Goal: Task Accomplishment & Management: Manage account settings

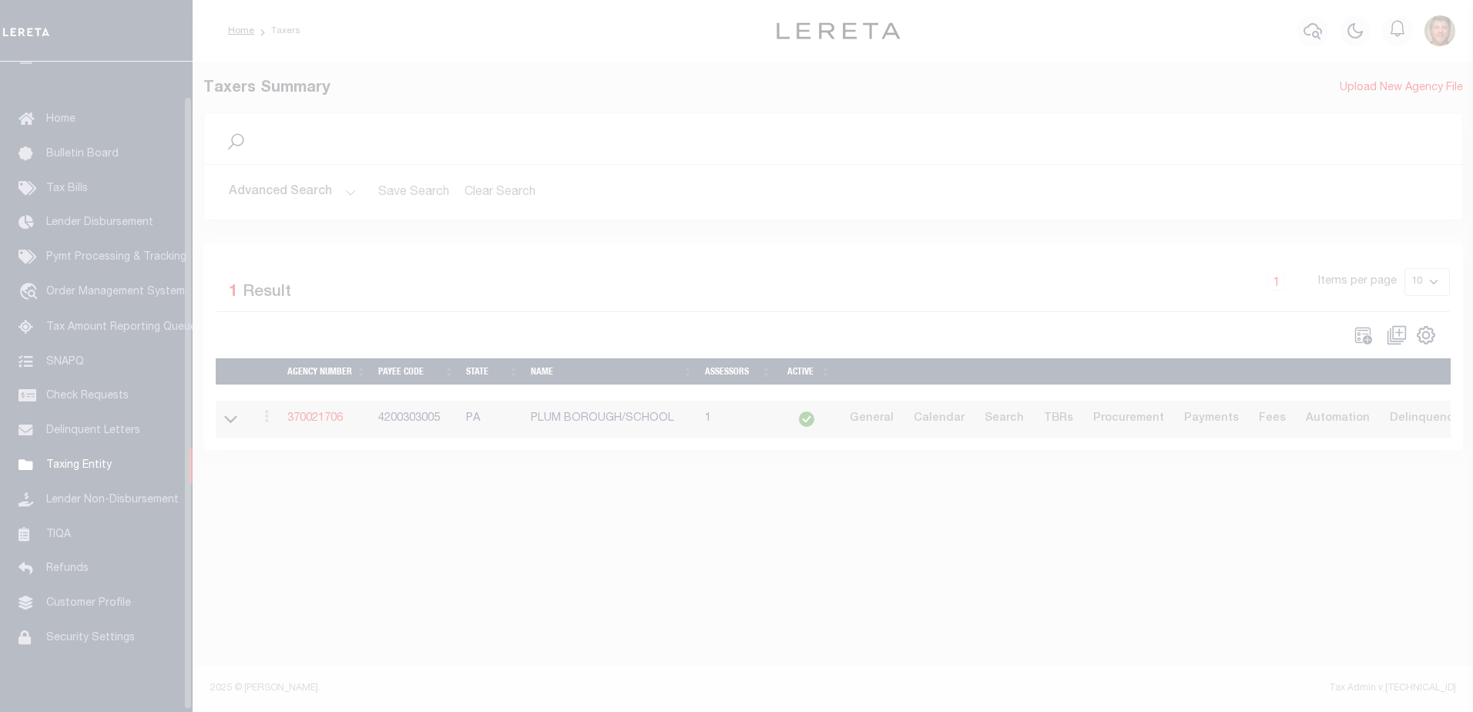
scroll to position [36, 0]
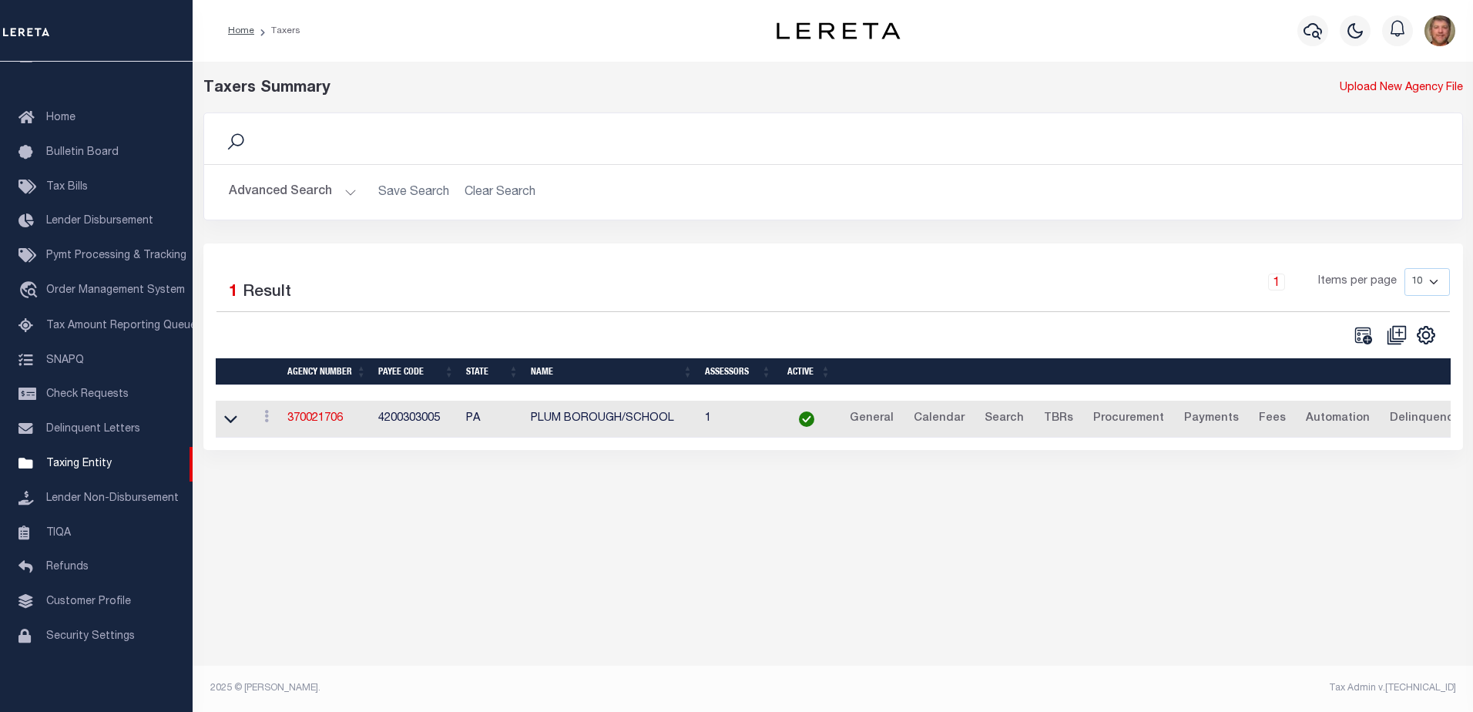
click at [287, 189] on button "Advanced Search" at bounding box center [293, 192] width 128 height 30
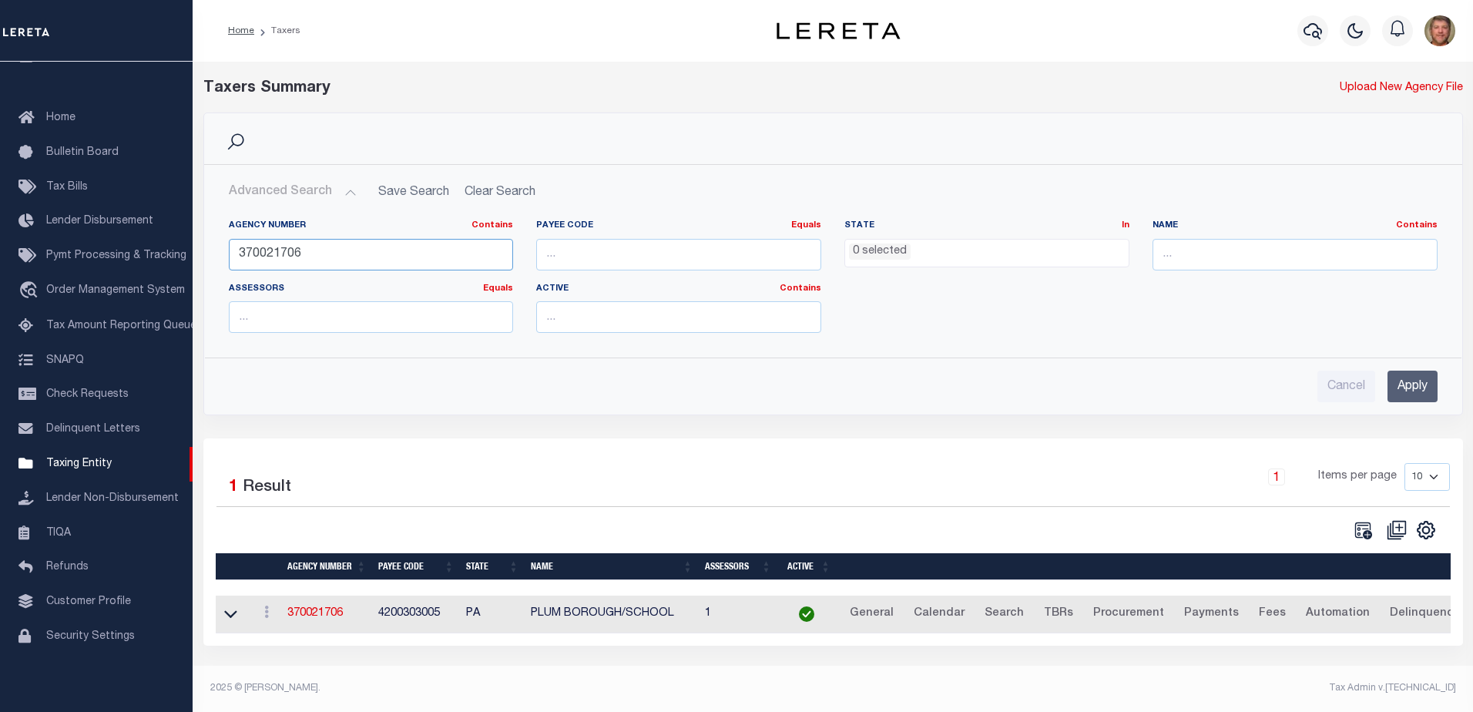
drag, startPoint x: 314, startPoint y: 253, endPoint x: 213, endPoint y: 257, distance: 101.8
click at [213, 257] on div "Agency Number Contains Contains Is 370021706 Payee Code Equals Equals Is Not Eq…" at bounding box center [833, 276] width 1256 height 138
type input "130790000"
click at [1401, 374] on input "Apply" at bounding box center [1412, 387] width 50 height 32
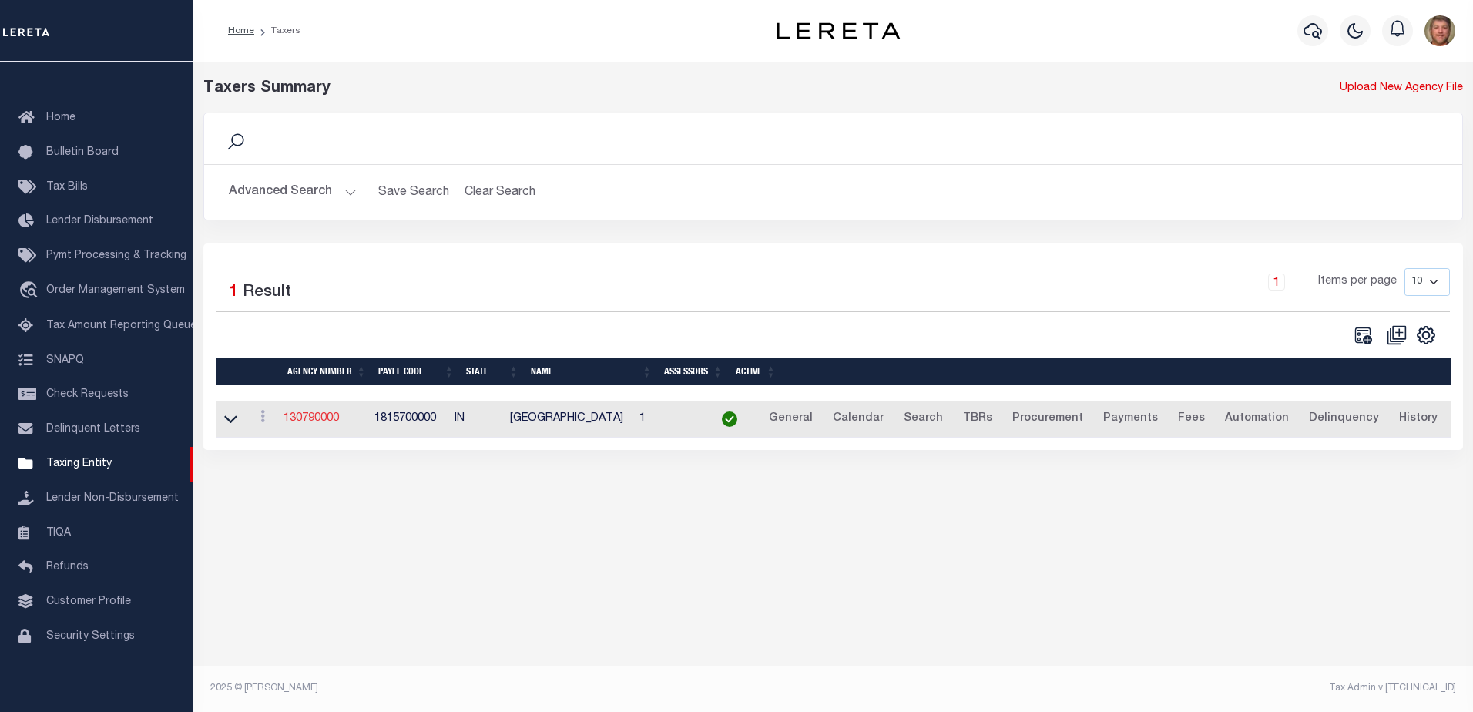
click at [307, 424] on link "130790000" at bounding box center [310, 418] width 55 height 11
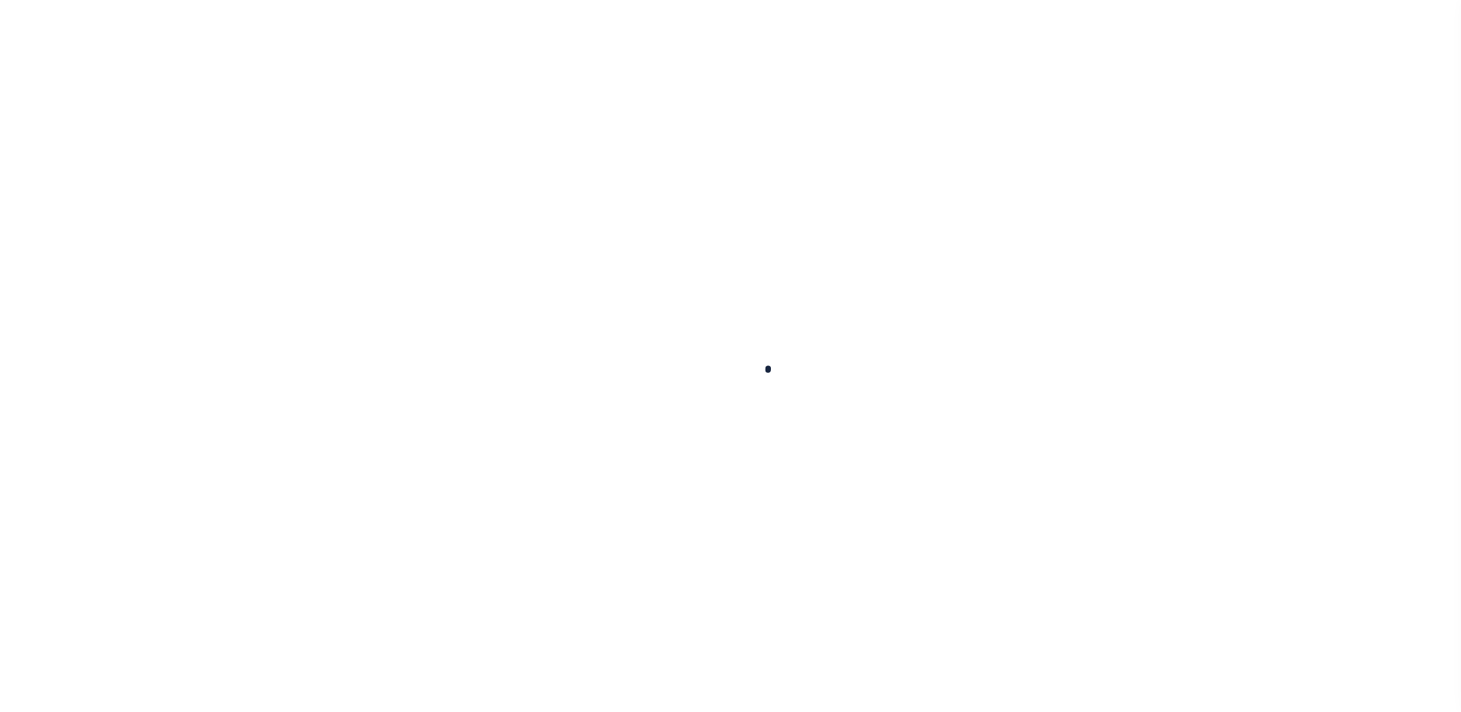
select select
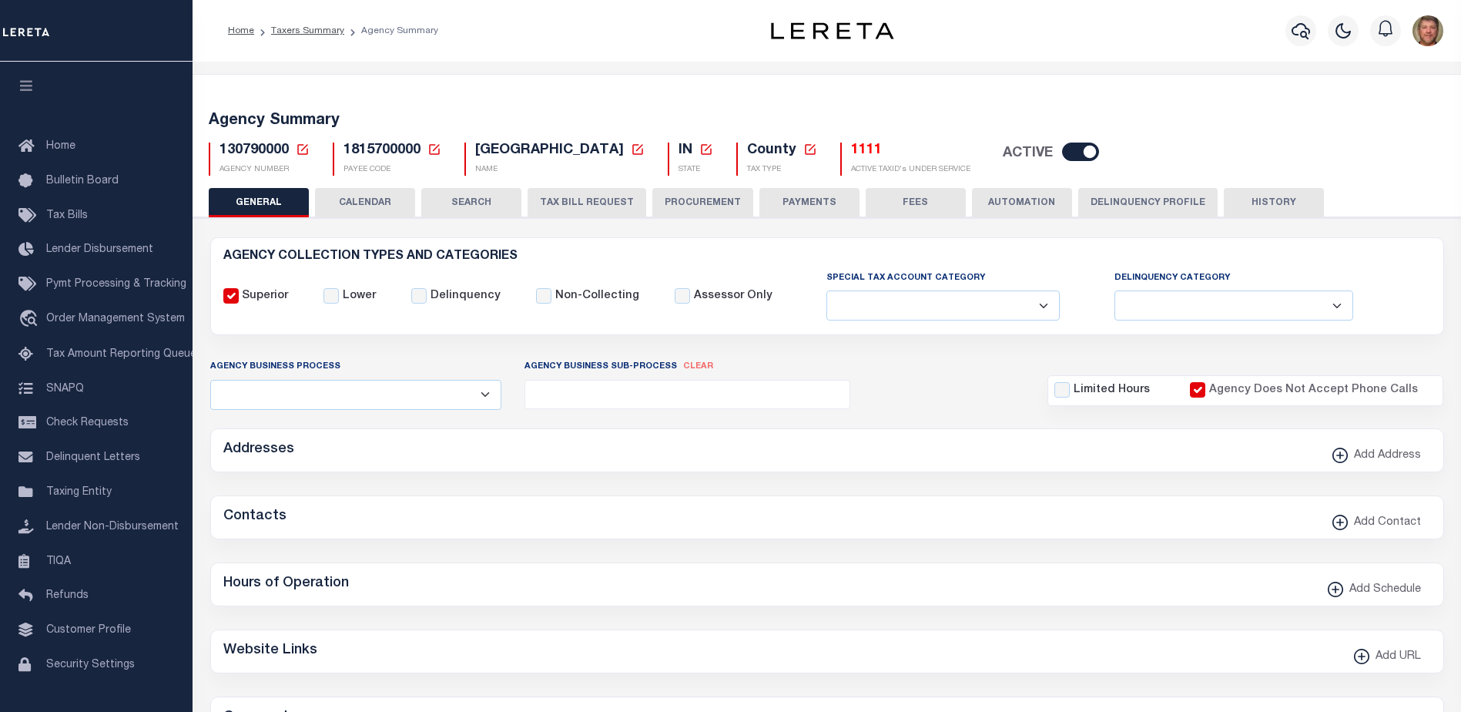
checkbox input "false"
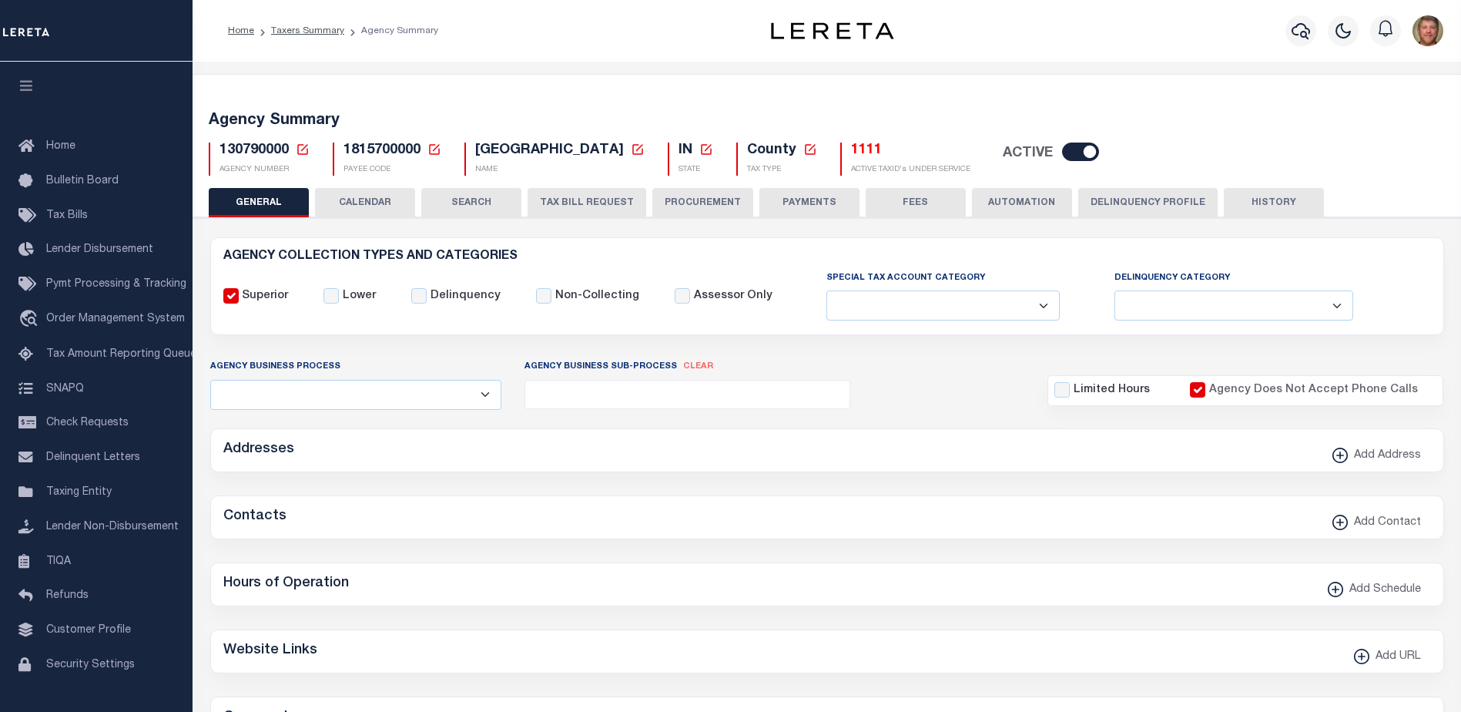
checkbox input "true"
type input "1815700000"
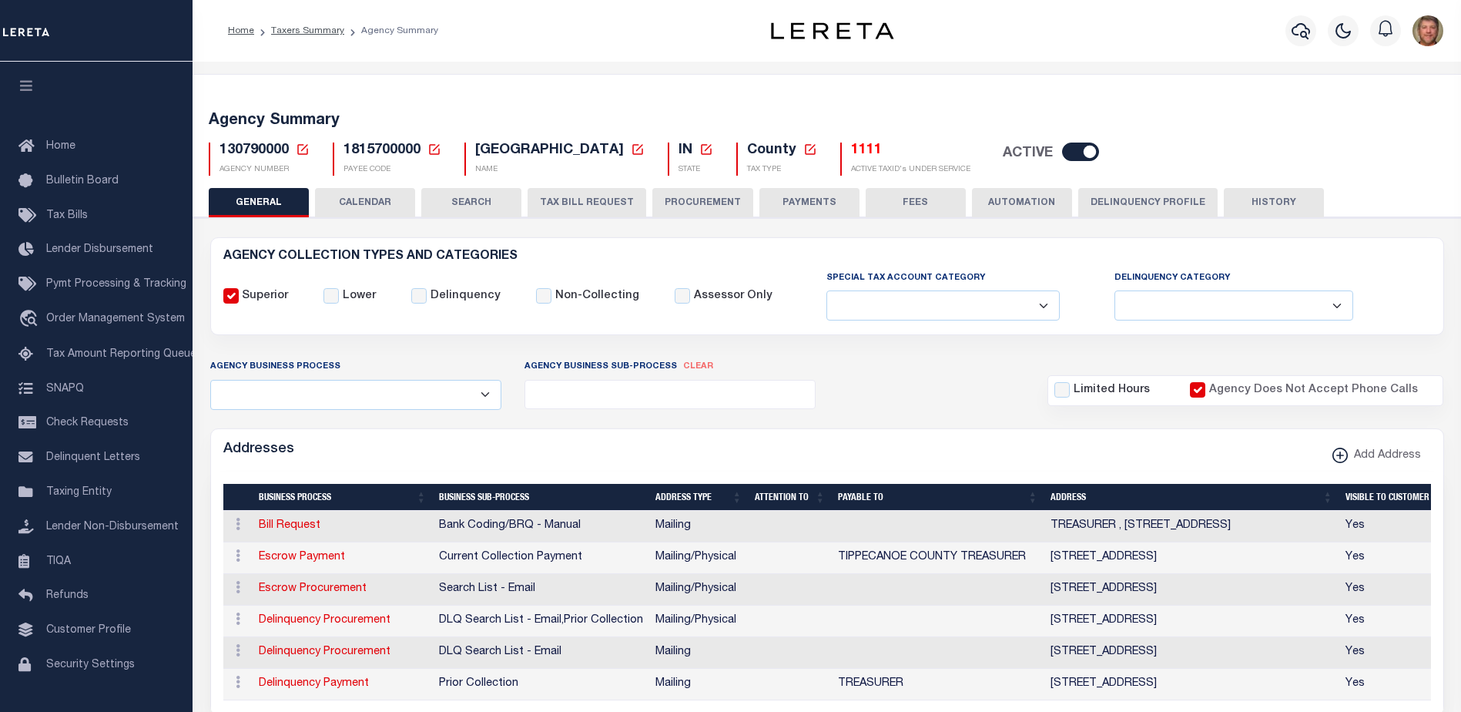
click at [612, 202] on button "TAX BILL REQUEST" at bounding box center [587, 202] width 119 height 29
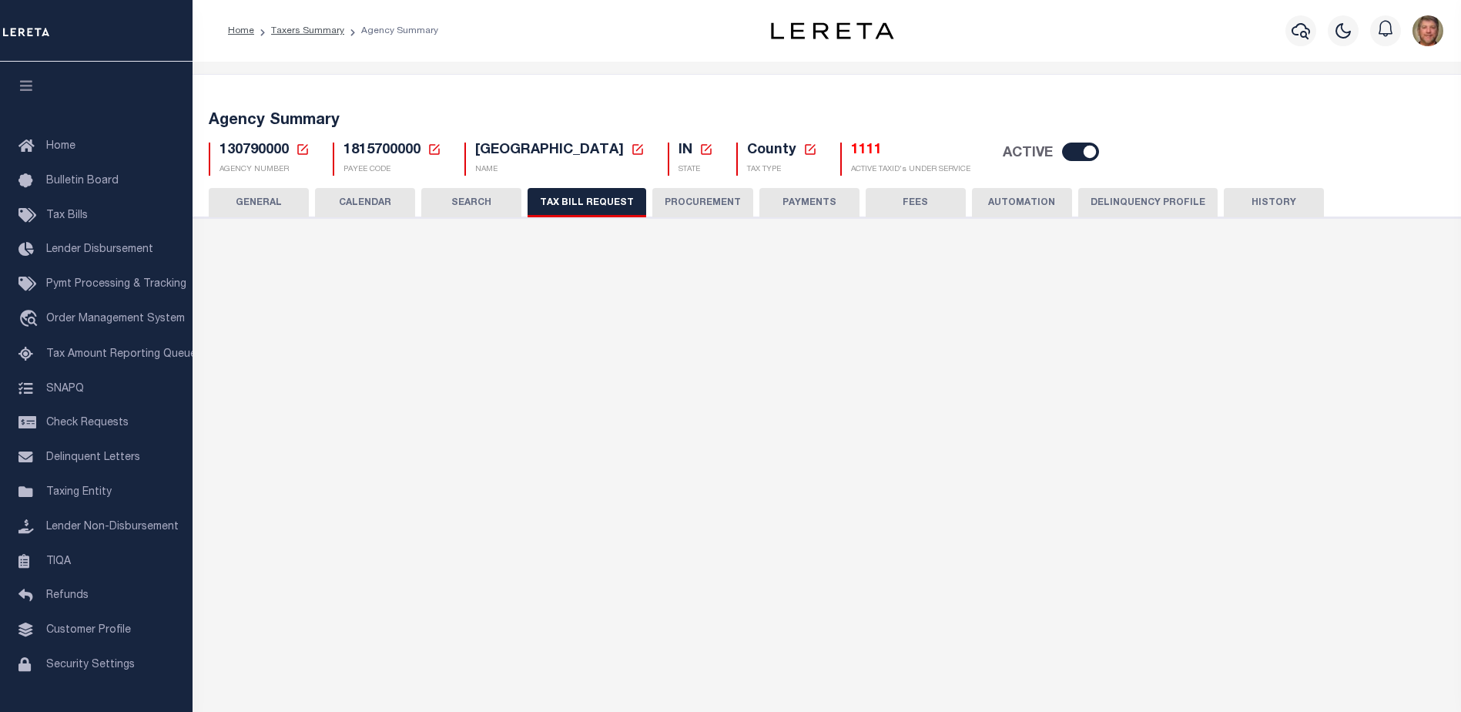
select select "27"
checkbox input "false"
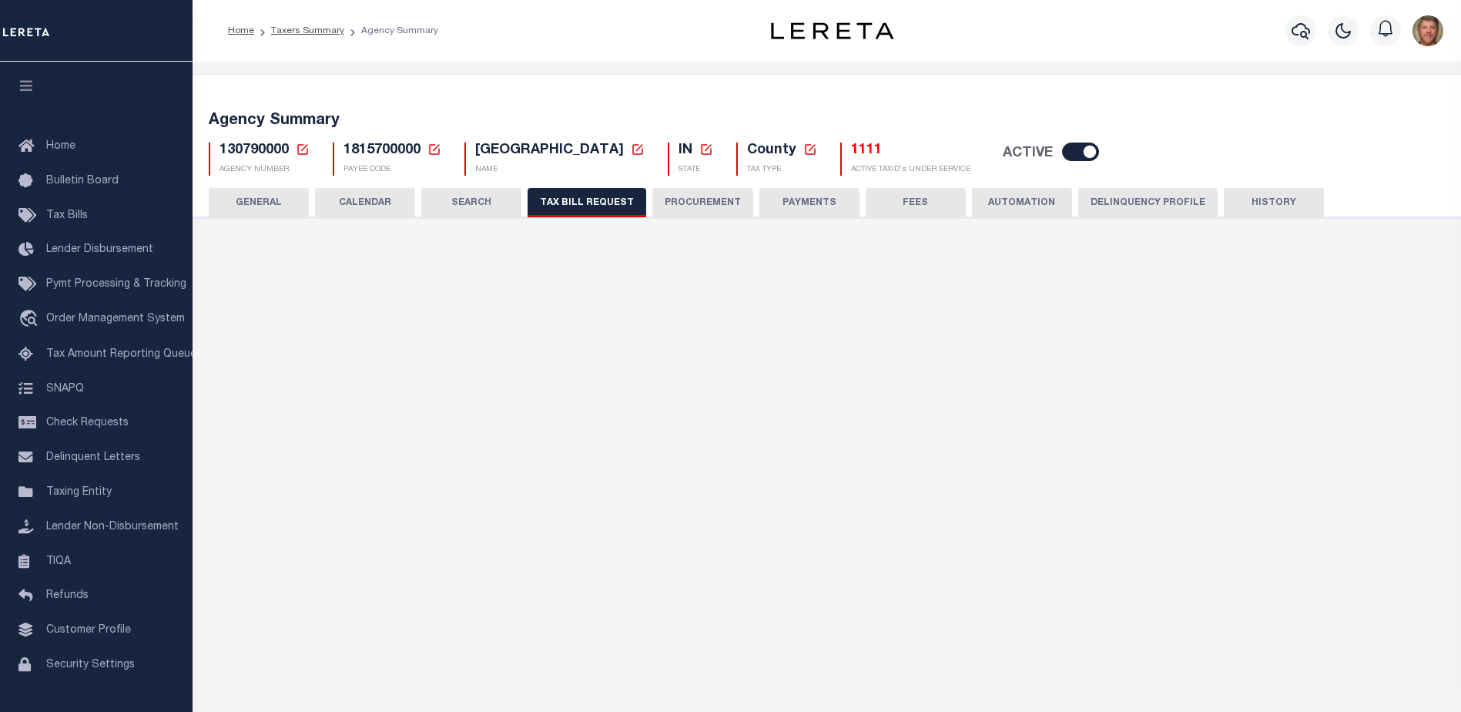
select select "22"
select select "true"
select select "13"
type input "00035"
select select
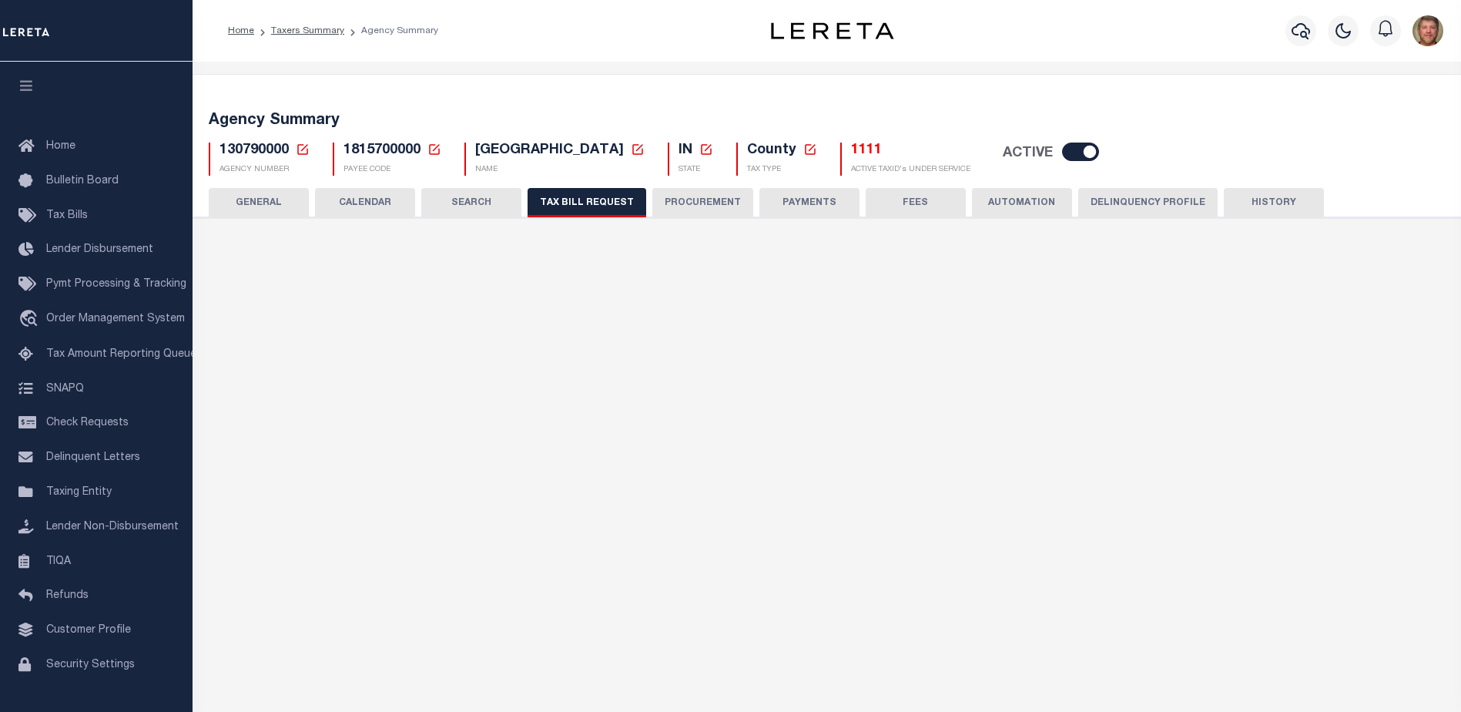
select select "1801743000"
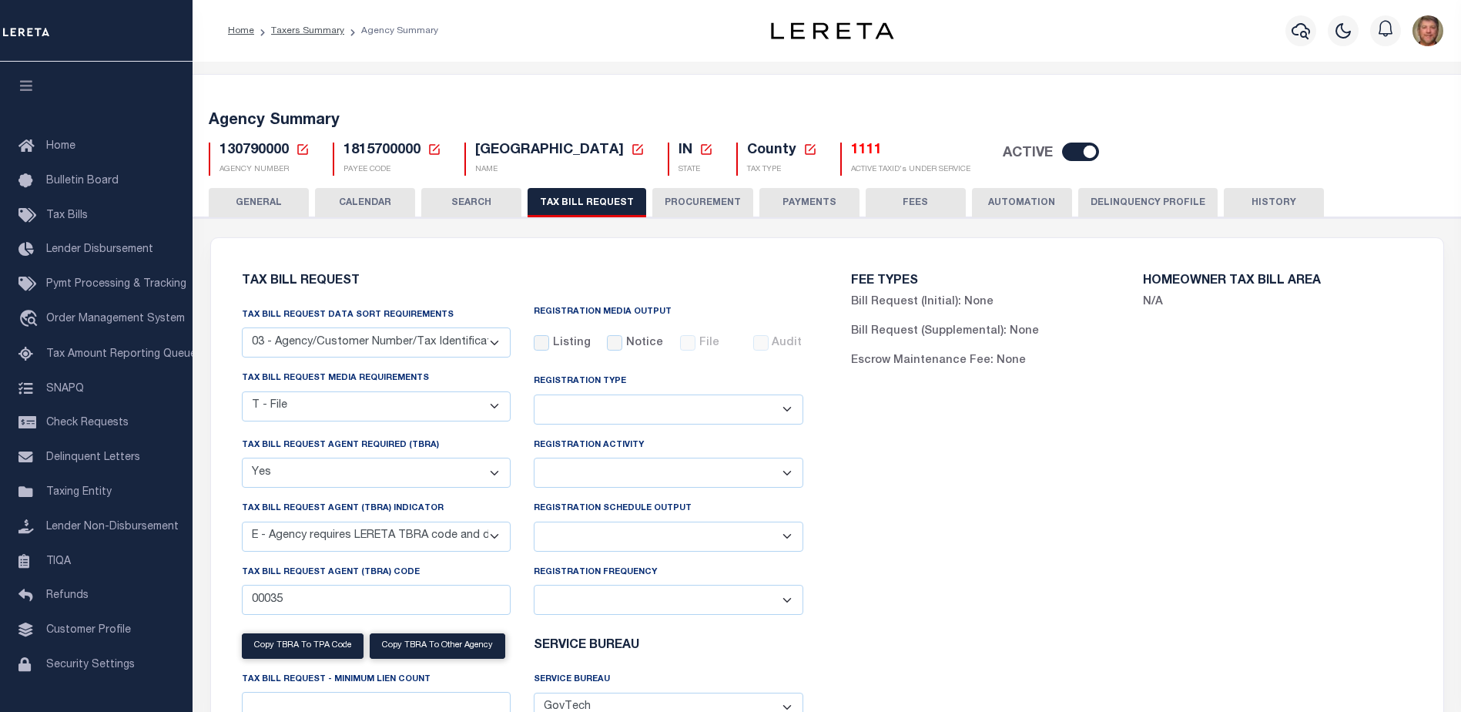
click at [640, 531] on select "Delta File Full File" at bounding box center [669, 537] width 270 height 30
select select "1"
click at [534, 524] on select "Delta File Full File" at bounding box center [669, 537] width 270 height 30
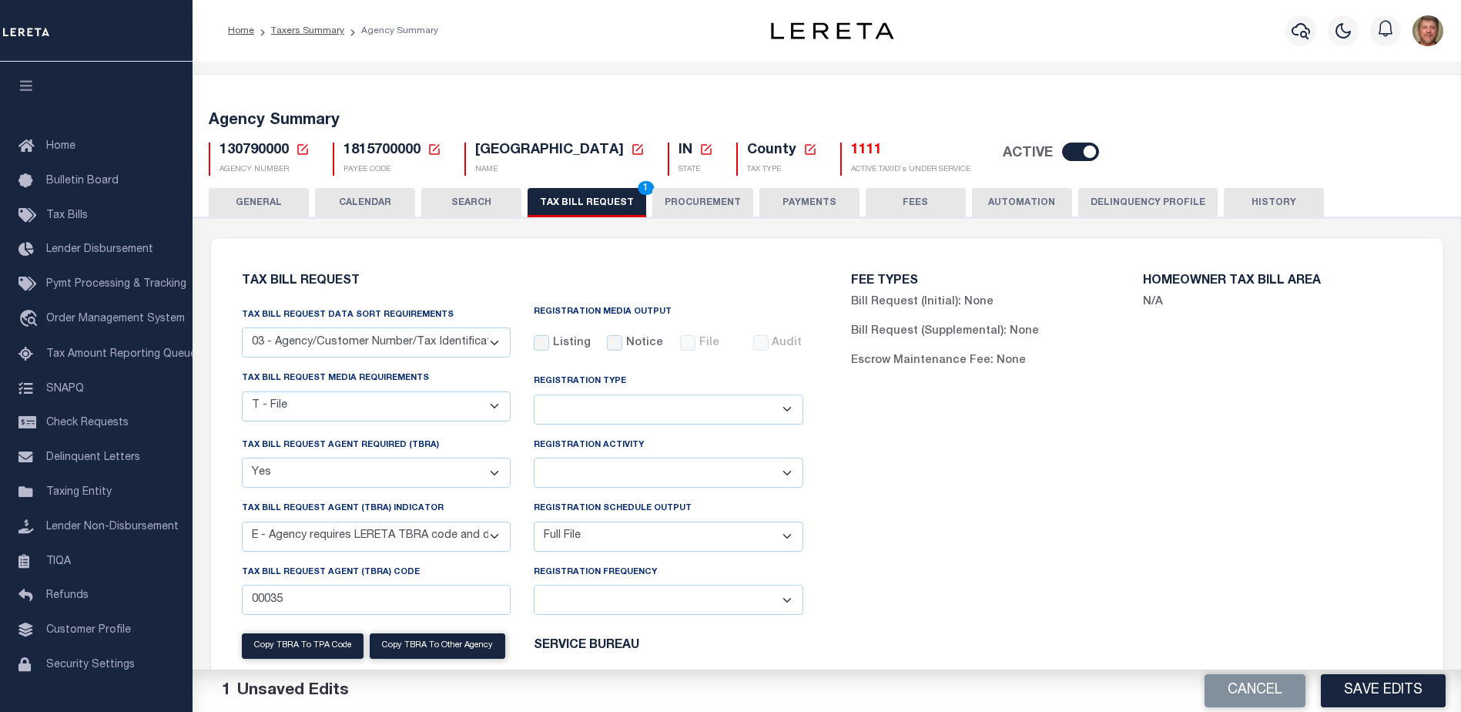
click at [1367, 692] on button "Save Edits" at bounding box center [1383, 690] width 125 height 33
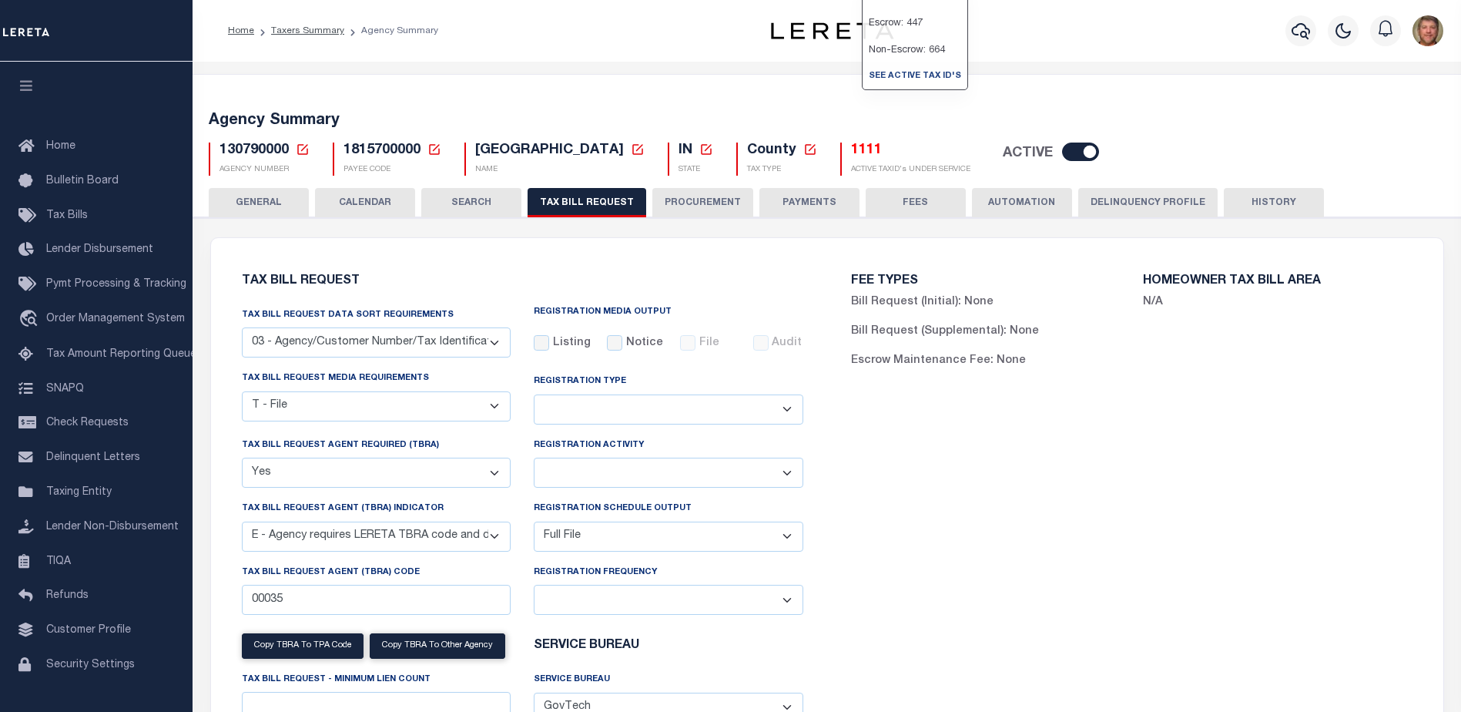
click at [870, 153] on h5 "1111" at bounding box center [910, 151] width 119 height 17
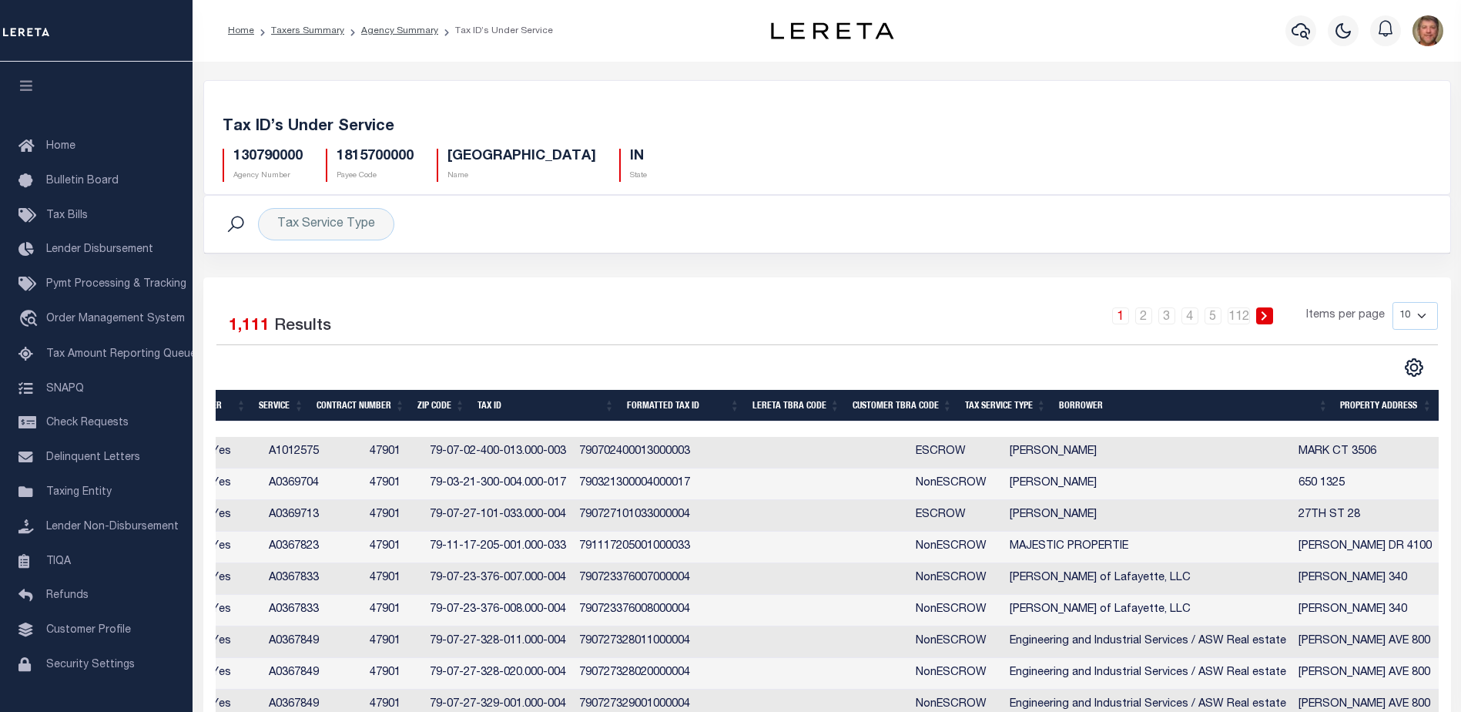
scroll to position [0, 681]
click at [1011, 406] on th "Tax Service Type" at bounding box center [1006, 406] width 94 height 32
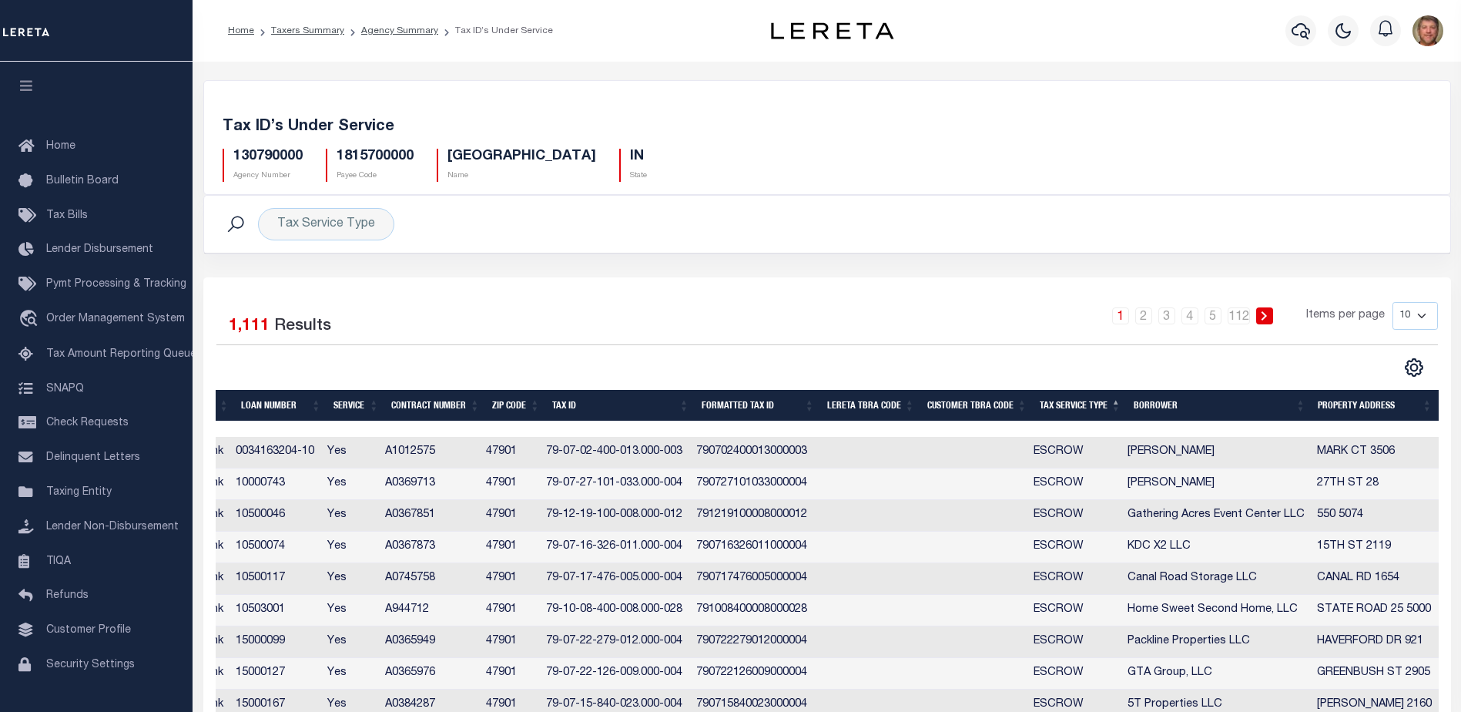
scroll to position [0, 605]
drag, startPoint x: 706, startPoint y: 485, endPoint x: 814, endPoint y: 486, distance: 107.9
click at [814, 486] on td "790727101033000004" at bounding box center [753, 484] width 126 height 32
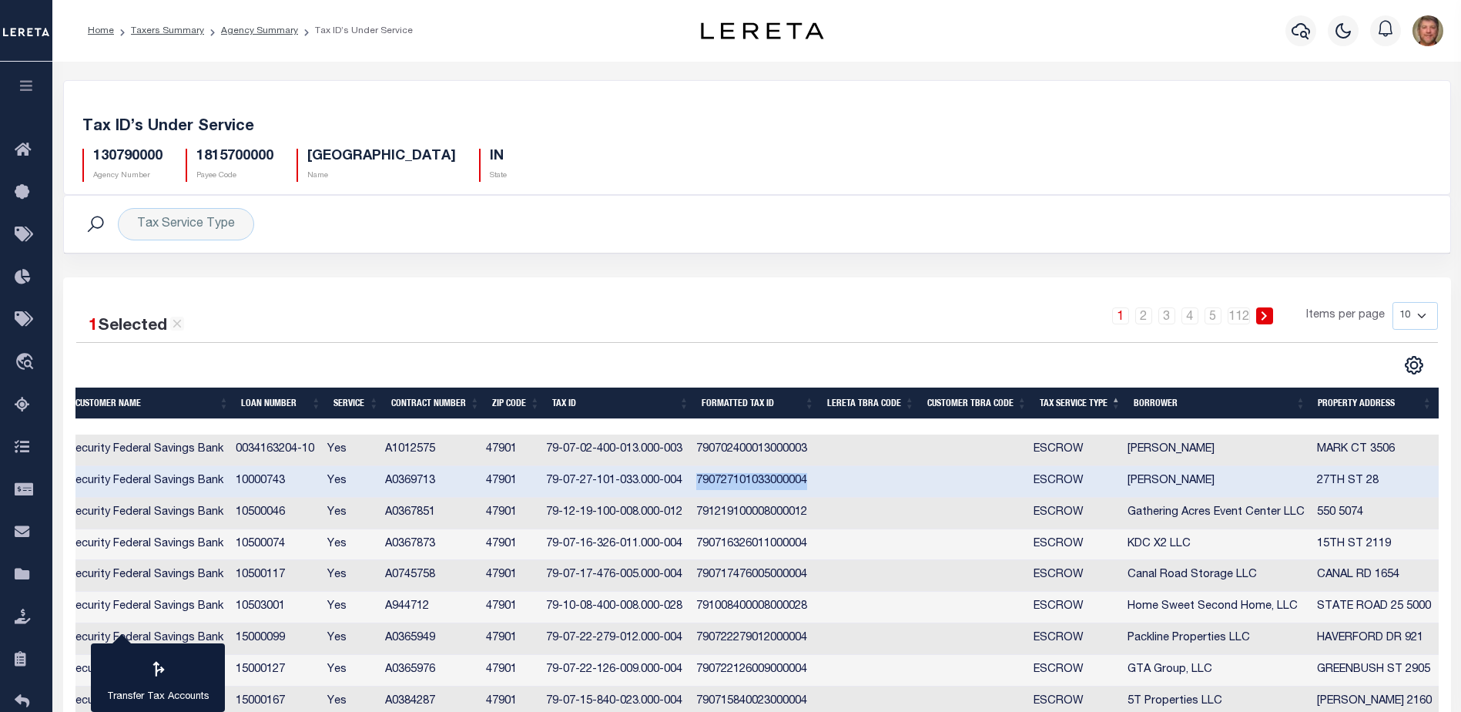
scroll to position [0, 0]
copy td "790727101033000004"
drag, startPoint x: 554, startPoint y: 480, endPoint x: 696, endPoint y: 482, distance: 142.5
click at [690, 482] on td "79-07-27-101-033.000-004" at bounding box center [615, 482] width 150 height 32
checkbox input "false"
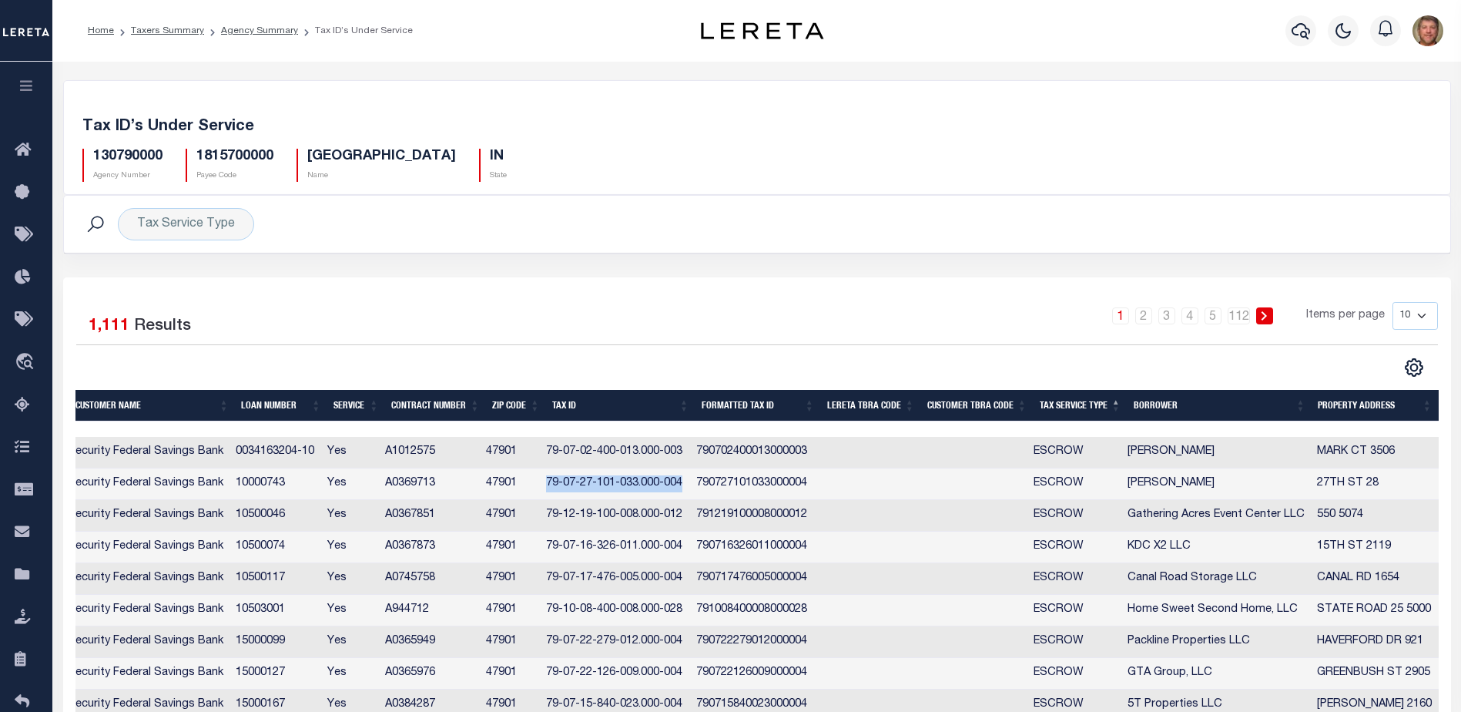
copy td "79-07-27-101-033.000-004"
drag, startPoint x: 554, startPoint y: 643, endPoint x: 612, endPoint y: 642, distance: 57.8
click at [612, 642] on td "79-07-22-279-012.000-004" at bounding box center [615, 642] width 150 height 32
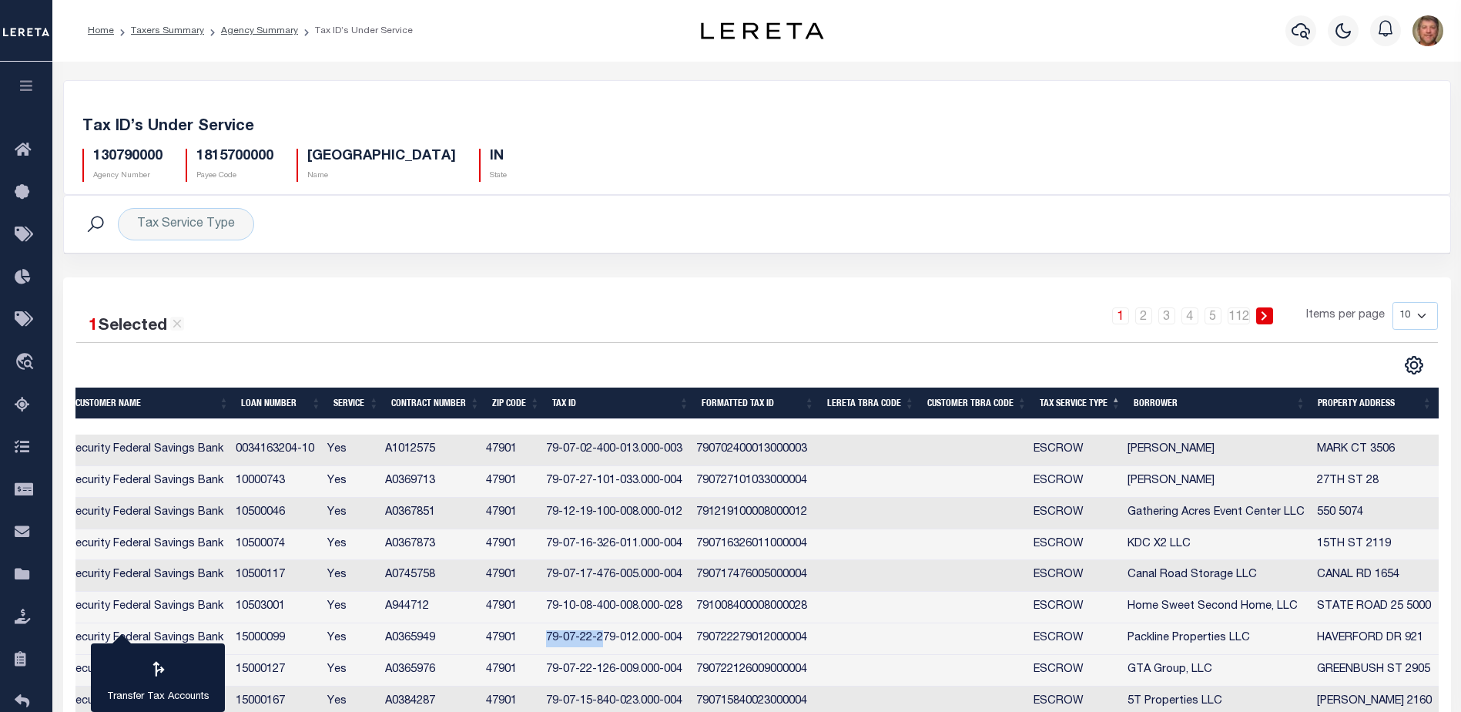
click at [561, 639] on td "79-07-22-279-012.000-004" at bounding box center [615, 639] width 150 height 32
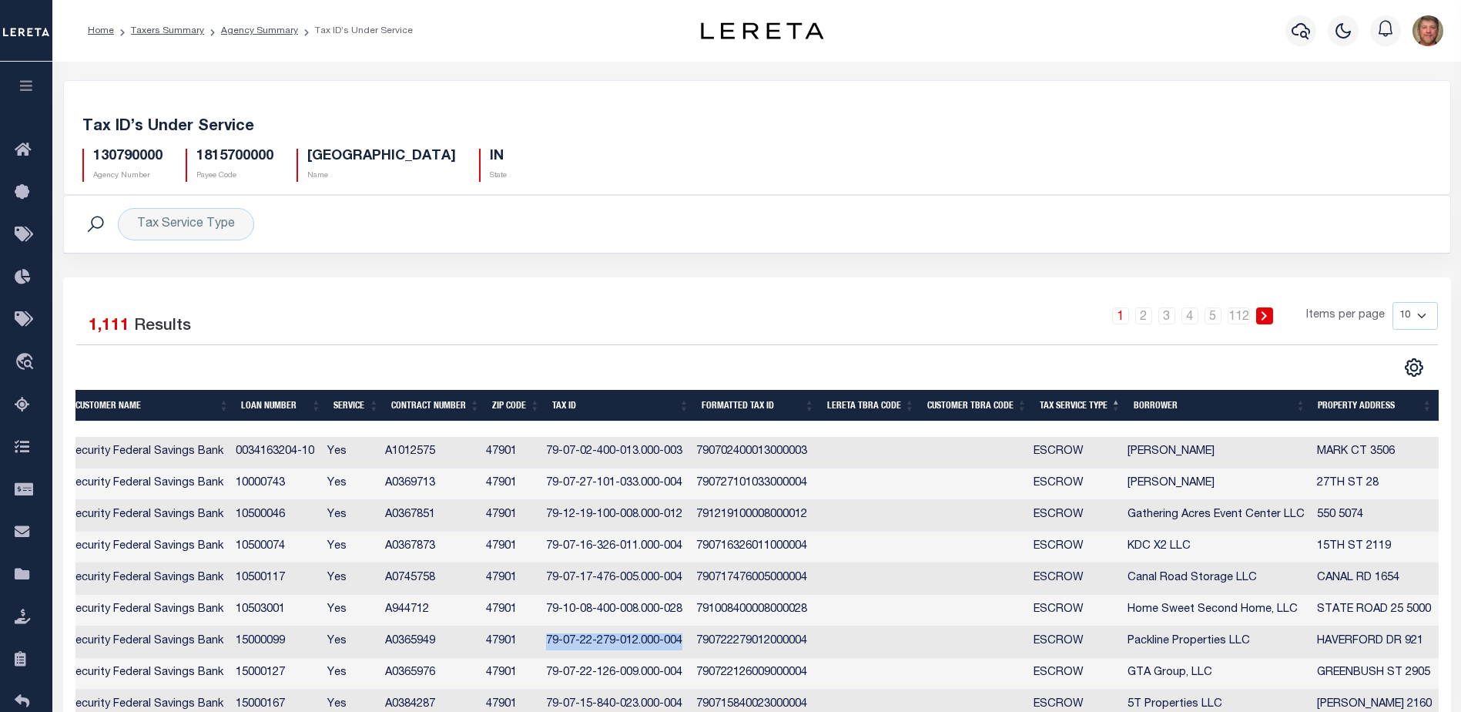
drag, startPoint x: 556, startPoint y: 640, endPoint x: 689, endPoint y: 642, distance: 132.5
click at [689, 642] on td "79-07-22-279-012.000-004" at bounding box center [615, 642] width 150 height 32
checkbox input "true"
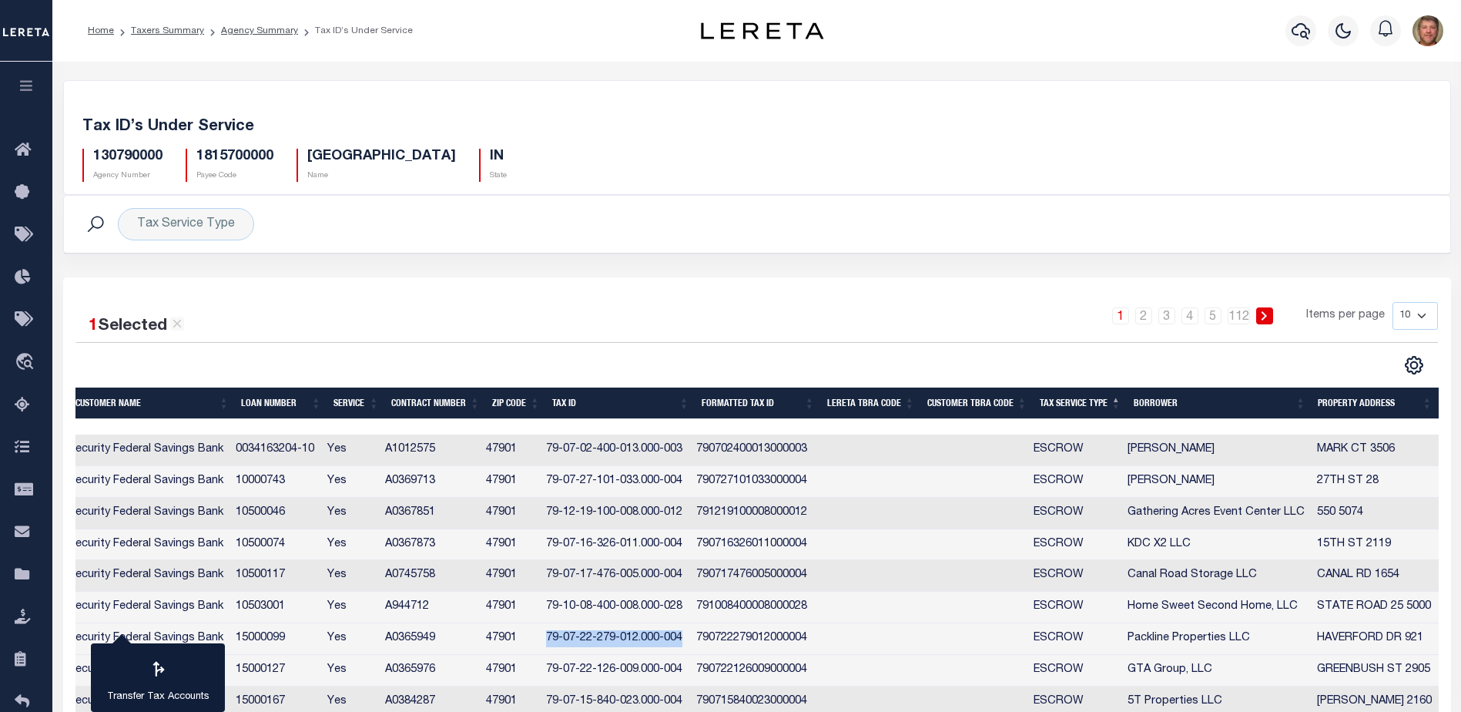
copy td "79-07-22-279-012.000-004"
click at [17, 572] on icon at bounding box center [27, 574] width 25 height 19
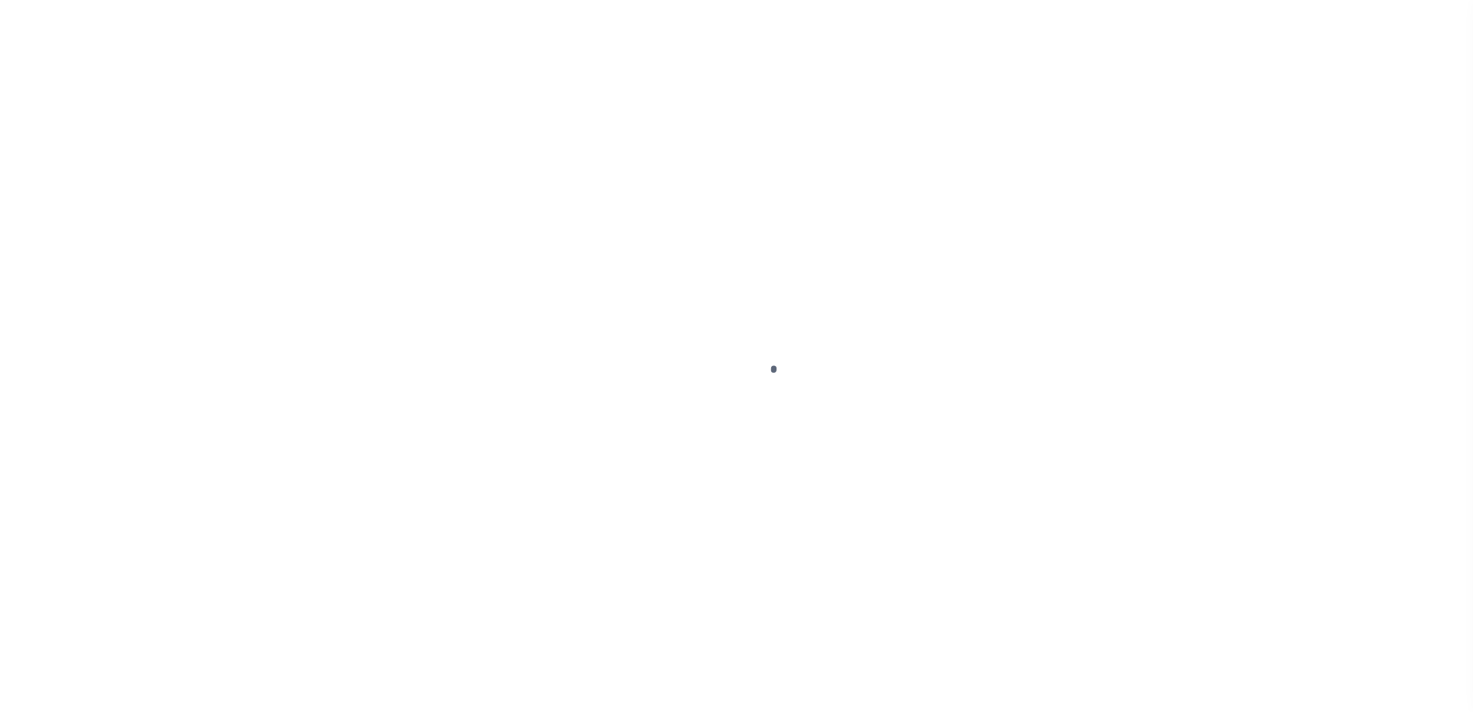
scroll to position [39, 0]
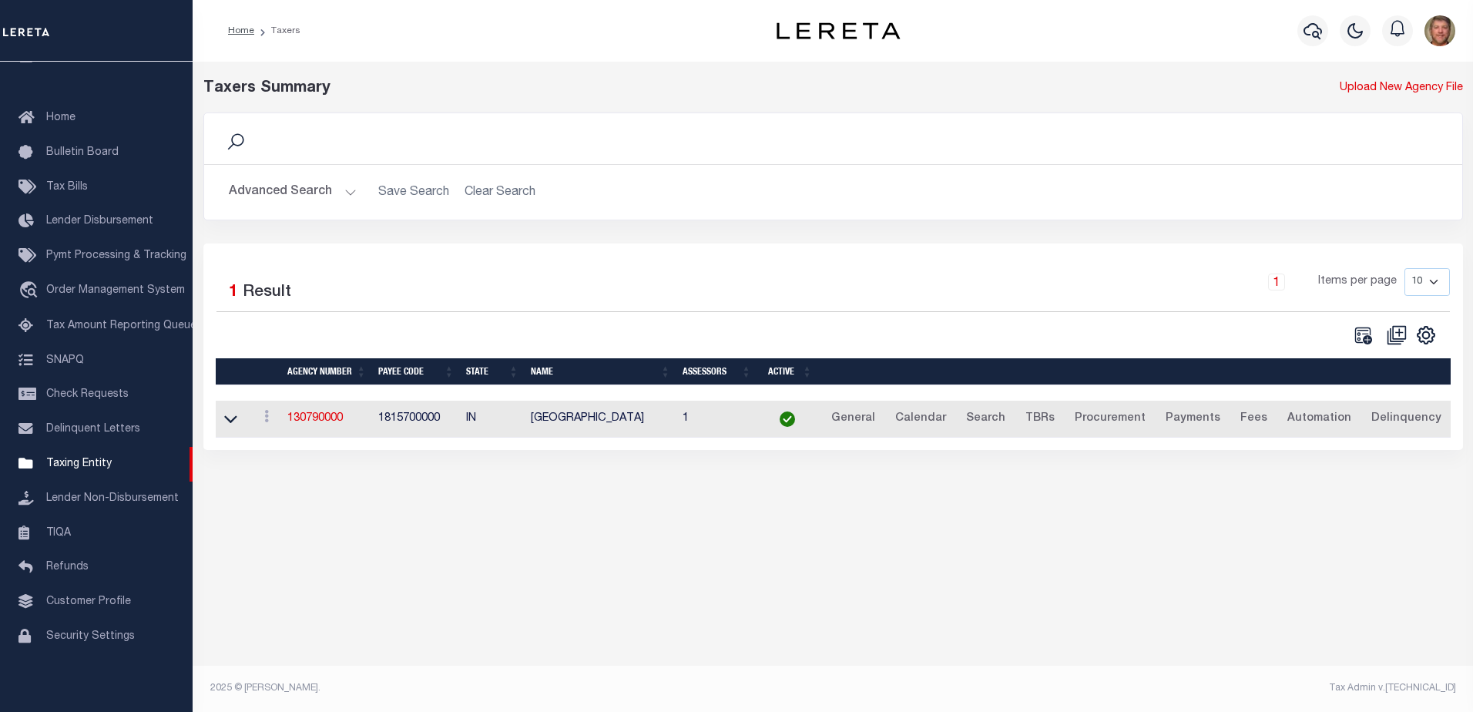
click at [345, 194] on button "Advanced Search" at bounding box center [293, 192] width 128 height 30
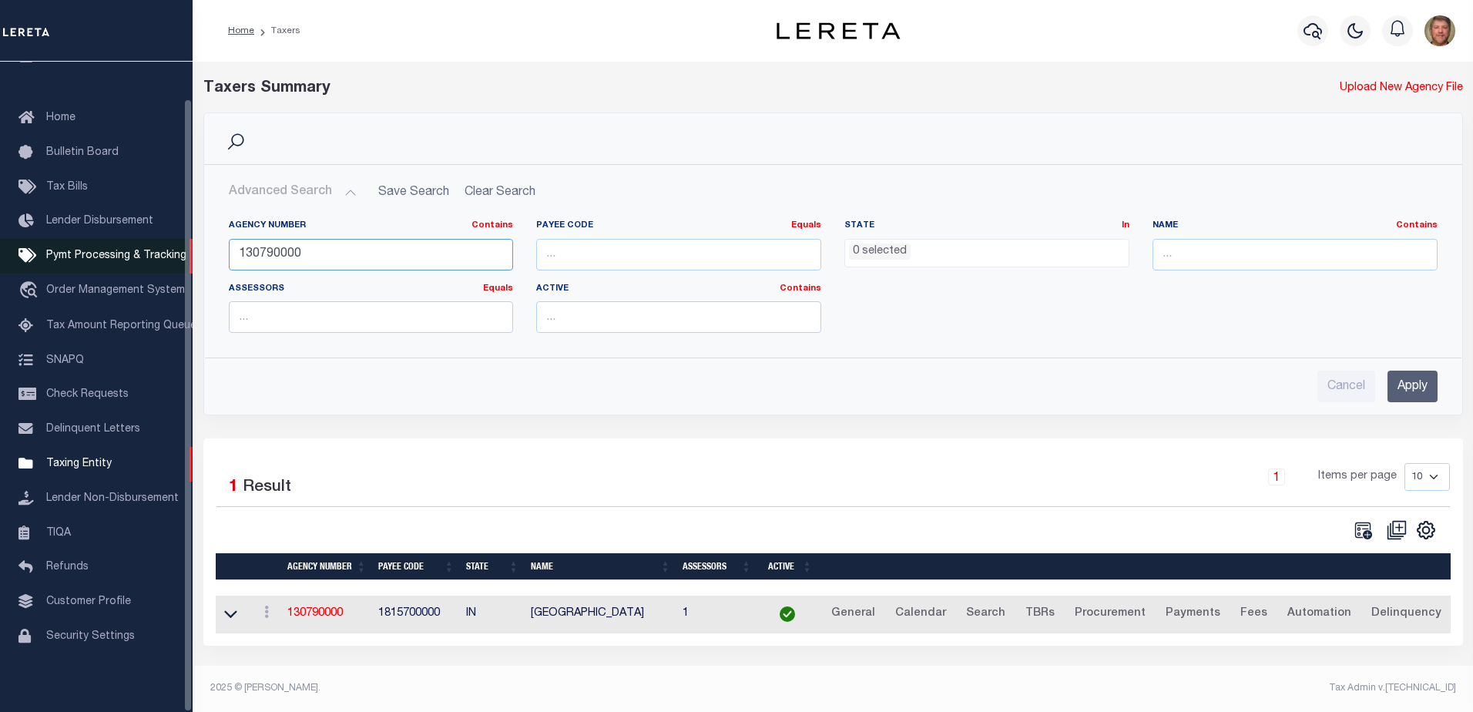
drag, startPoint x: 327, startPoint y: 257, endPoint x: 184, endPoint y: 262, distance: 143.4
click at [187, 259] on div "Home Taxers Profile" at bounding box center [736, 351] width 1473 height 703
type input "150160000"
click at [1412, 387] on input "Apply" at bounding box center [1412, 387] width 50 height 32
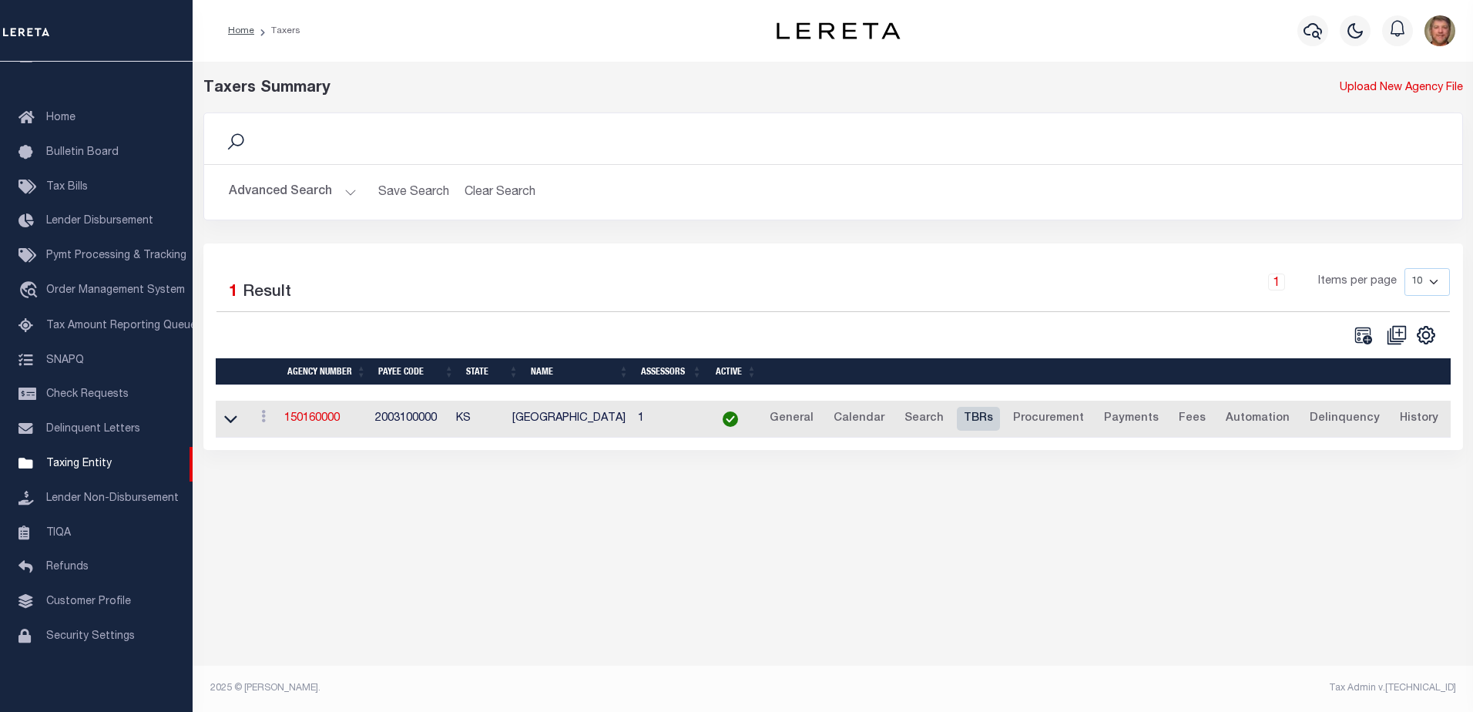
click at [975, 421] on link "TBRs" at bounding box center [978, 419] width 43 height 25
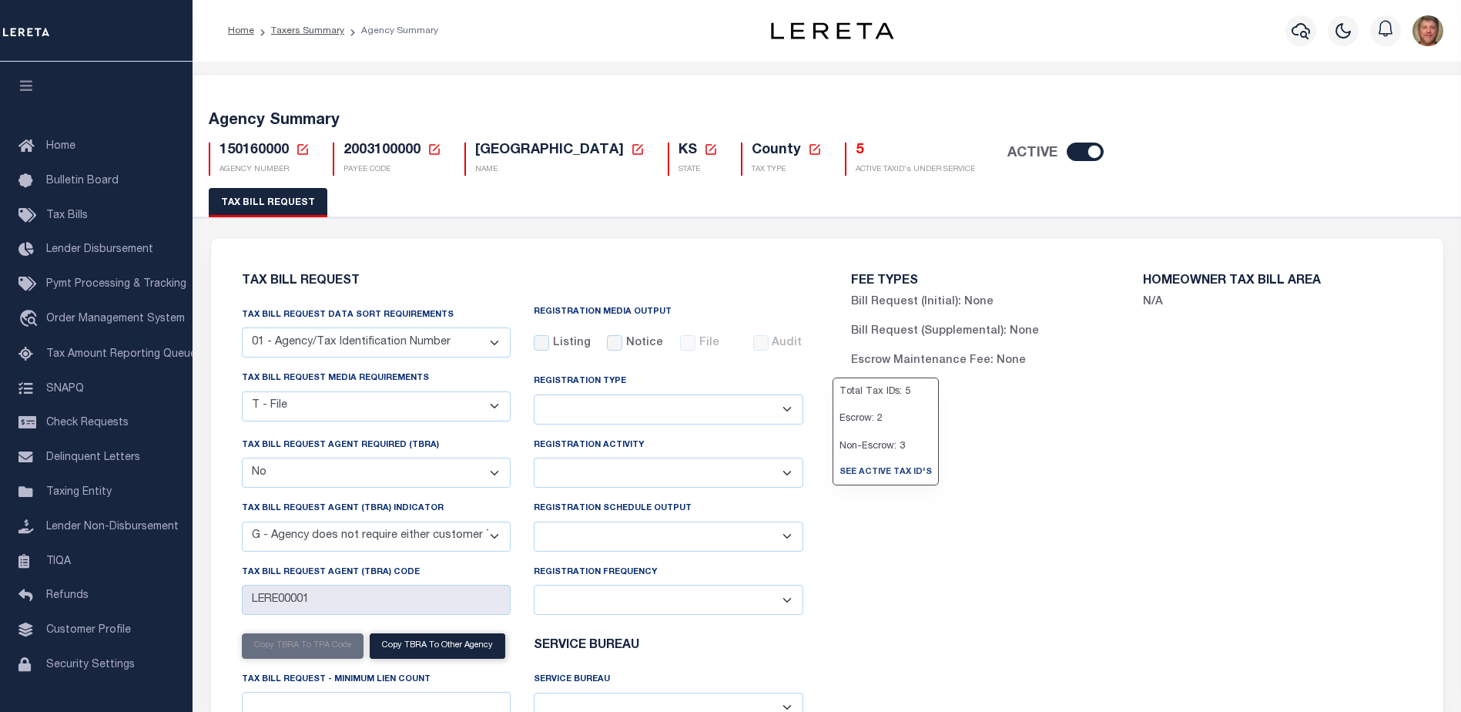
select select "22"
select select "false"
select select "15"
select select
select select "1"
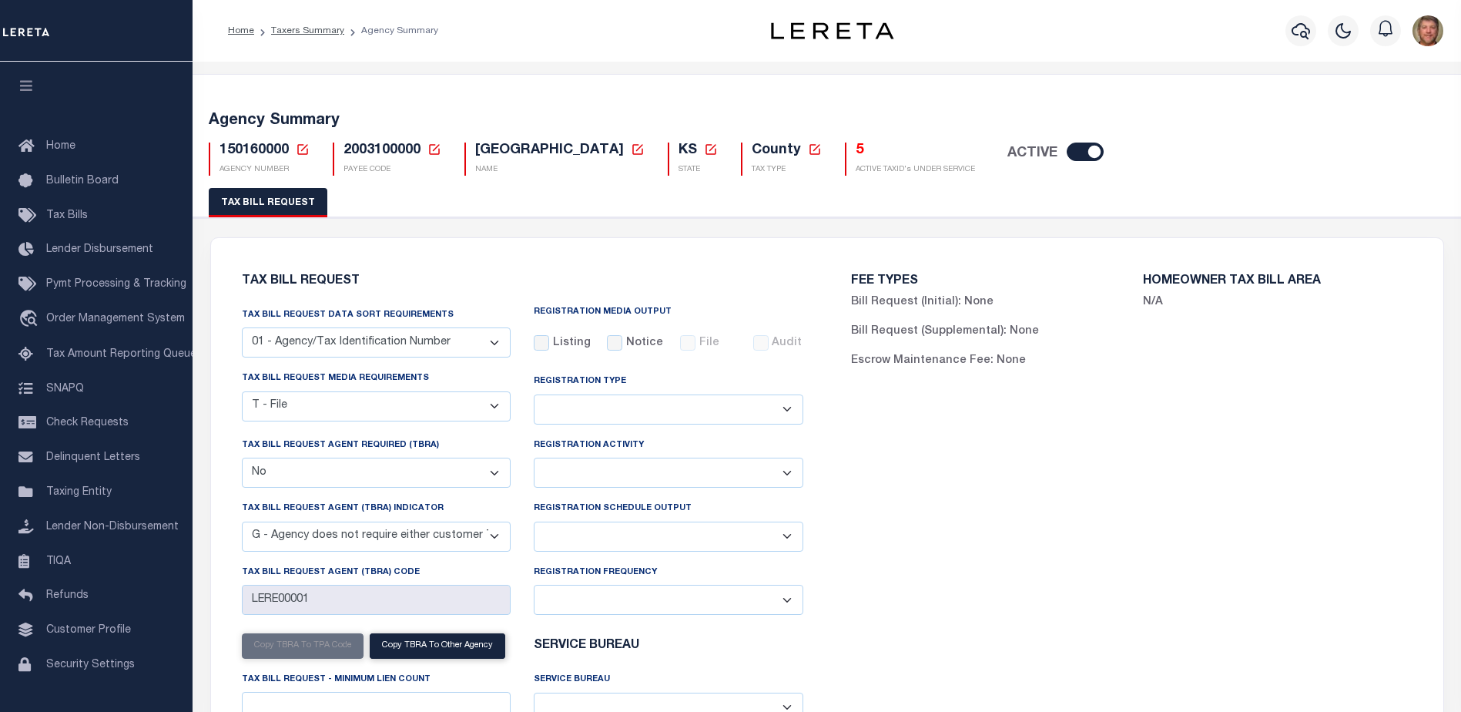
click at [595, 533] on select "Delta File Full File" at bounding box center [669, 537] width 270 height 30
select select "1"
click at [534, 524] on select "Delta File Full File" at bounding box center [669, 537] width 270 height 30
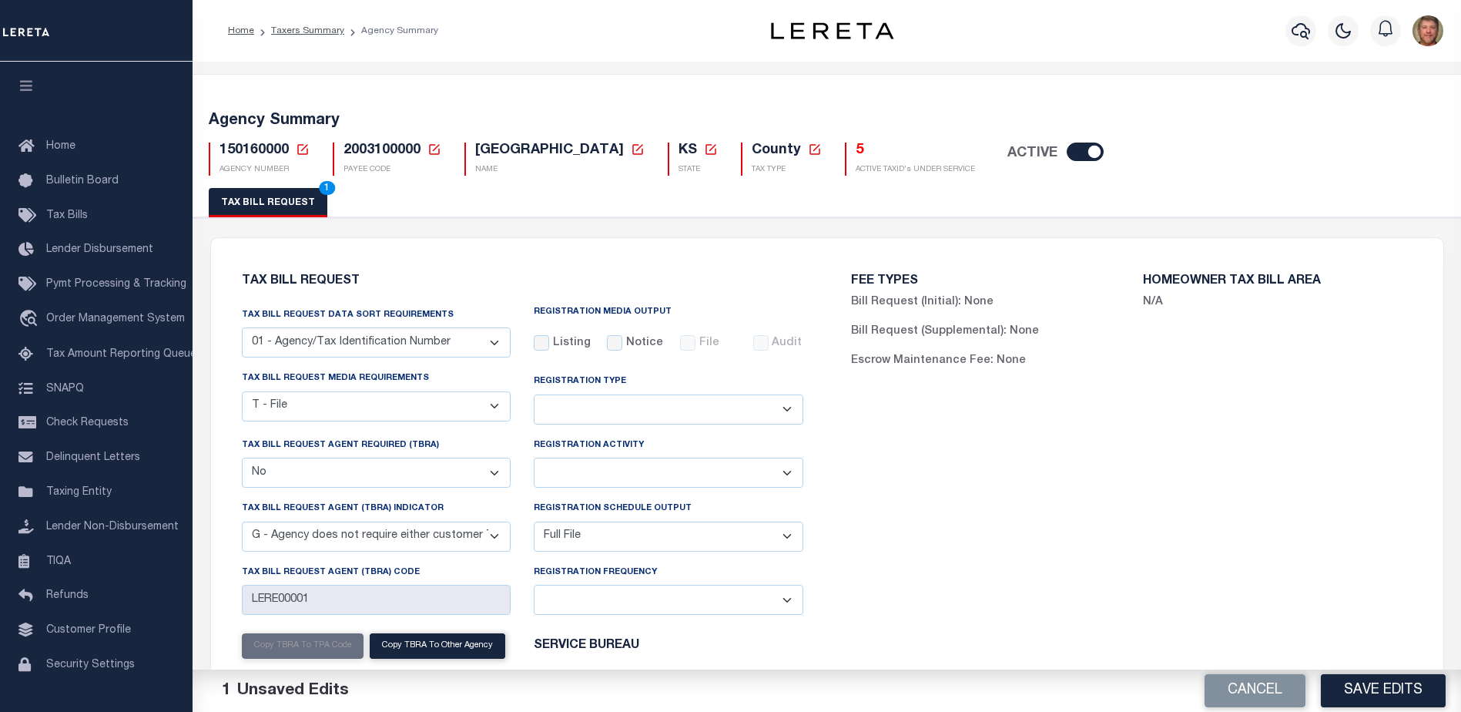
click at [1384, 688] on button "Save Edits" at bounding box center [1383, 690] width 125 height 33
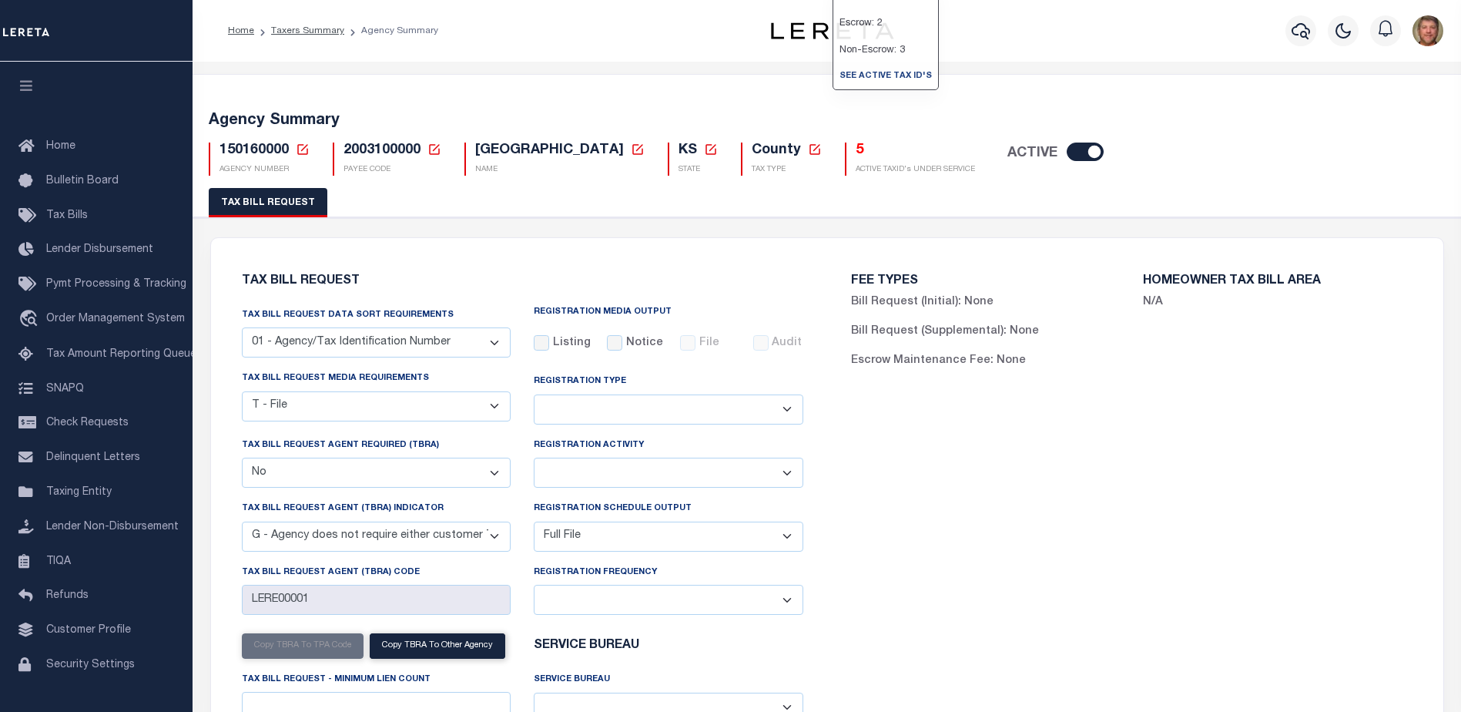
click at [856, 146] on h5 "5" at bounding box center [915, 151] width 119 height 17
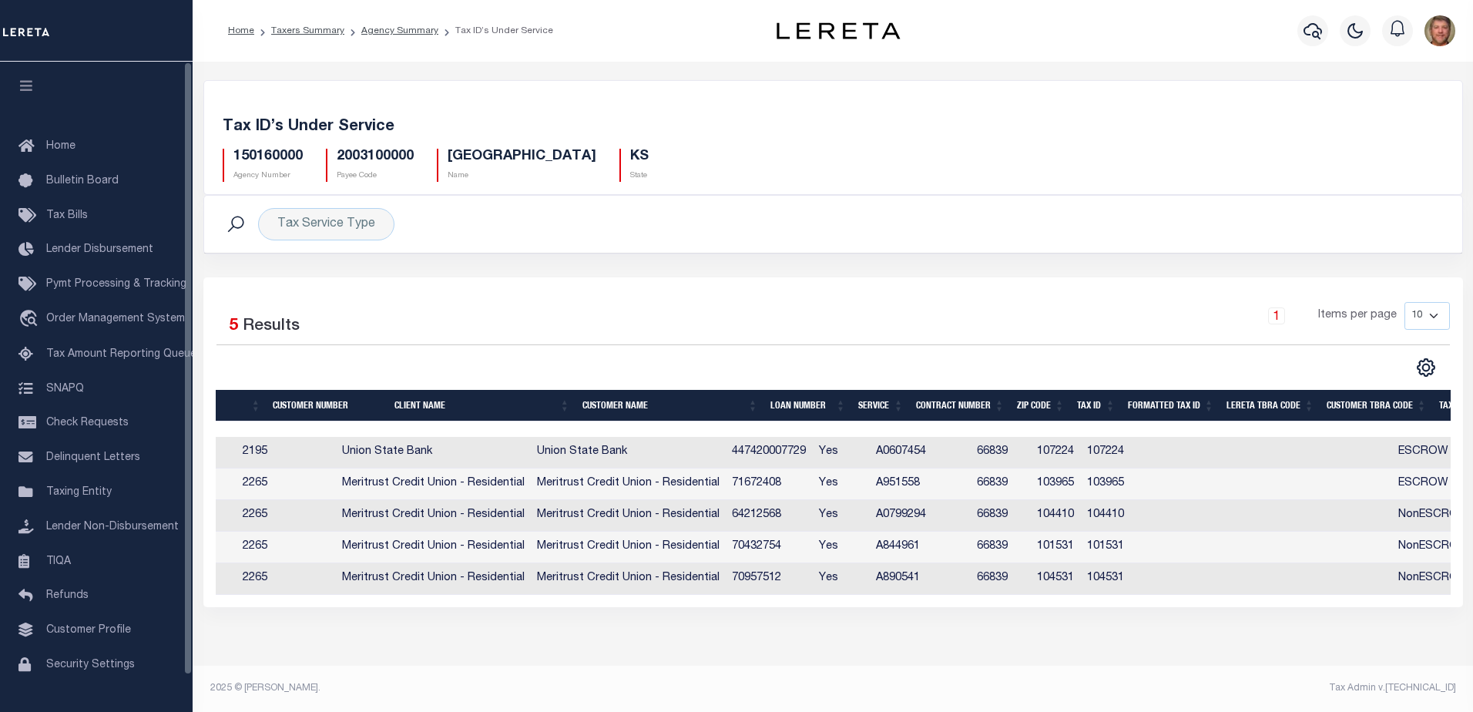
click at [1222, 483] on td at bounding box center [1229, 484] width 100 height 32
checkbox input "true"
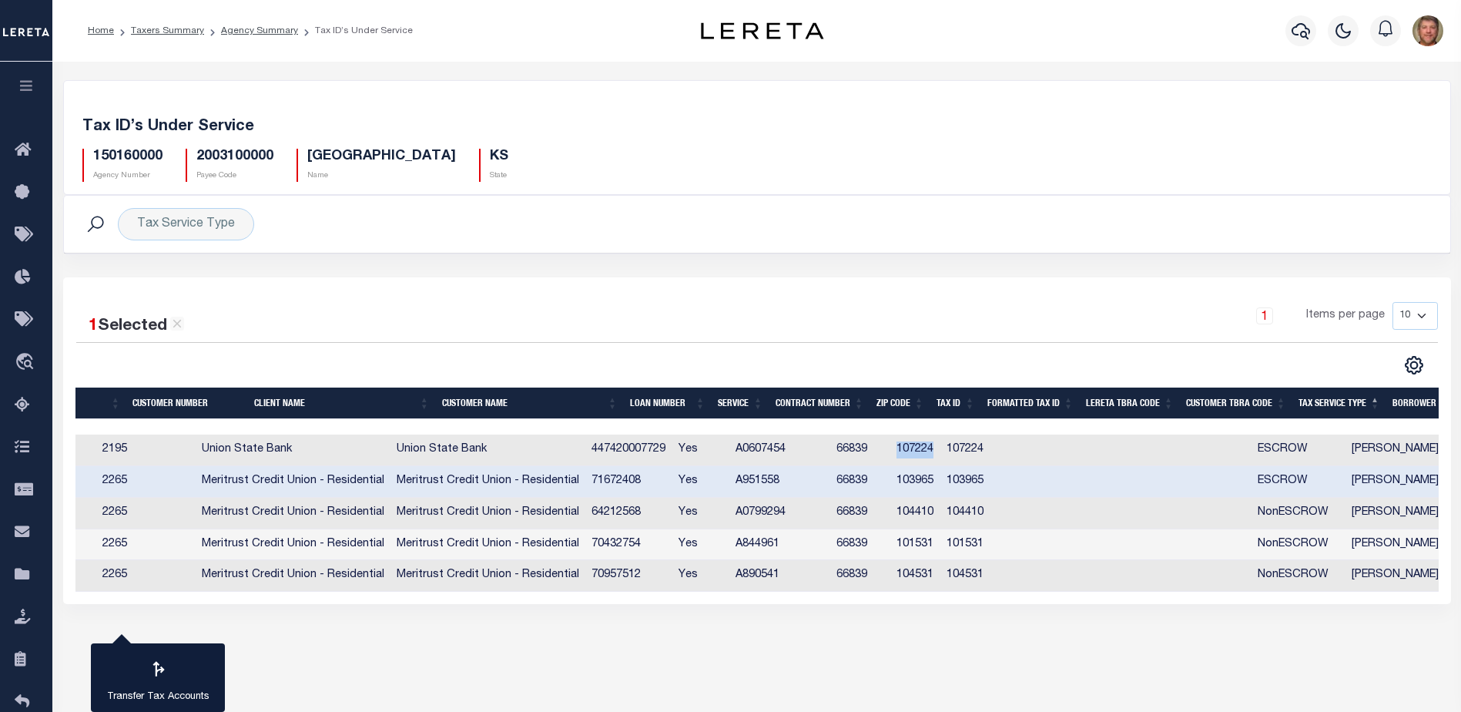
drag, startPoint x: 943, startPoint y: 449, endPoint x: 975, endPoint y: 445, distance: 32.6
click at [941, 445] on td "107224" at bounding box center [916, 450] width 50 height 32
checkbox input "true"
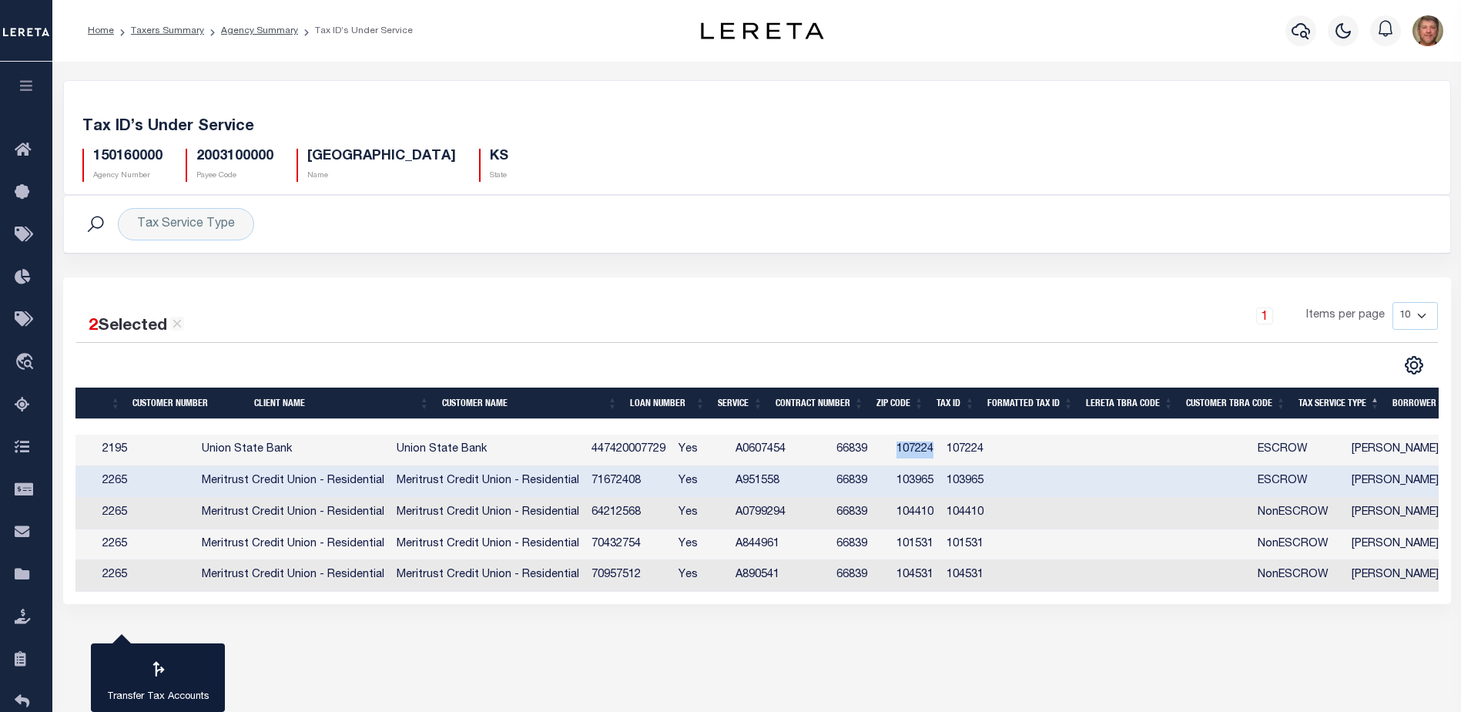
copy td "107224"
drag, startPoint x: 941, startPoint y: 481, endPoint x: 976, endPoint y: 481, distance: 35.4
click at [941, 481] on td "103965" at bounding box center [916, 482] width 50 height 32
checkbox input "false"
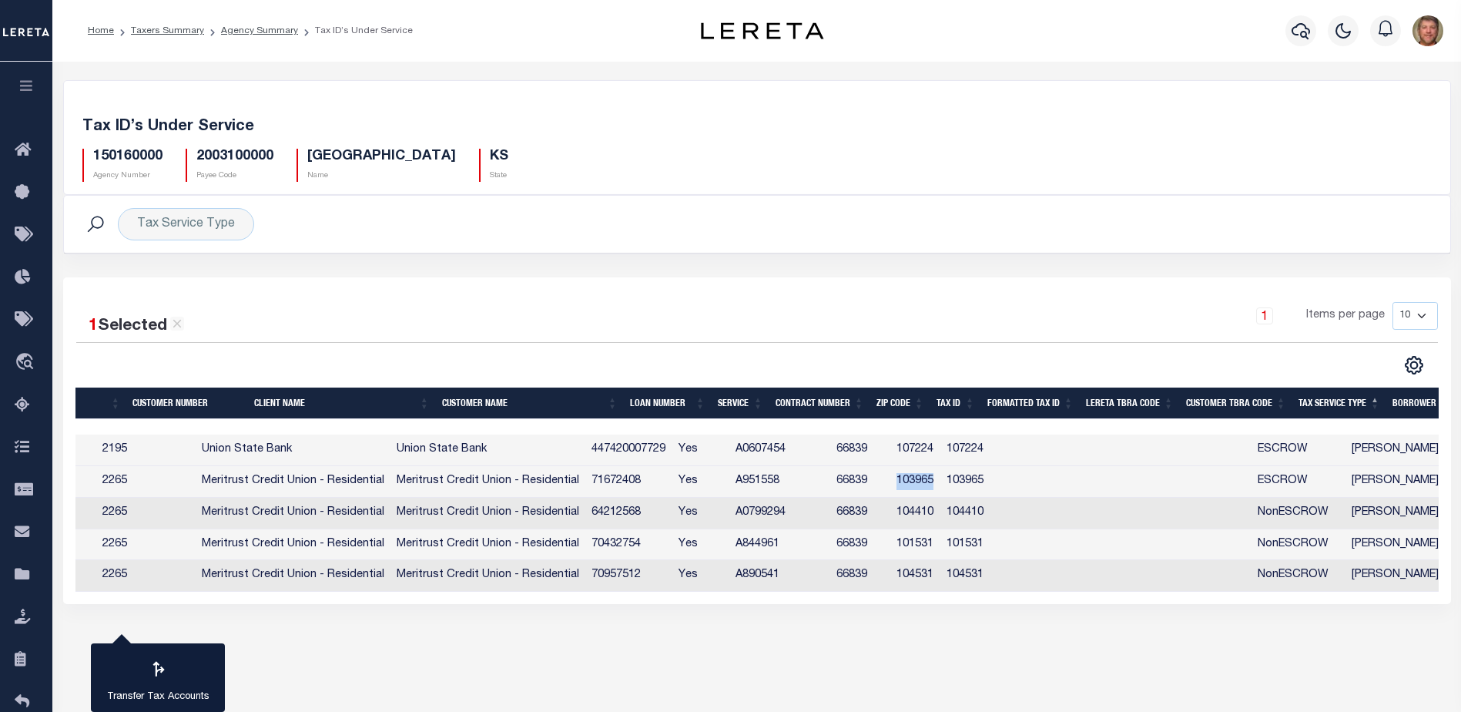
copy td "103965"
click at [19, 582] on icon at bounding box center [27, 574] width 25 height 19
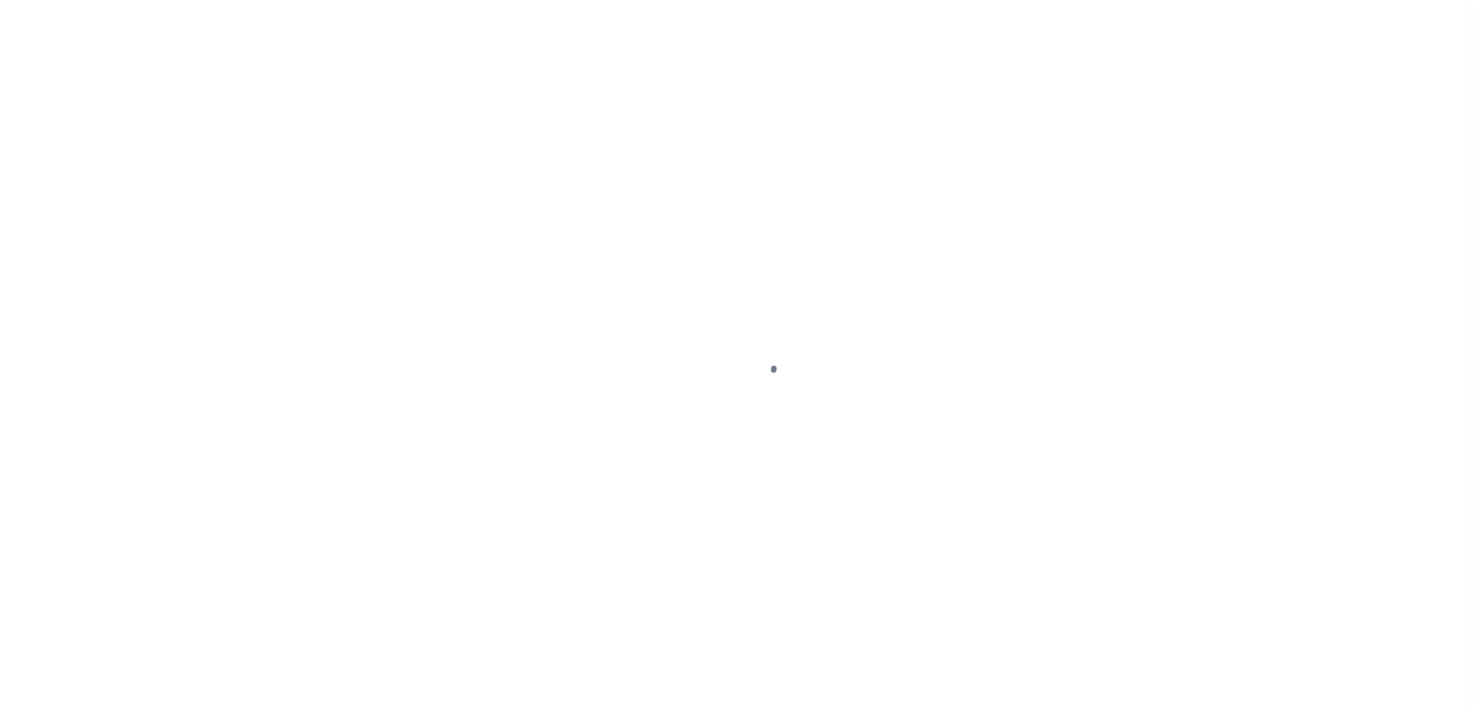
select select
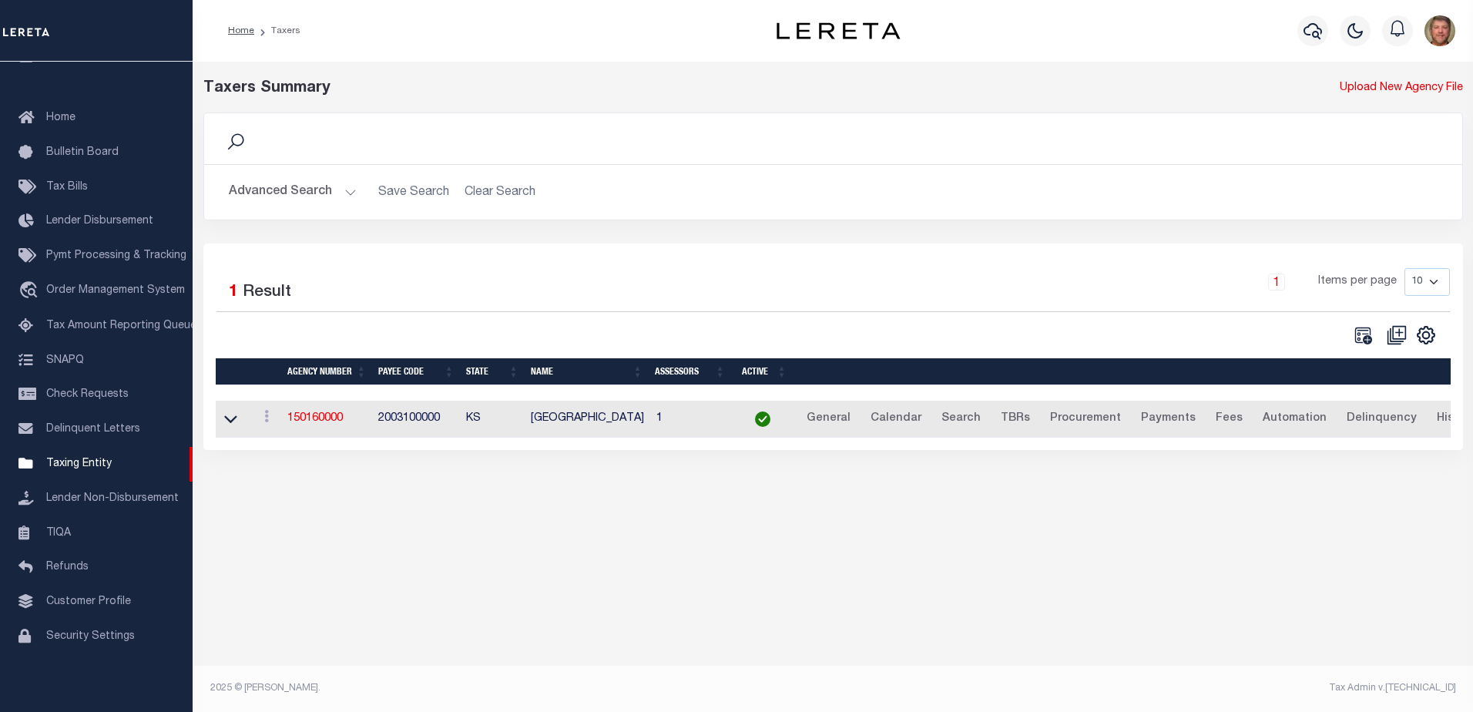
click at [348, 197] on button "Advanced Search" at bounding box center [293, 192] width 128 height 30
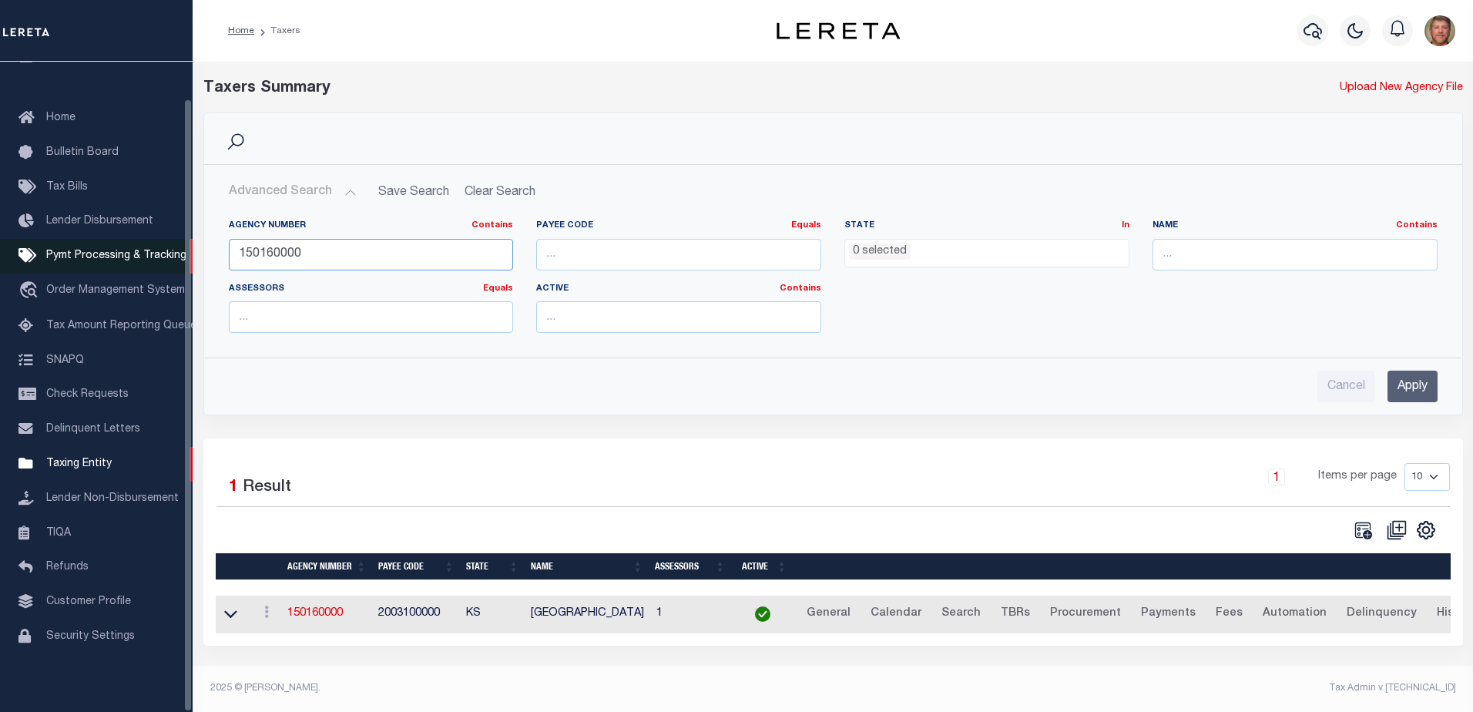
drag, startPoint x: 323, startPoint y: 254, endPoint x: 157, endPoint y: 263, distance: 165.9
click at [172, 260] on div "Home Taxers Profile" at bounding box center [736, 351] width 1473 height 703
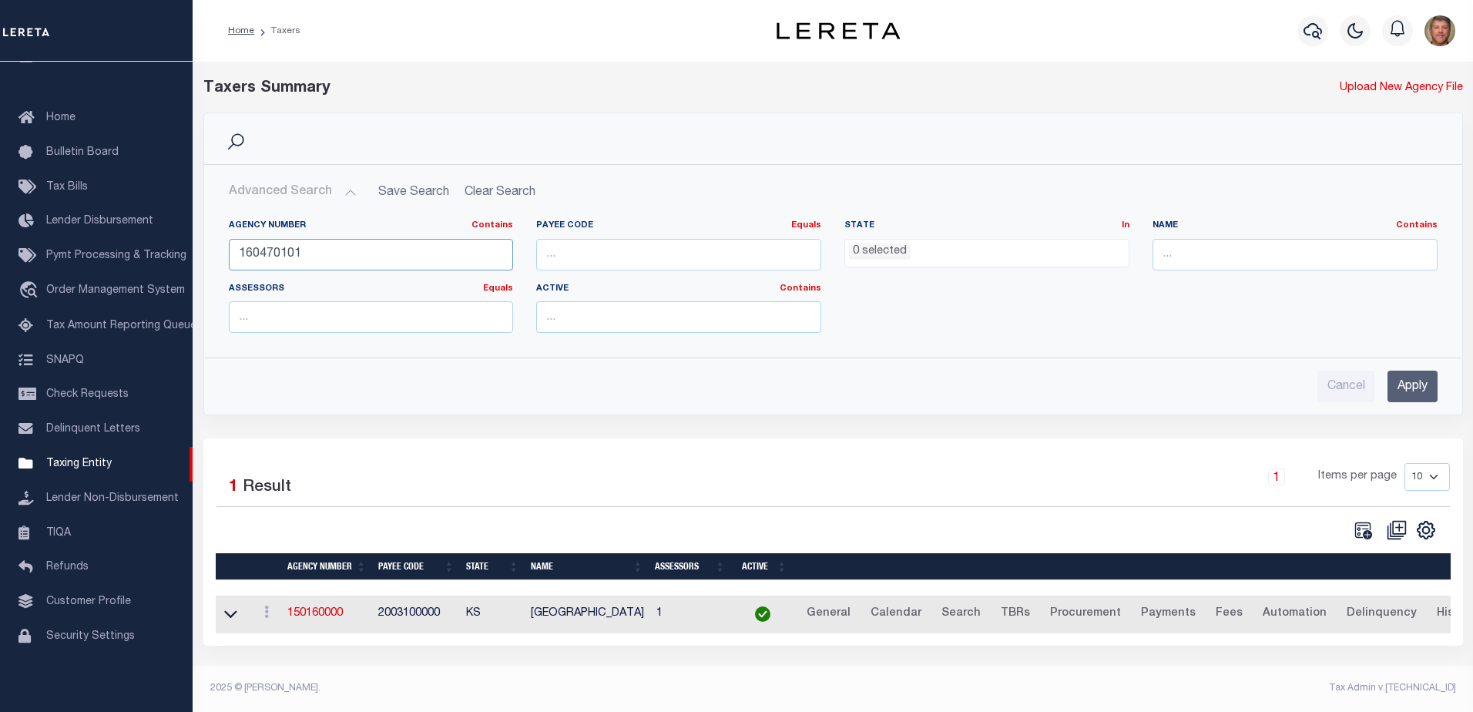
type input "160470101"
click at [1413, 381] on input "Apply" at bounding box center [1412, 387] width 50 height 32
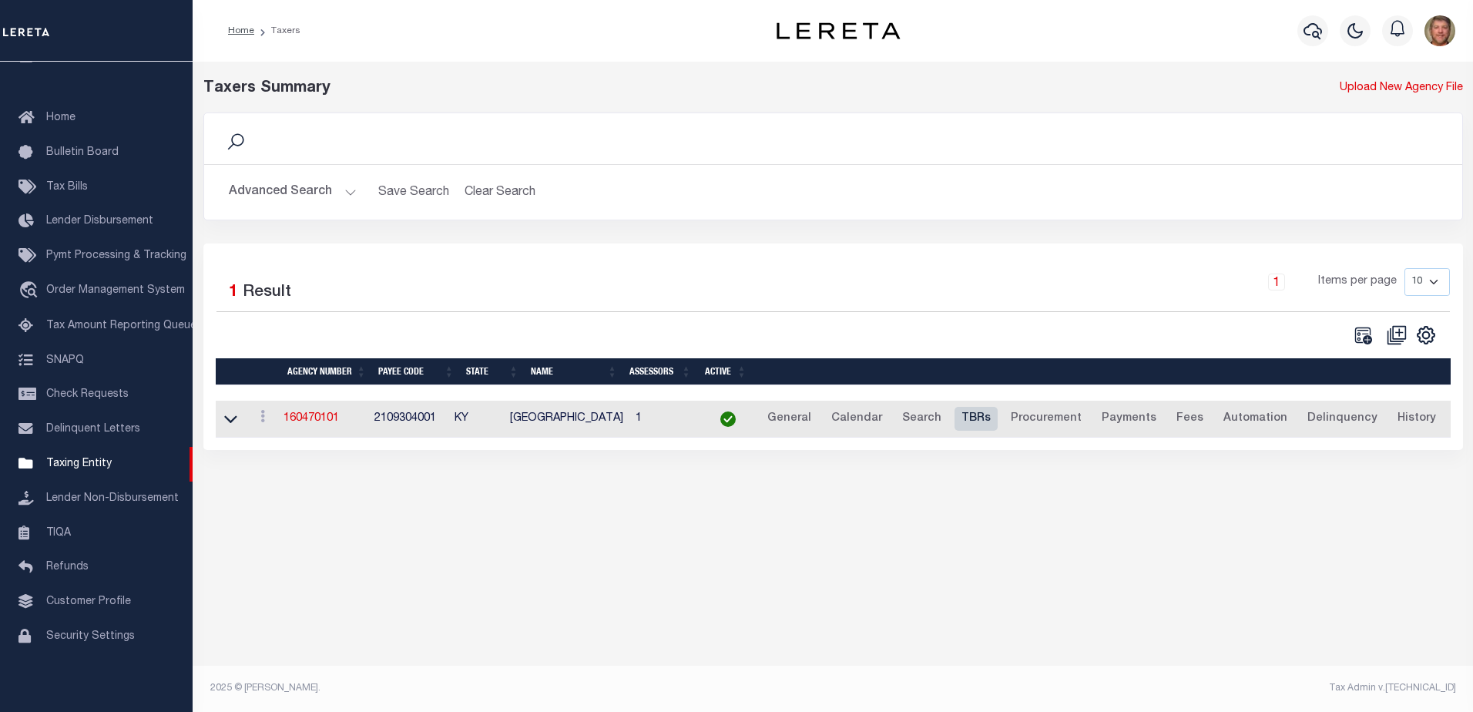
click at [957, 424] on link "TBRs" at bounding box center [975, 419] width 43 height 25
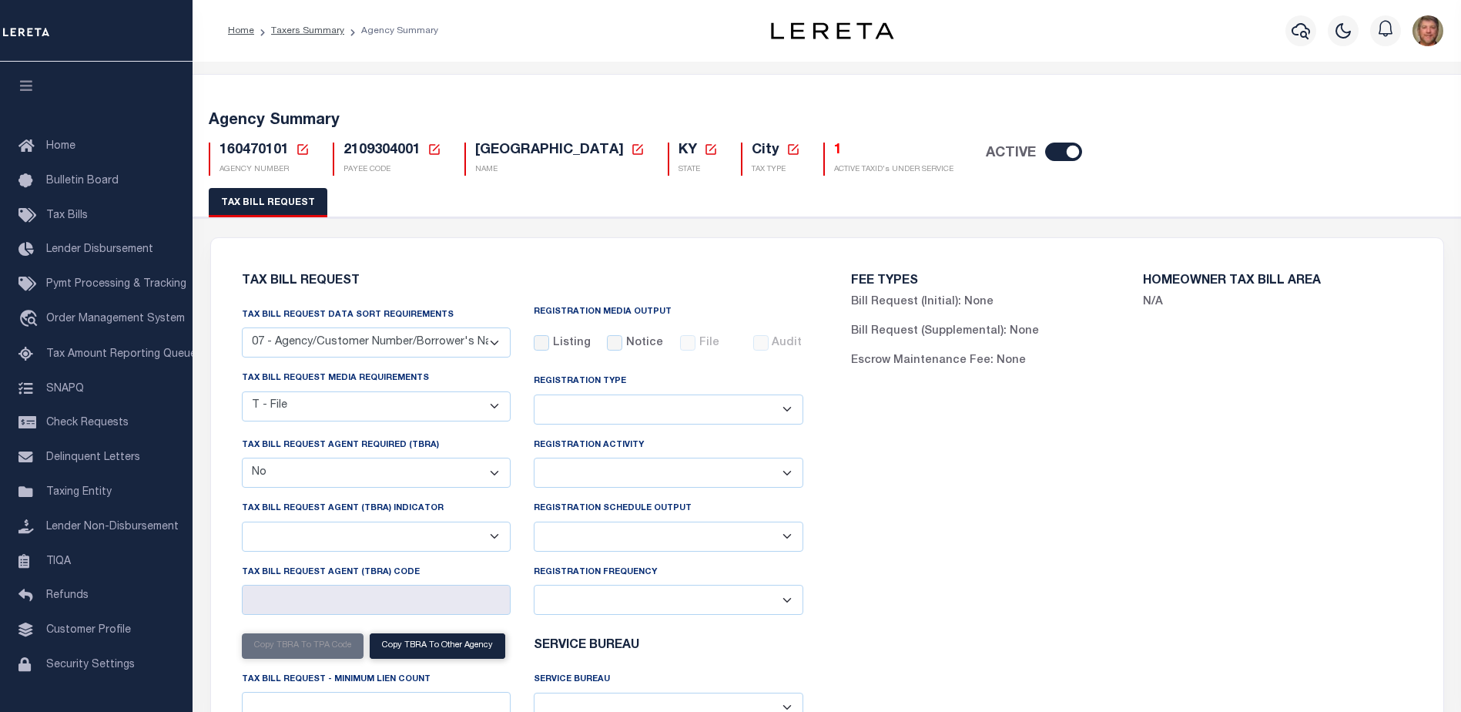
select select "30"
select select "22"
select select "false"
select select
click at [621, 535] on select "Delta File Full File" at bounding box center [669, 537] width 270 height 30
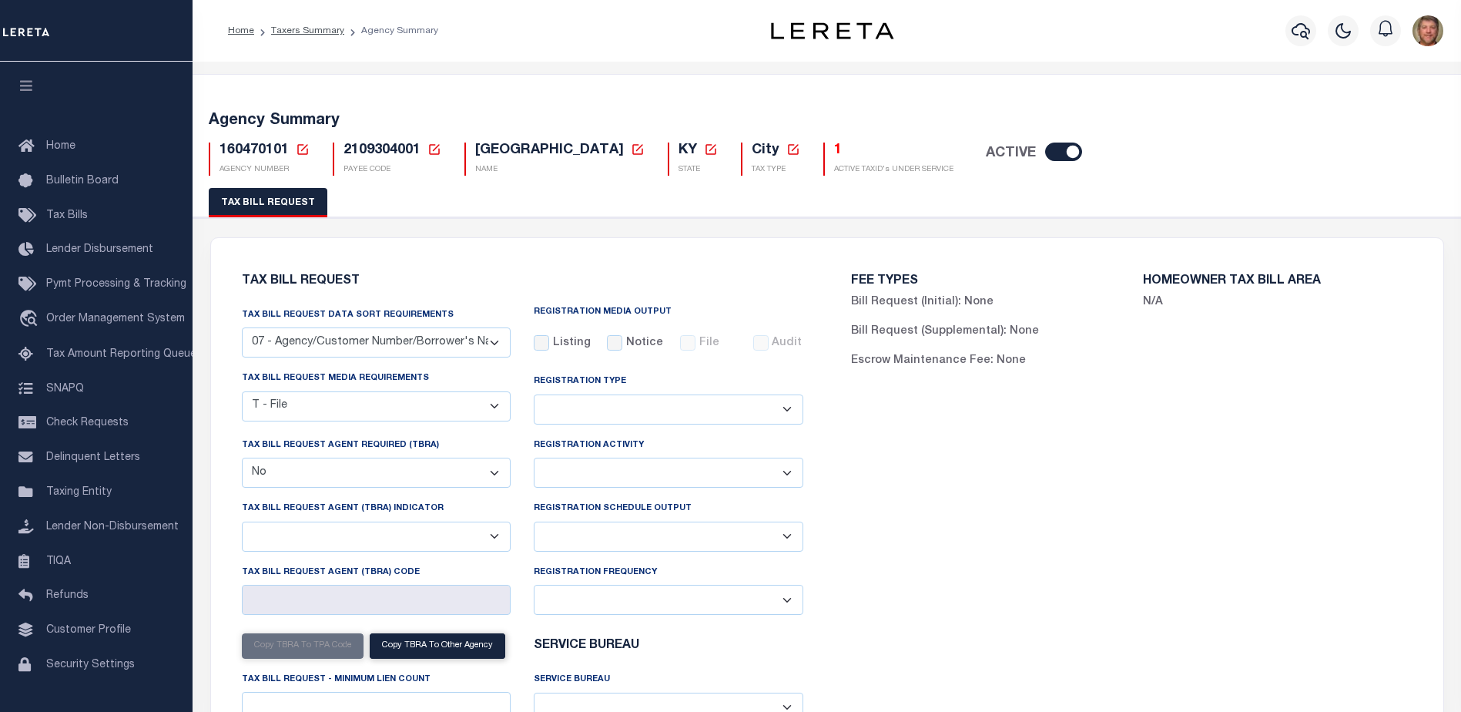
select select "1"
click at [534, 524] on select "Delta File Full File" at bounding box center [669, 537] width 270 height 30
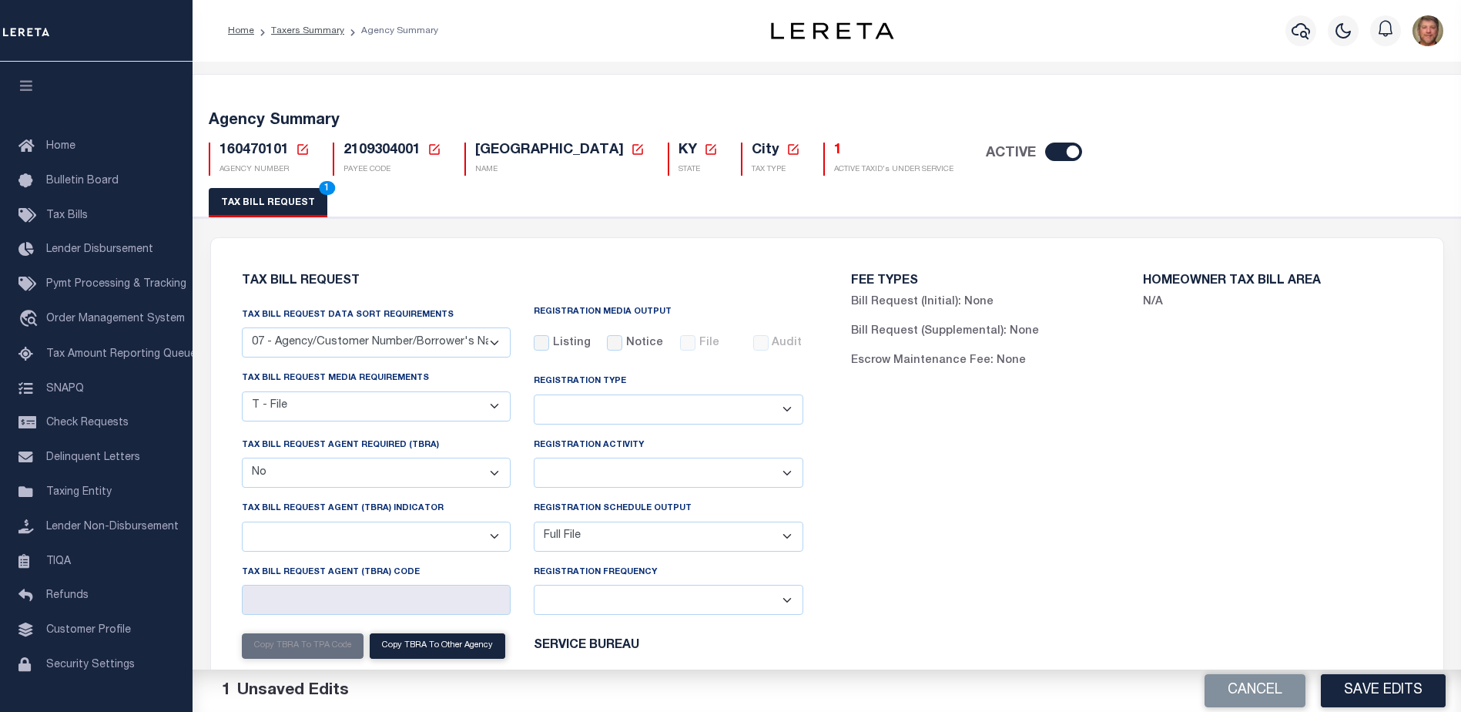
click at [1017, 535] on div "FEE TYPES Bill Request (Initial): None Bill Request (Supplemental): None Escrow…" at bounding box center [1131, 546] width 609 height 579
click at [1355, 690] on button "Save Edits" at bounding box center [1383, 690] width 125 height 33
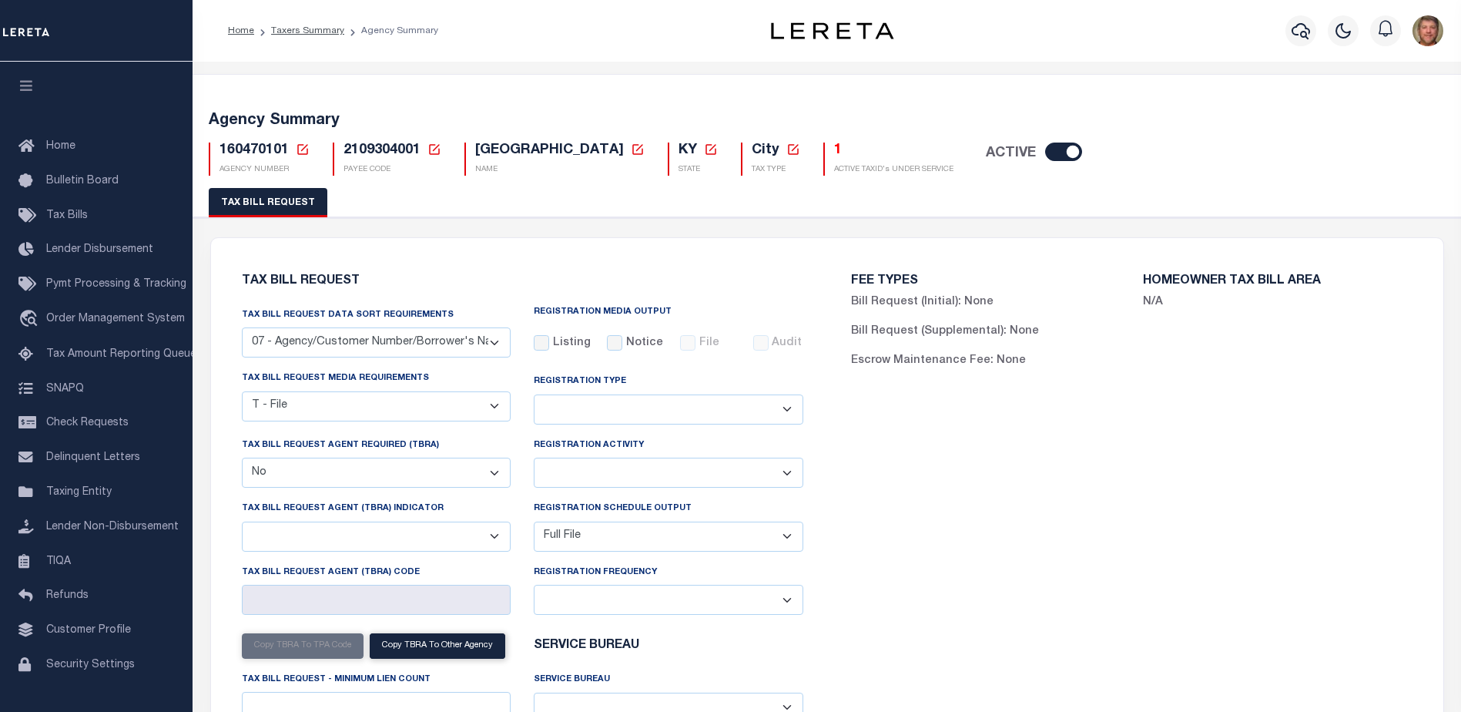
click at [911, 490] on div "FEE TYPES Bill Request (Initial): None Bill Request (Supplemental): None Escrow…" at bounding box center [1131, 546] width 609 height 579
click at [834, 149] on h5 "1" at bounding box center [893, 151] width 119 height 17
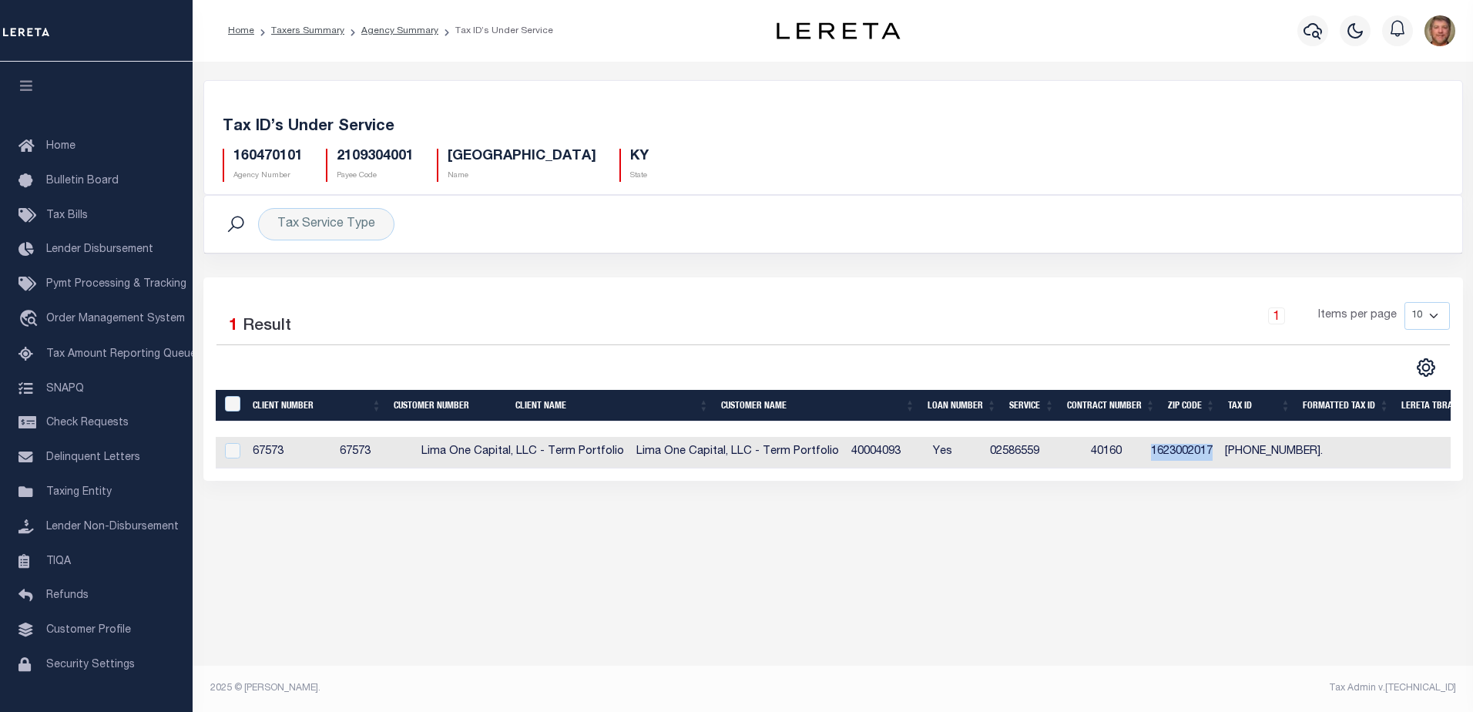
drag, startPoint x: 1233, startPoint y: 451, endPoint x: 1293, endPoint y: 448, distance: 60.1
click at [1219, 448] on td "1623002017" at bounding box center [1182, 453] width 74 height 32
checkbox input "true"
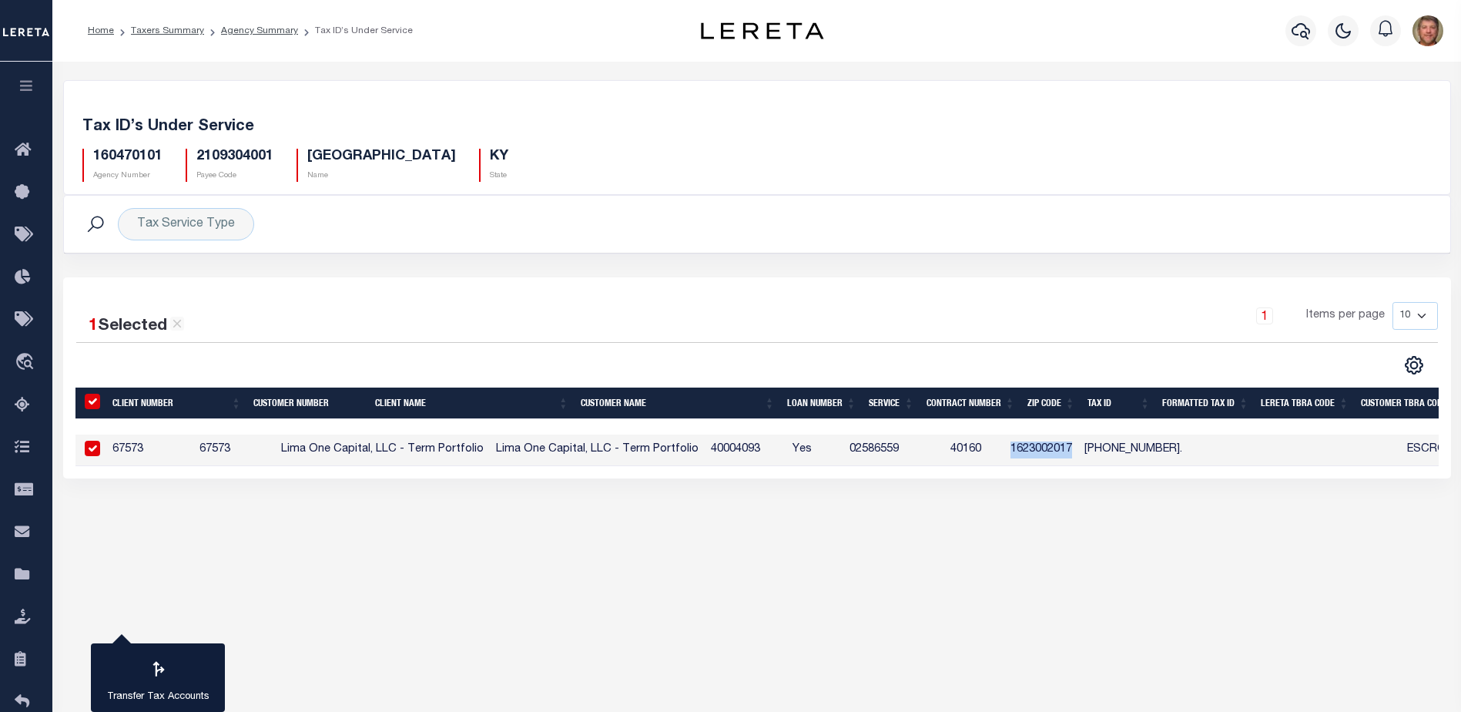
copy td "1623002017"
click at [24, 535] on icon at bounding box center [27, 532] width 25 height 19
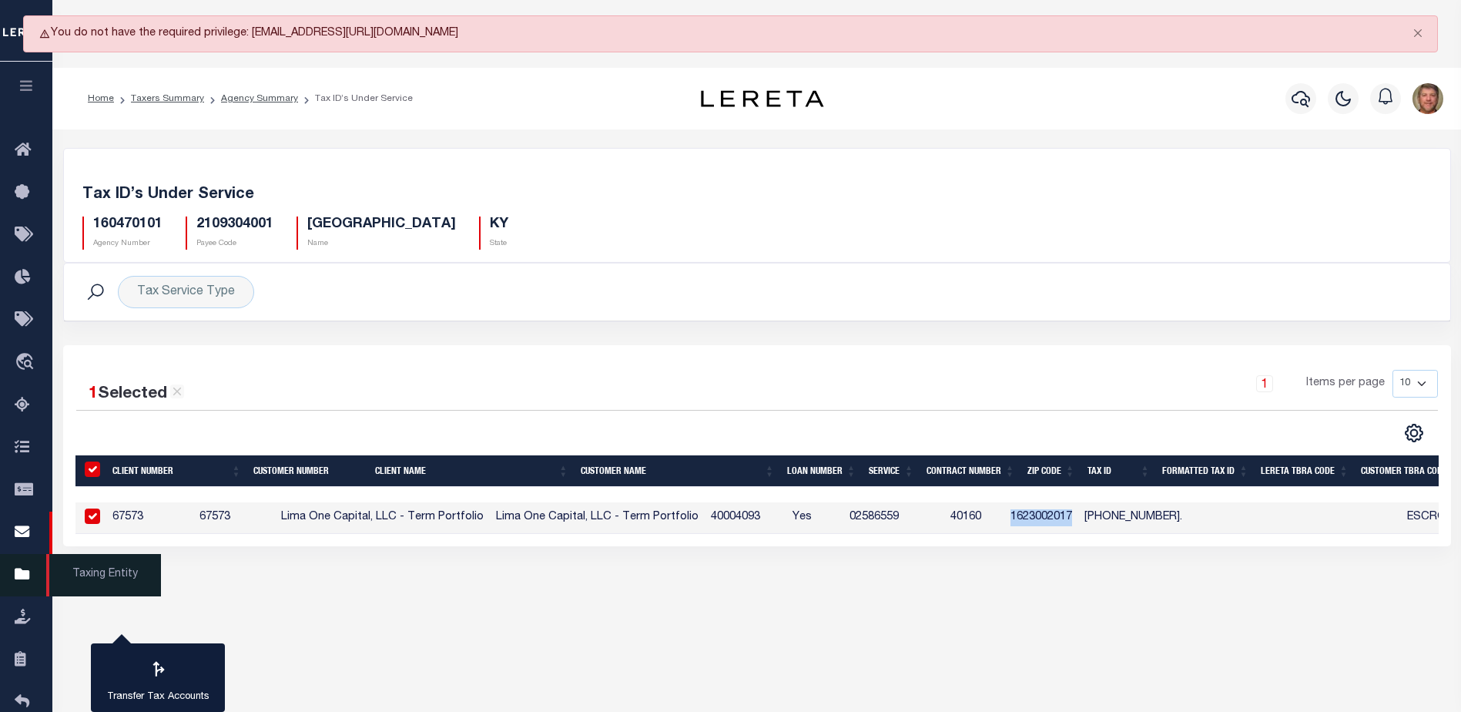
click at [17, 582] on icon at bounding box center [27, 574] width 25 height 19
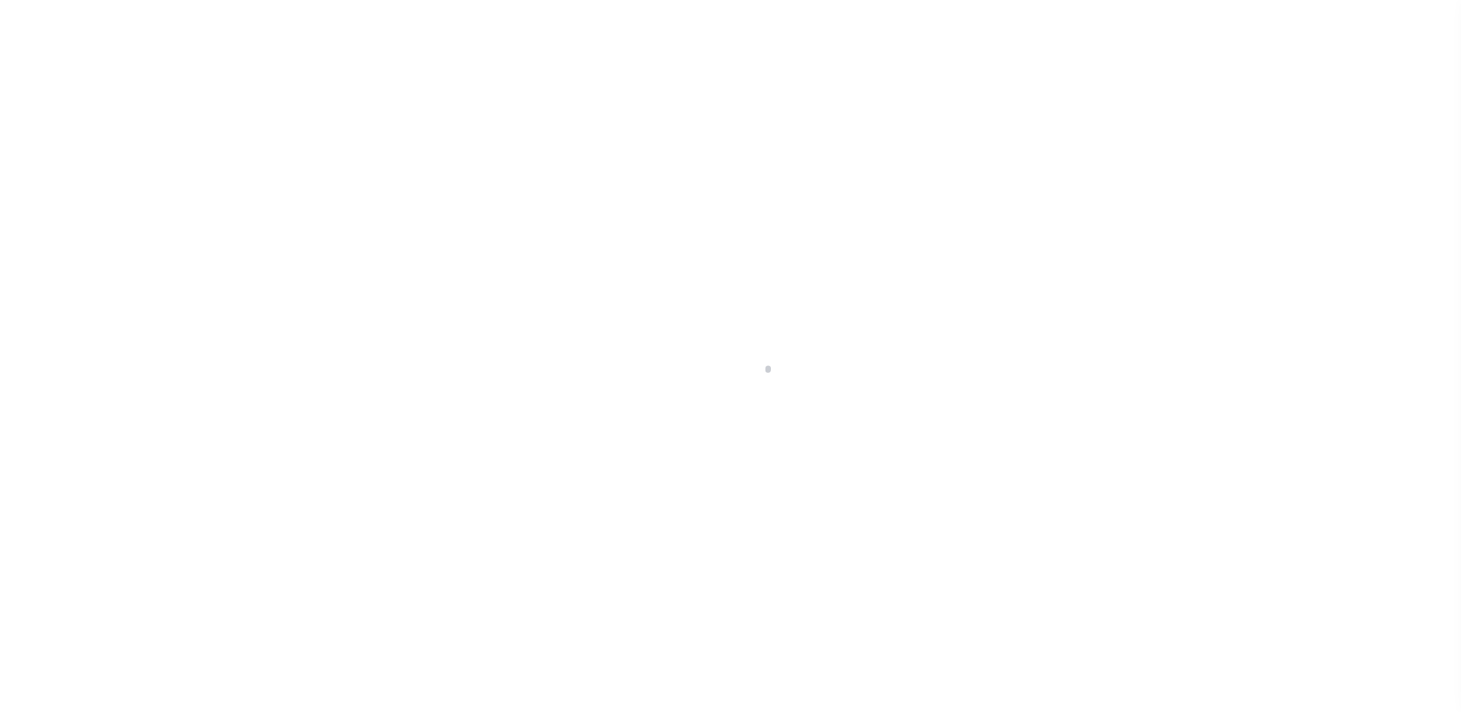
select select
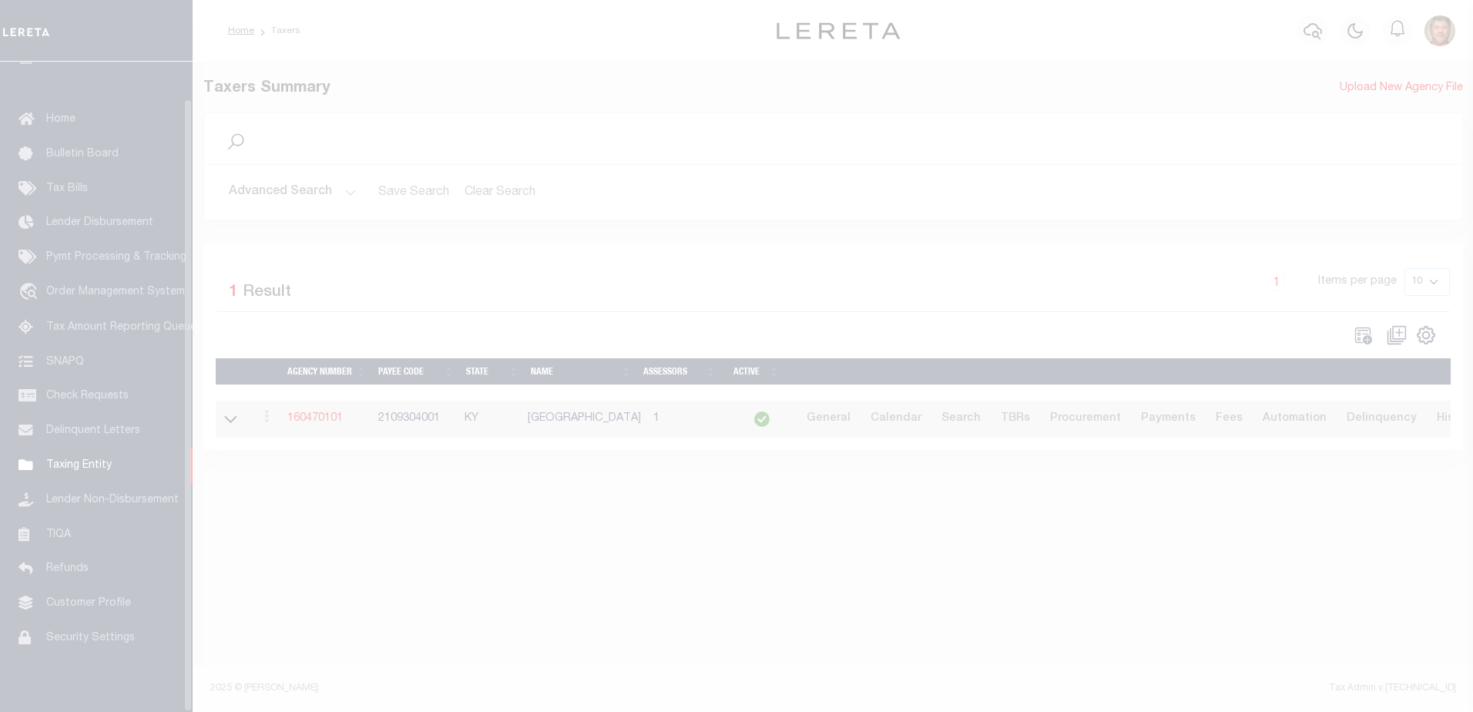
scroll to position [39, 0]
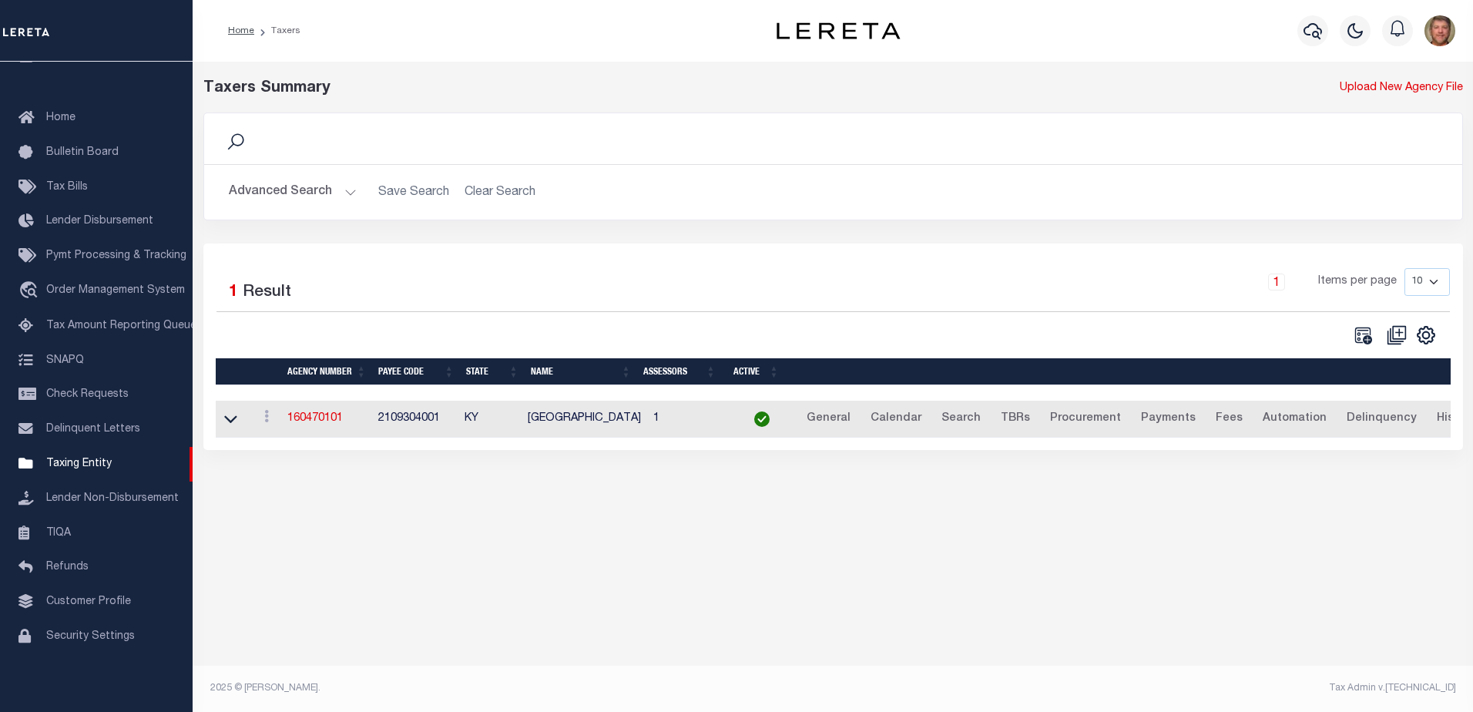
click at [348, 190] on button "Advanced Search" at bounding box center [293, 192] width 128 height 30
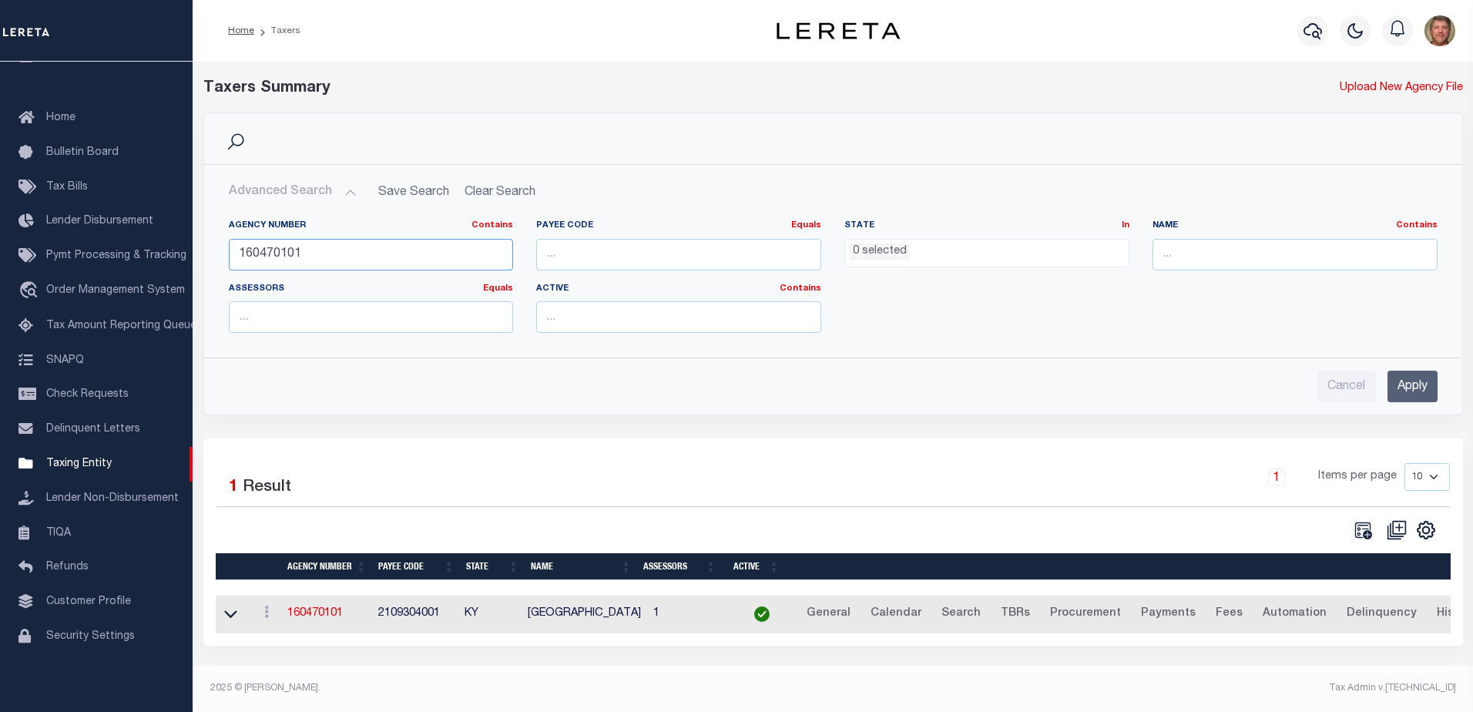
drag, startPoint x: 311, startPoint y: 255, endPoint x: 219, endPoint y: 253, distance: 92.5
click at [220, 253] on div "Agency Number Contains Contains Is 160470101" at bounding box center [371, 251] width 308 height 63
type input "160920000"
click at [1407, 379] on input "Apply" at bounding box center [1412, 387] width 50 height 32
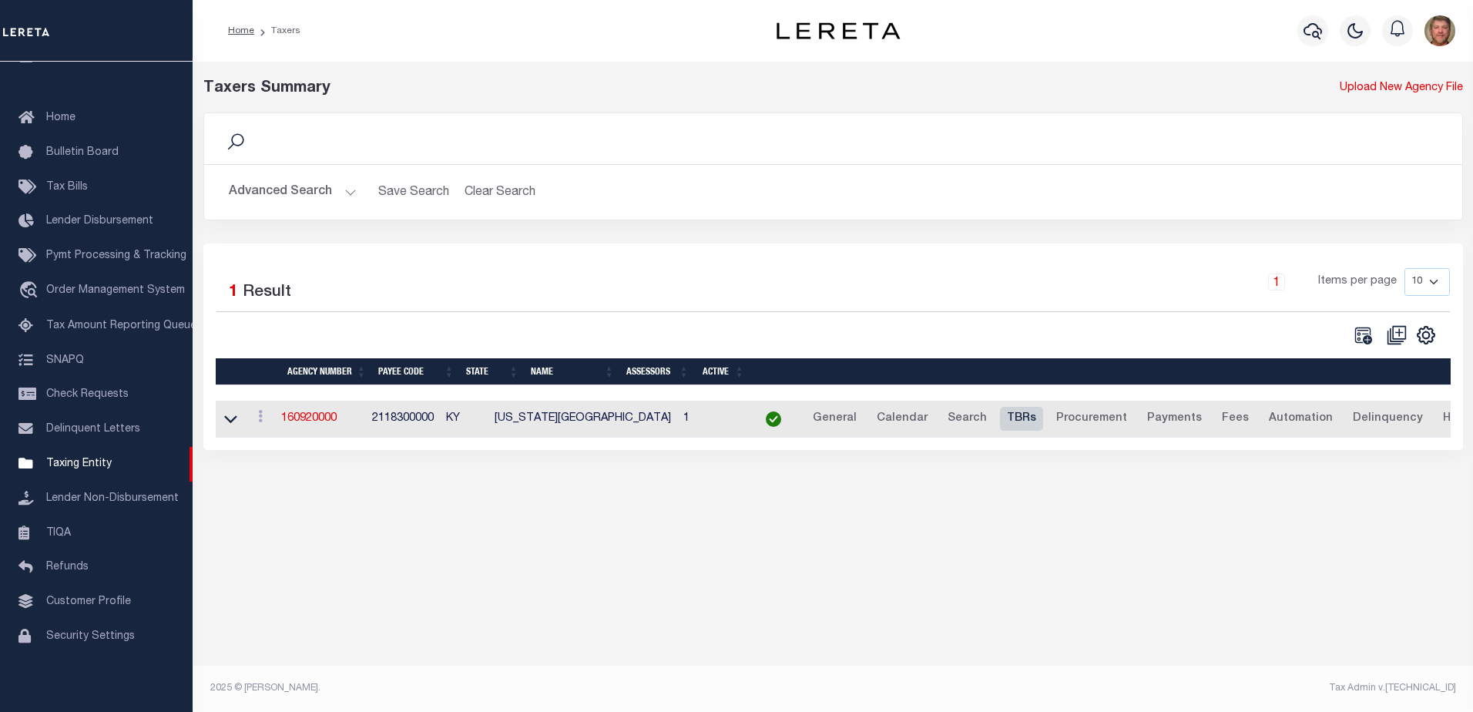
click at [1000, 420] on link "TBRs" at bounding box center [1021, 419] width 43 height 25
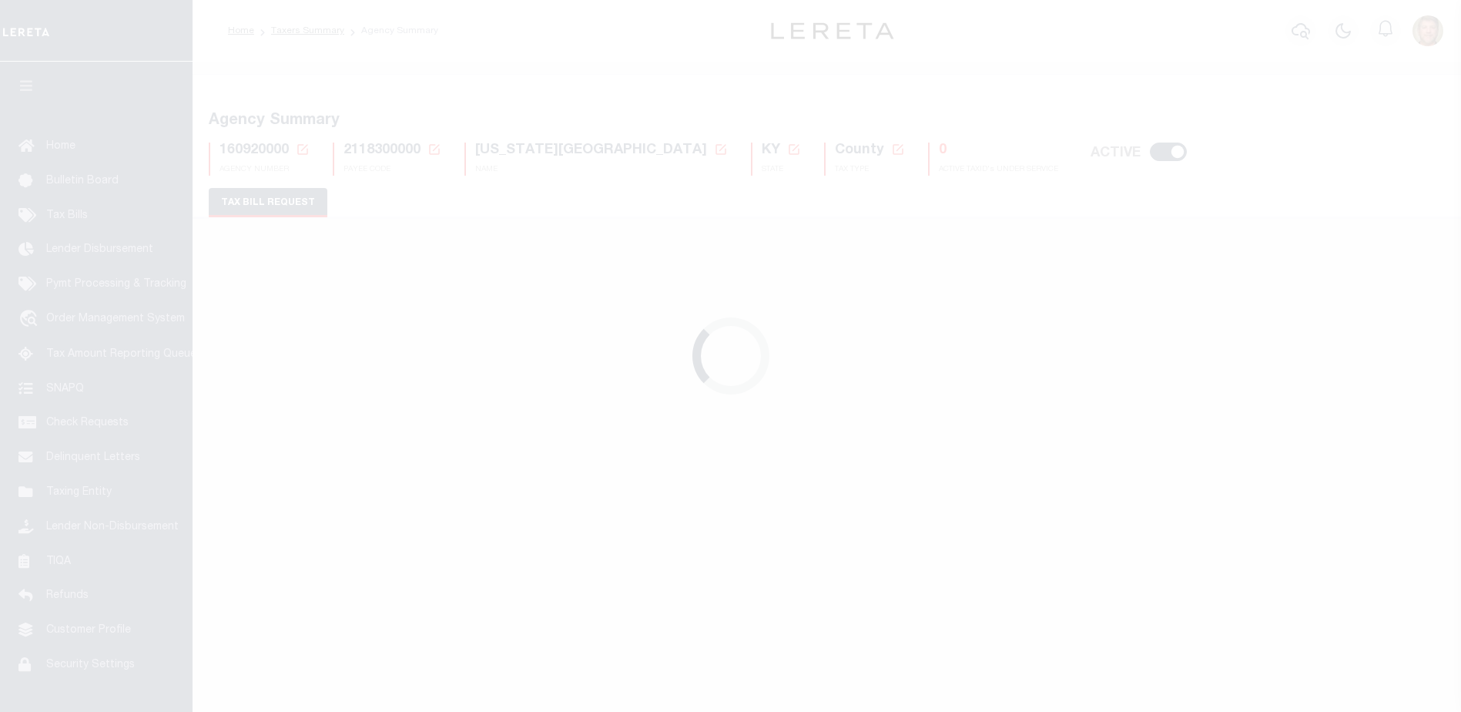
select select "27"
checkbox input "false"
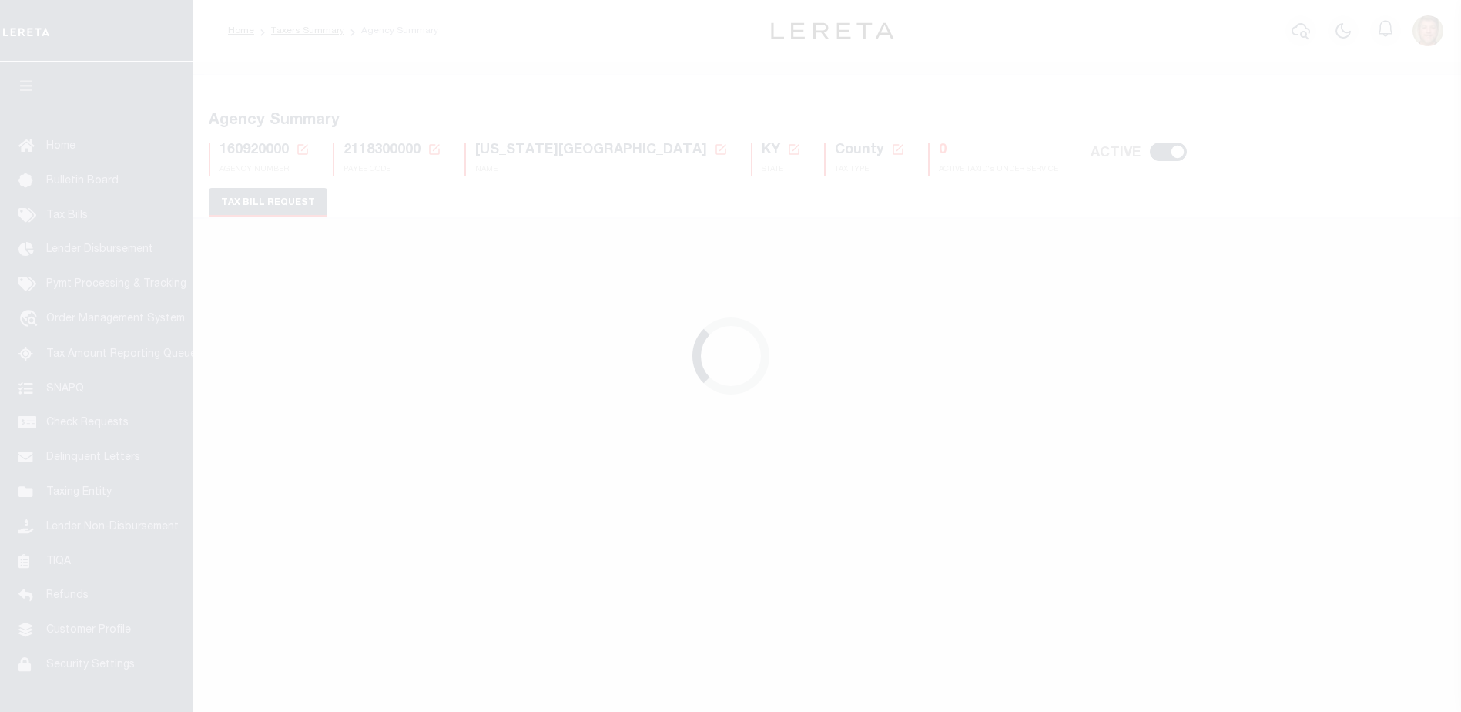
select select "22"
select select "false"
select select
select select "1"
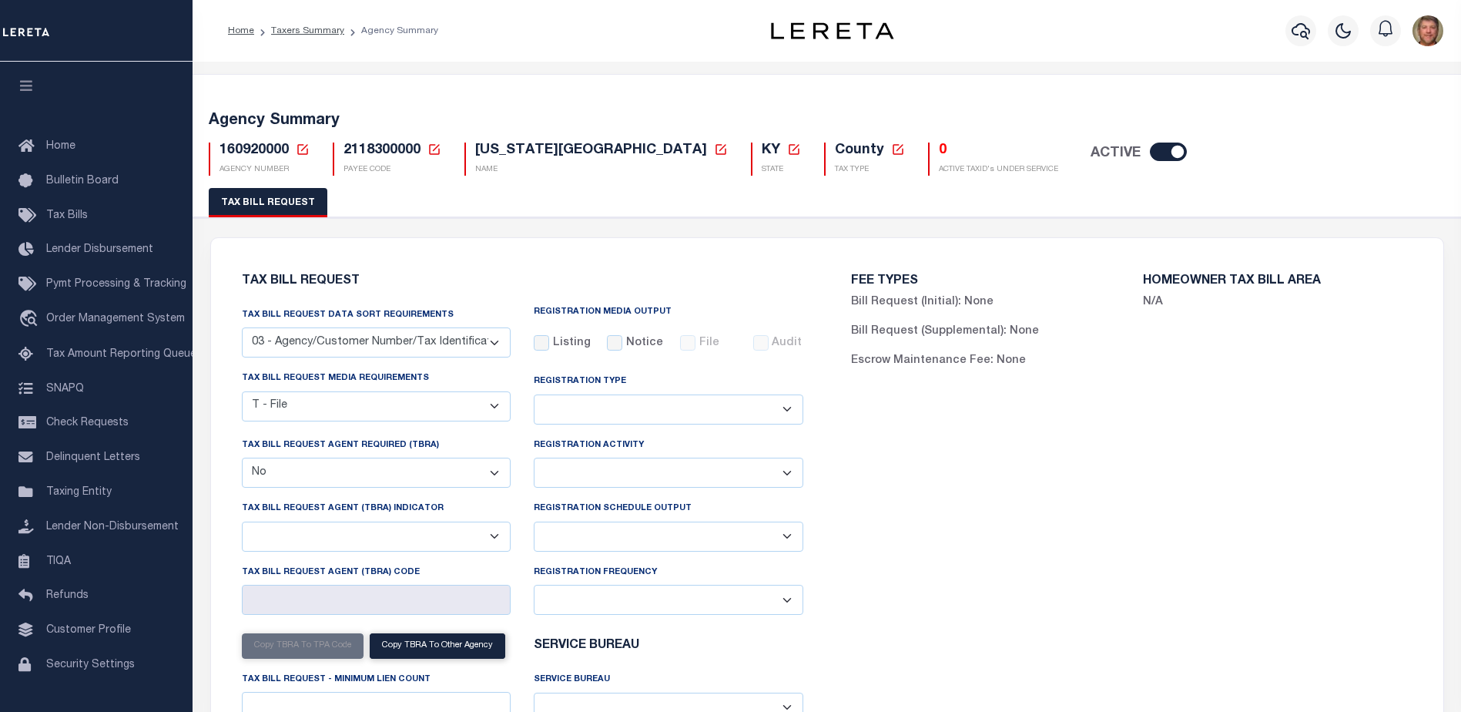
click at [590, 537] on select "Delta File Full File" at bounding box center [669, 537] width 270 height 30
select select "1"
click at [534, 524] on select "Delta File Full File" at bounding box center [669, 537] width 270 height 30
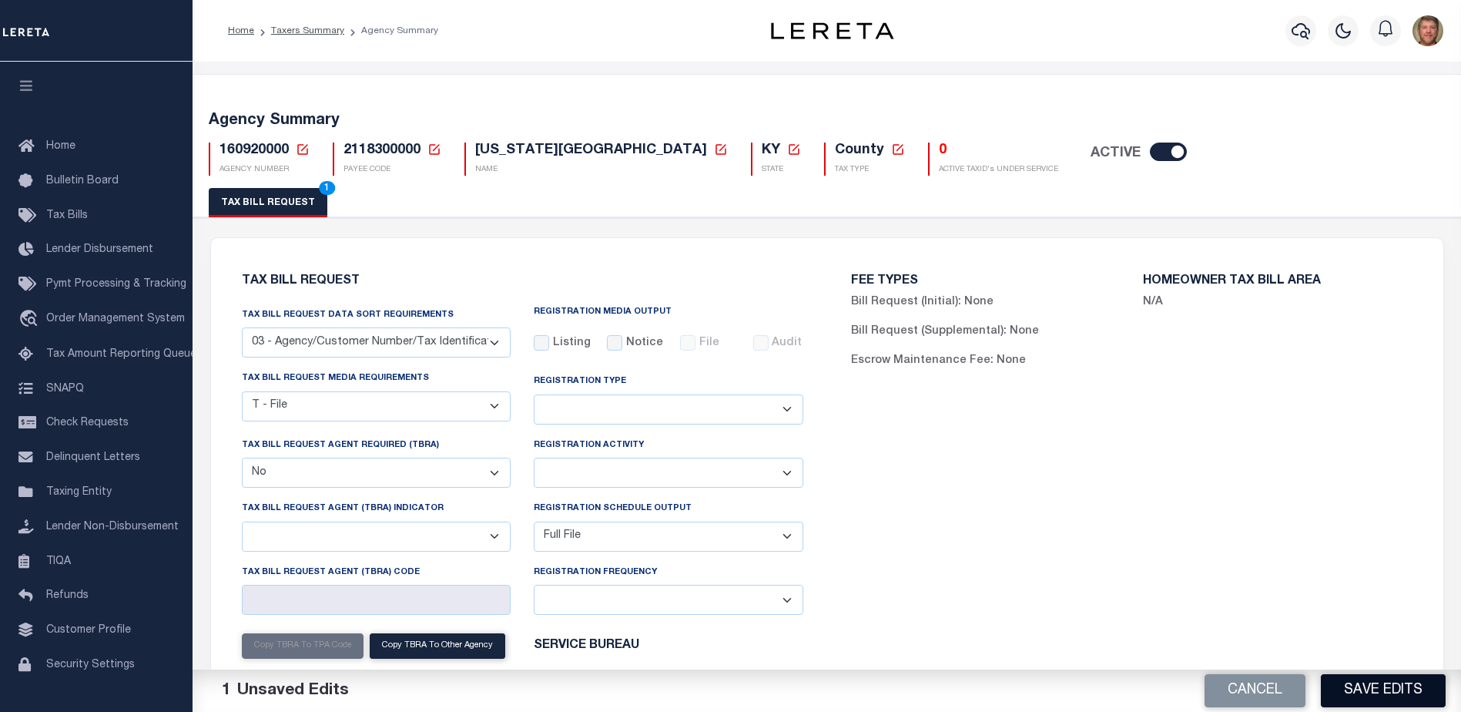
click at [1374, 679] on button "Save Edits" at bounding box center [1383, 690] width 125 height 33
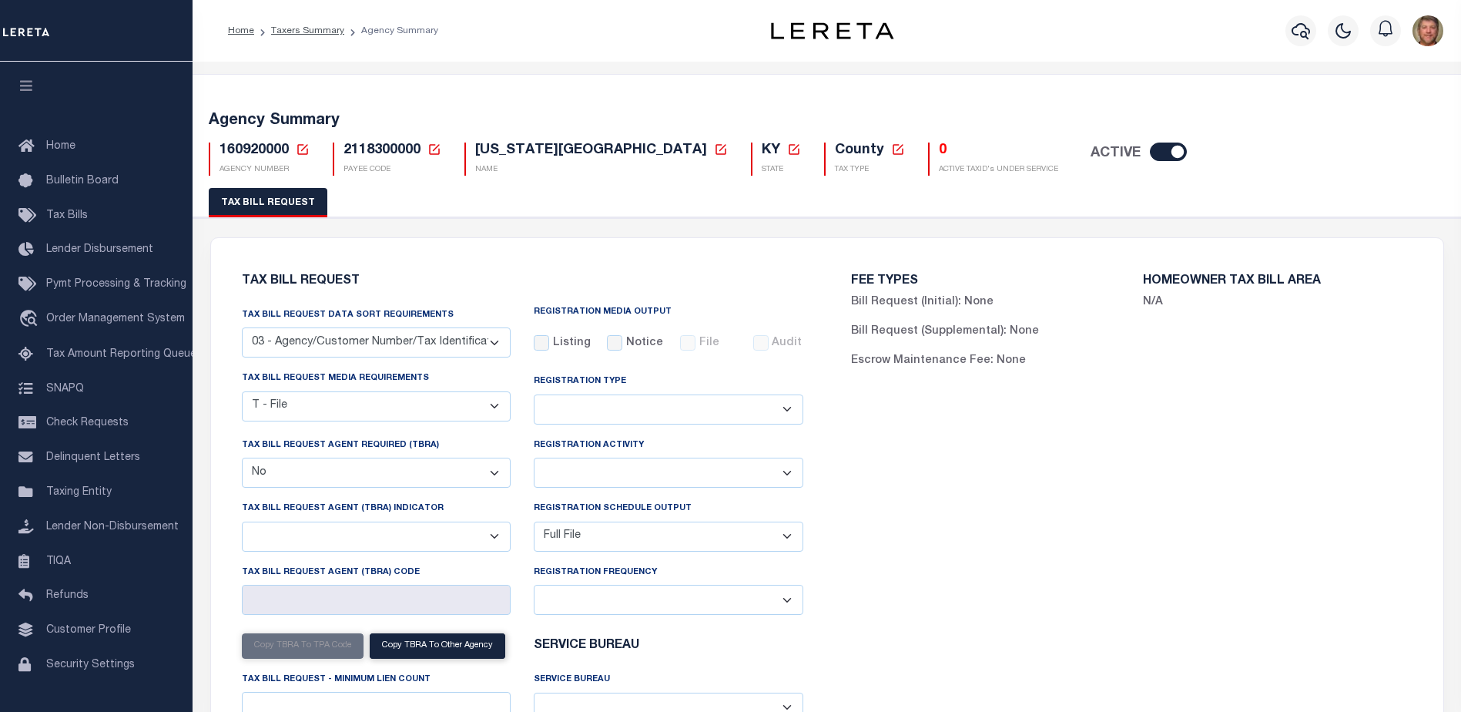
click at [300, 149] on icon at bounding box center [303, 150] width 14 height 14
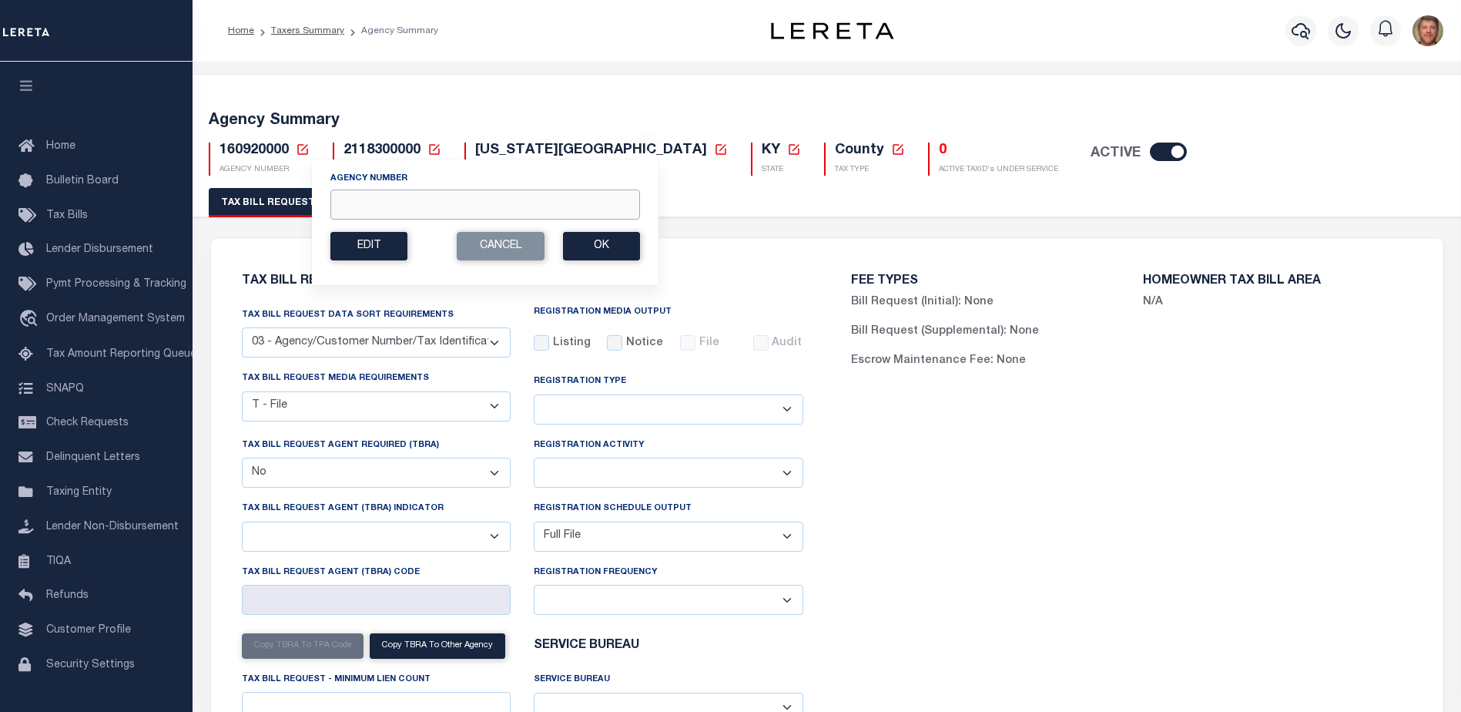
click at [345, 194] on input "Agency Number" at bounding box center [485, 205] width 310 height 30
type input "220330000"
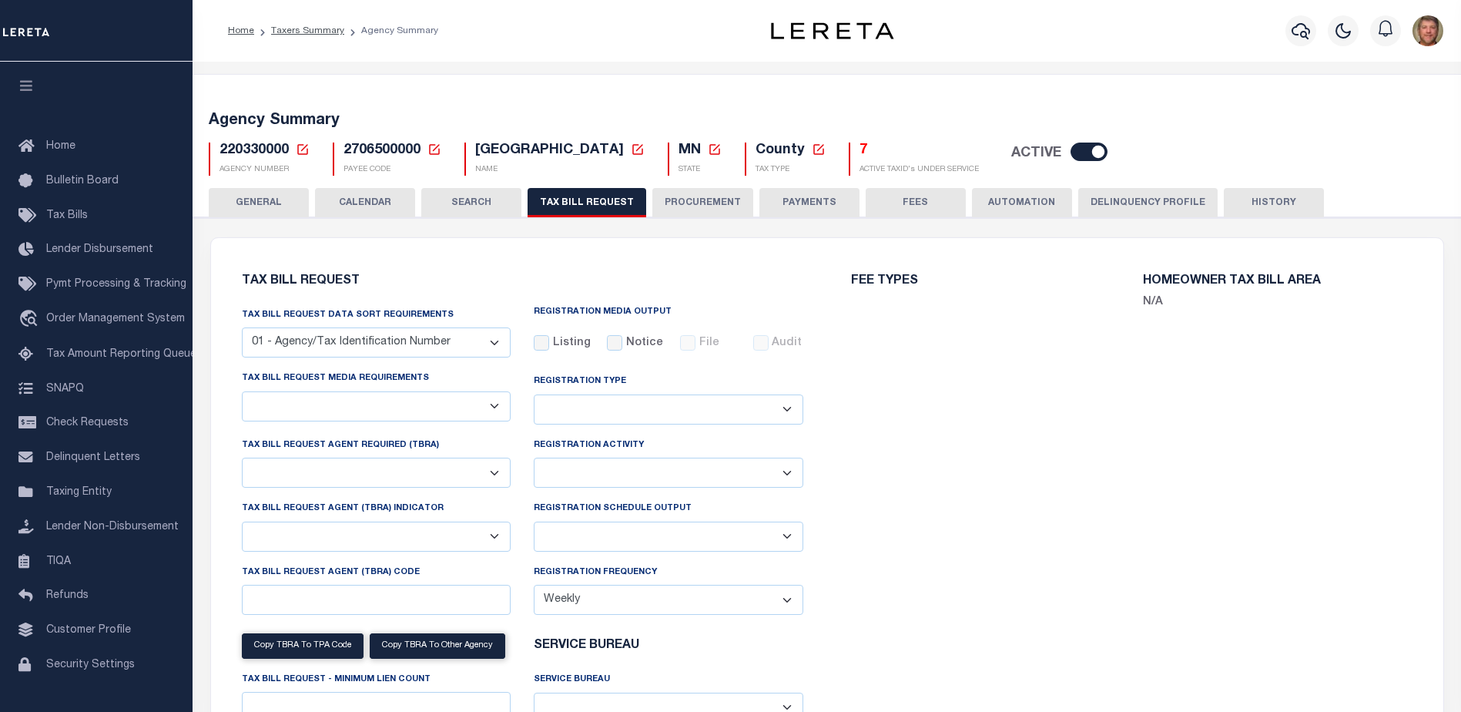
select select "27"
select select "22"
select select "true"
select select "14"
select select "1"
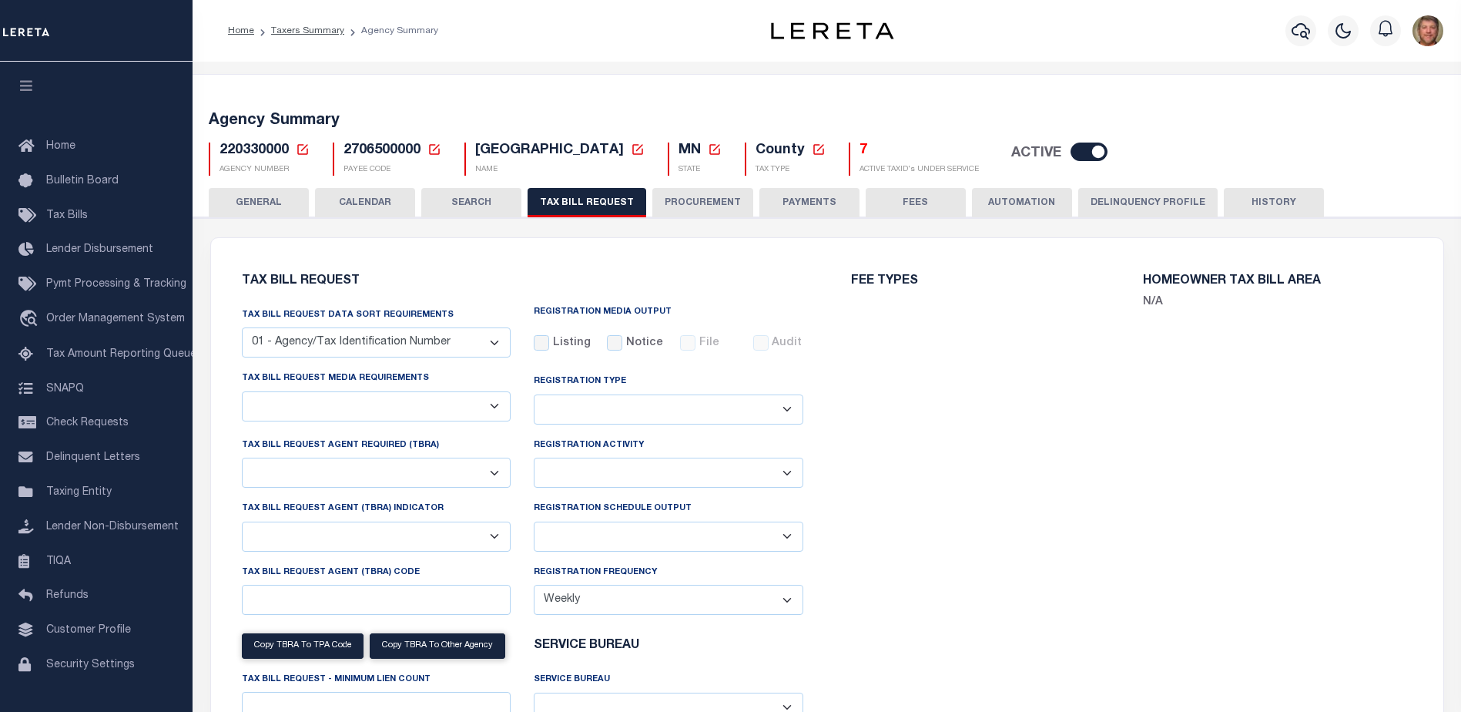
type input "9050000"
select select
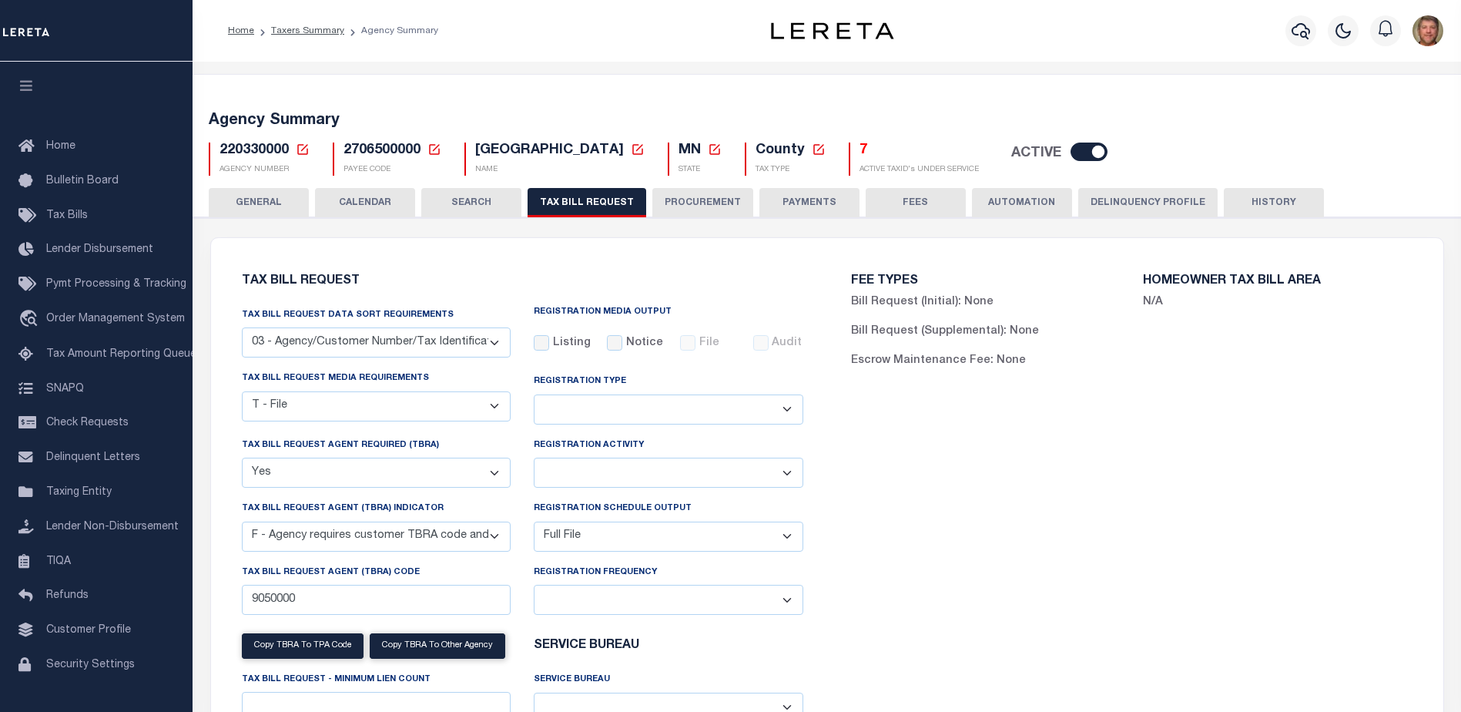
click at [306, 146] on icon at bounding box center [302, 149] width 11 height 11
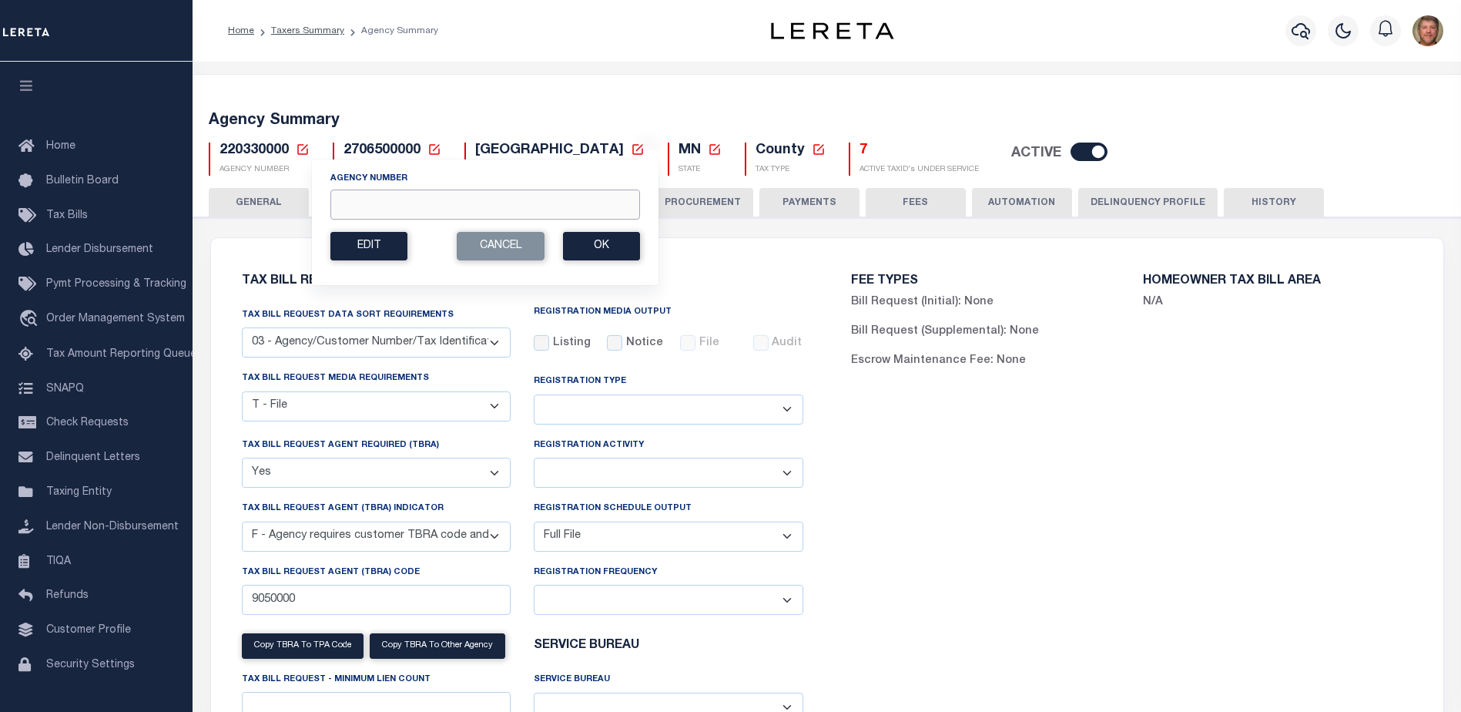
click at [351, 200] on input "Agency Number" at bounding box center [485, 205] width 310 height 30
type input "240530000"
click at [623, 243] on button "Ok" at bounding box center [601, 246] width 77 height 29
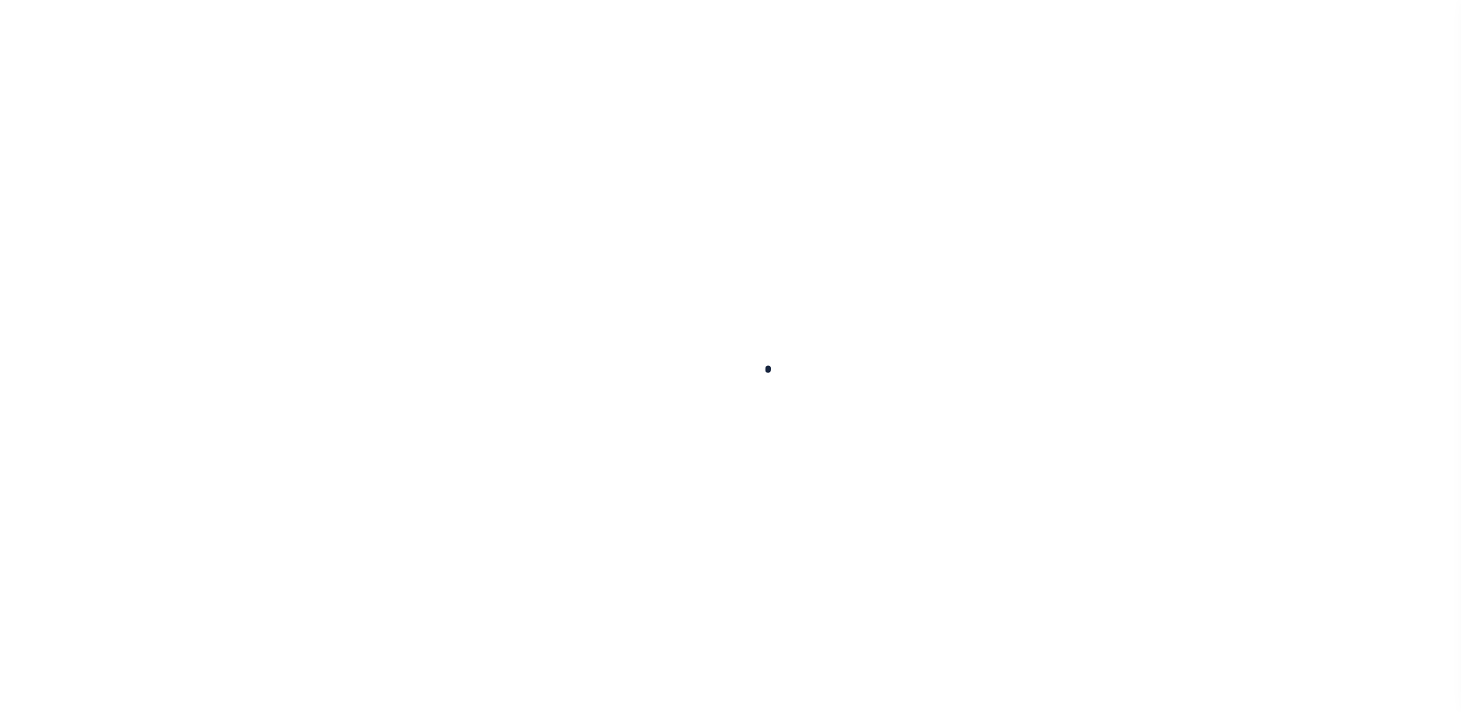
select select
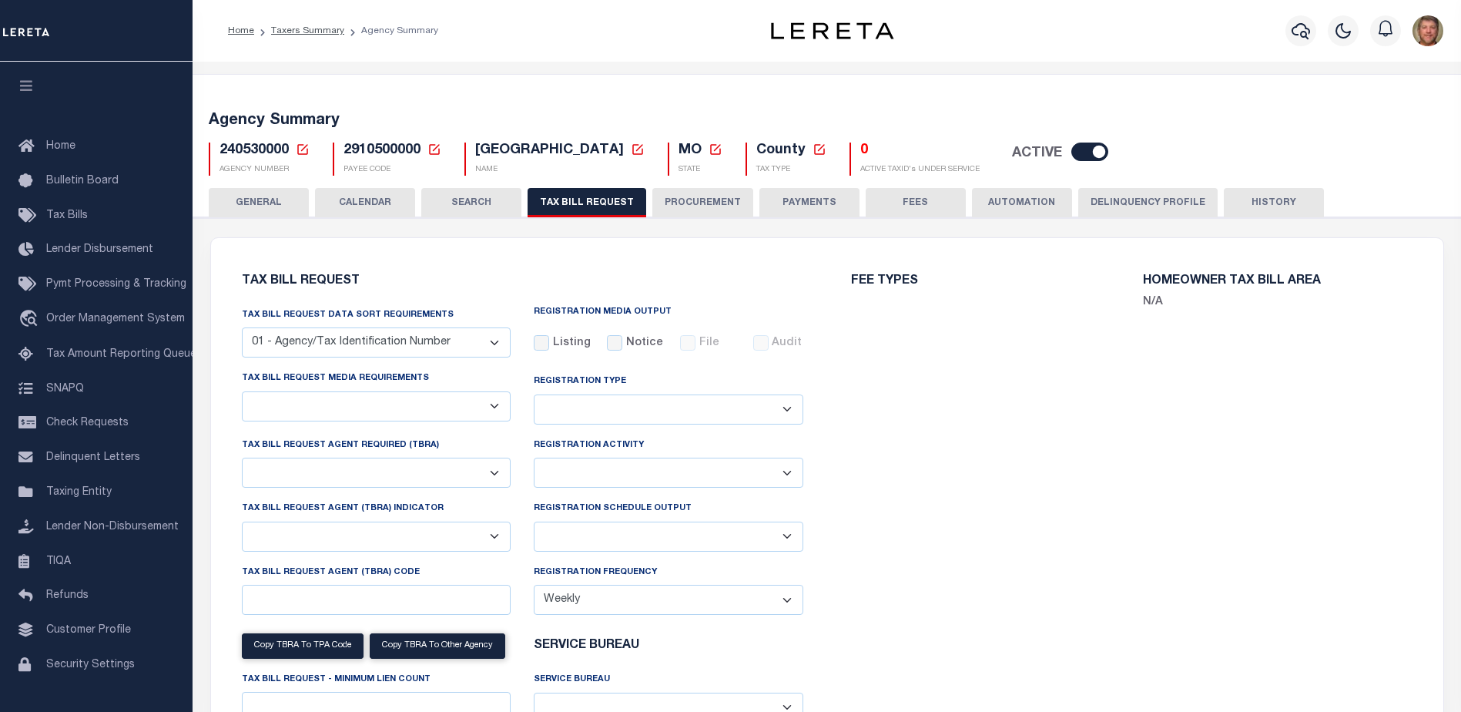
select select "27"
checkbox input "false"
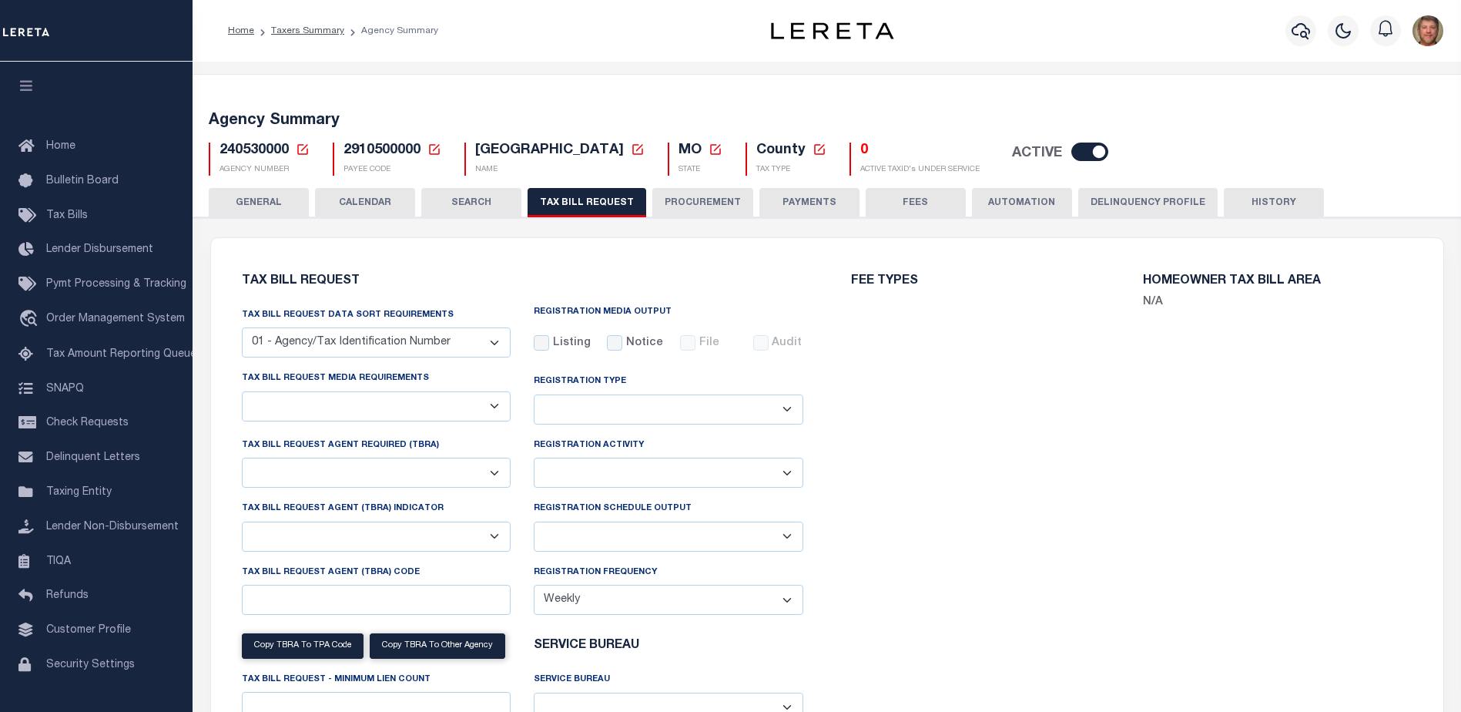
select select "16"
select select "false"
type input "121"
select select
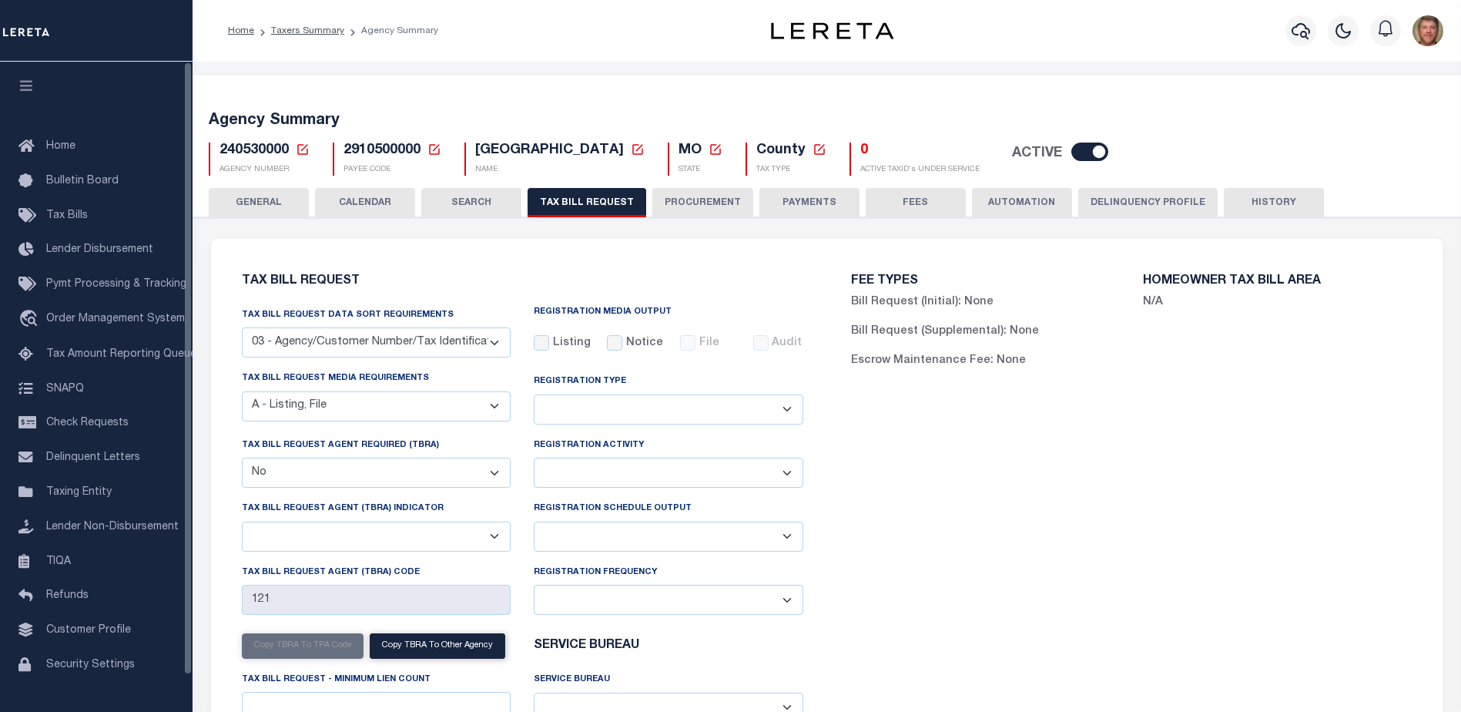
click at [639, 537] on select "Delta File Full File" at bounding box center [669, 537] width 270 height 30
select select "1"
click at [534, 524] on select "Delta File Full File" at bounding box center [669, 537] width 270 height 30
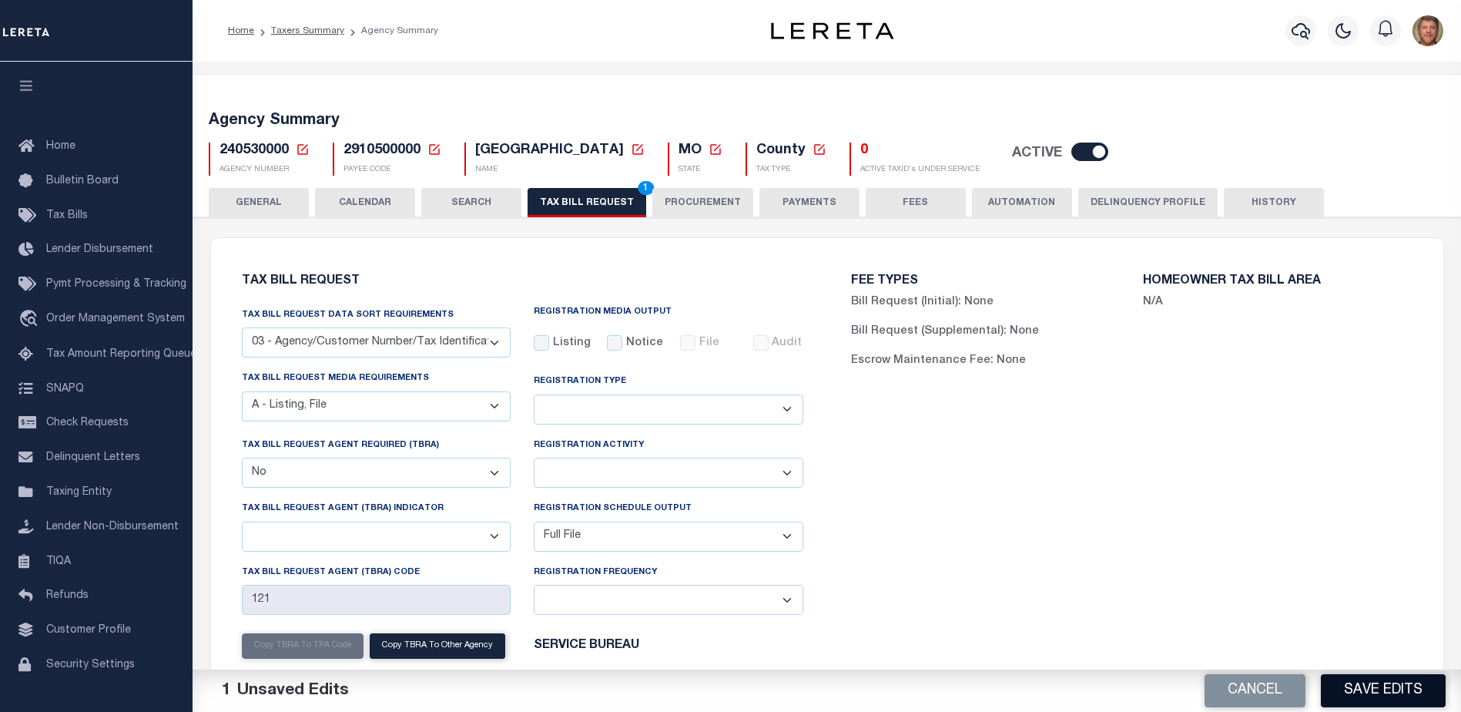
click at [1385, 696] on button "Save Edits" at bounding box center [1383, 690] width 125 height 33
click at [595, 196] on button "TAX BILL REQUEST 1" at bounding box center [587, 202] width 119 height 29
click at [1404, 690] on button "Save Edits" at bounding box center [1383, 690] width 125 height 33
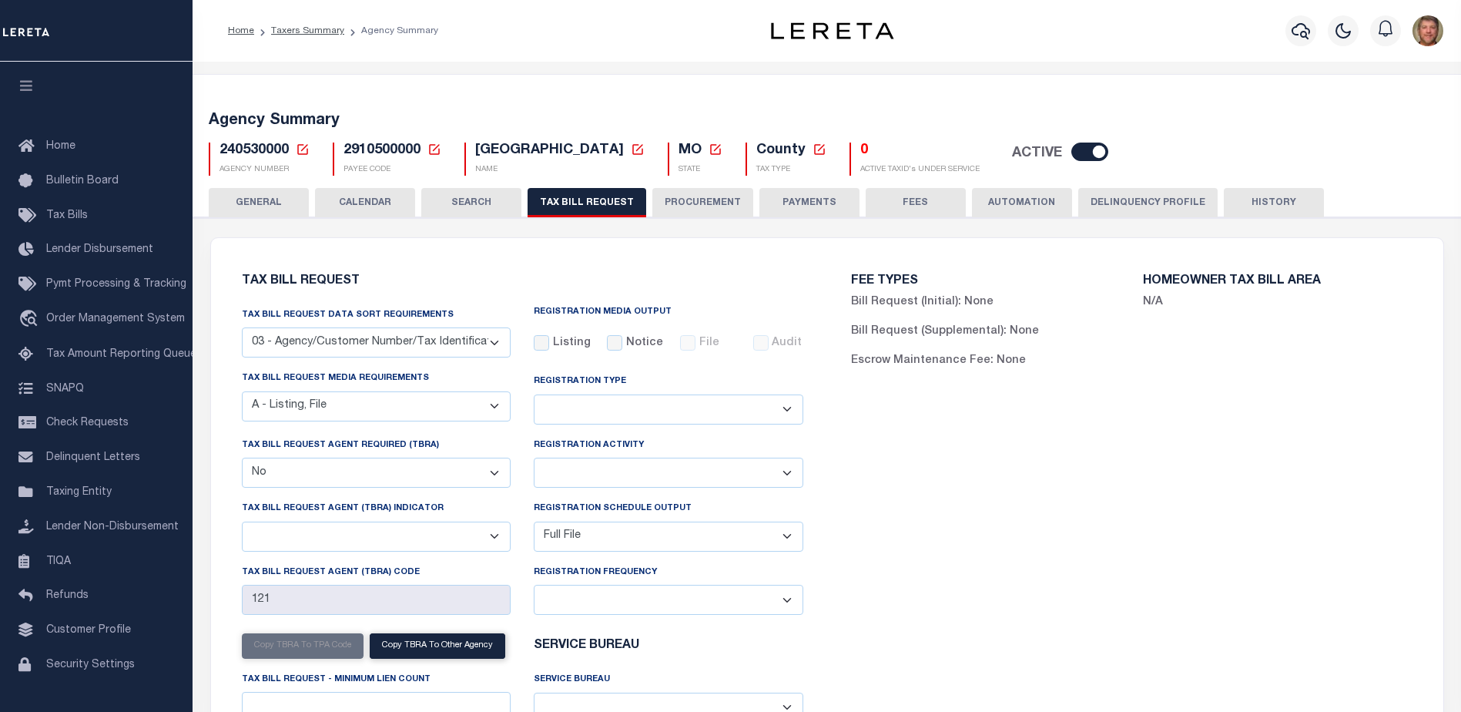
click at [305, 153] on icon at bounding box center [303, 150] width 14 height 14
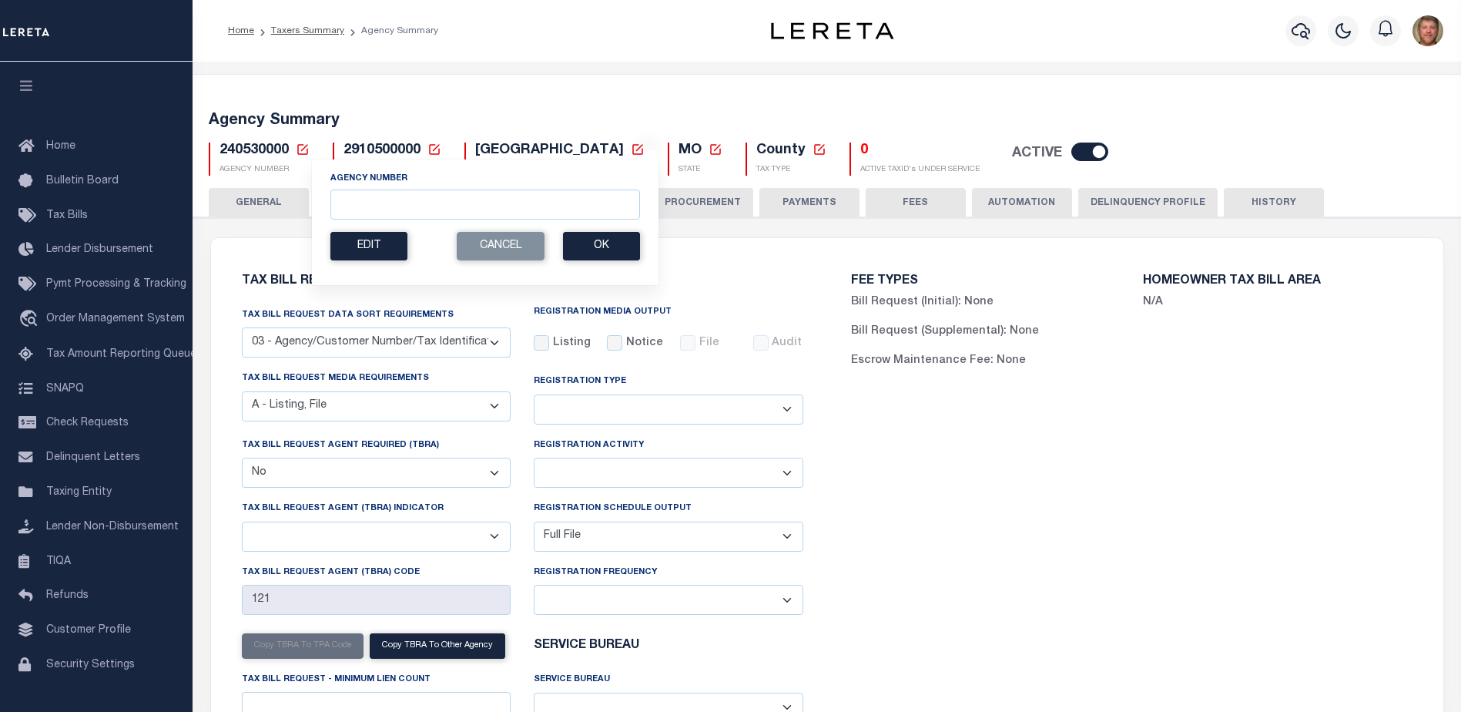
click at [355, 187] on div "Agency Number" at bounding box center [485, 196] width 310 height 48
click at [357, 200] on input "Agency Number" at bounding box center [485, 205] width 310 height 30
type input "300030000"
click at [618, 253] on button "Ok" at bounding box center [601, 246] width 77 height 29
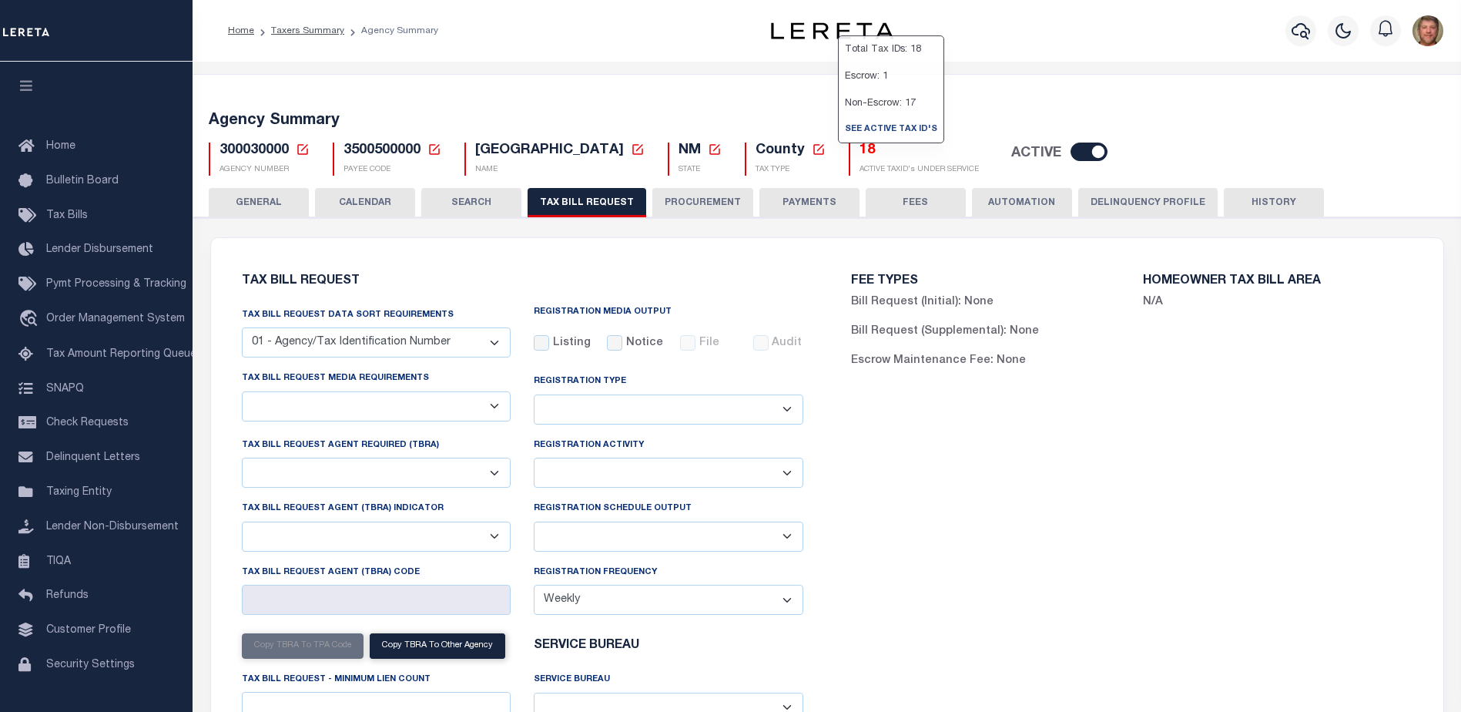
select select "27"
checkbox input "false"
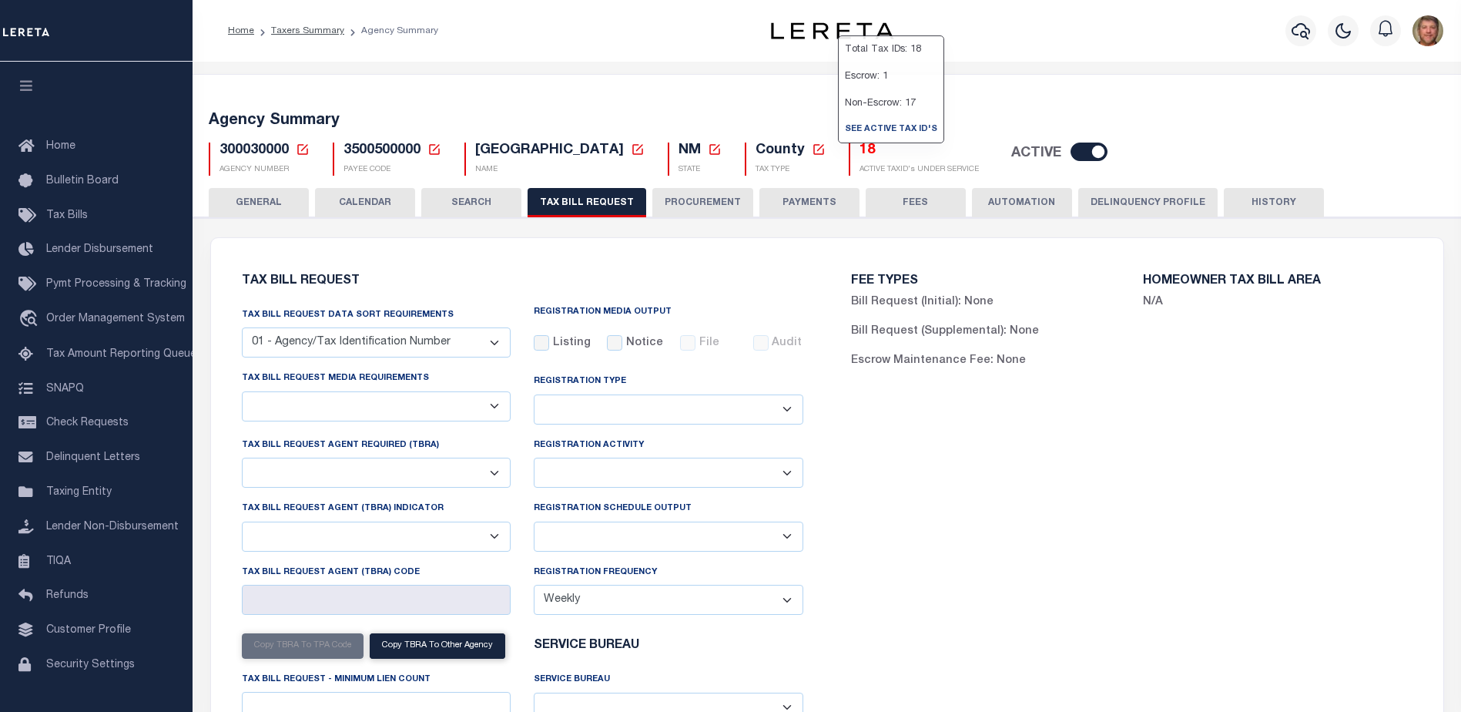
select select "22"
select select "false"
select select "15"
select select
click at [619, 535] on select "Delta File Full File" at bounding box center [669, 537] width 270 height 30
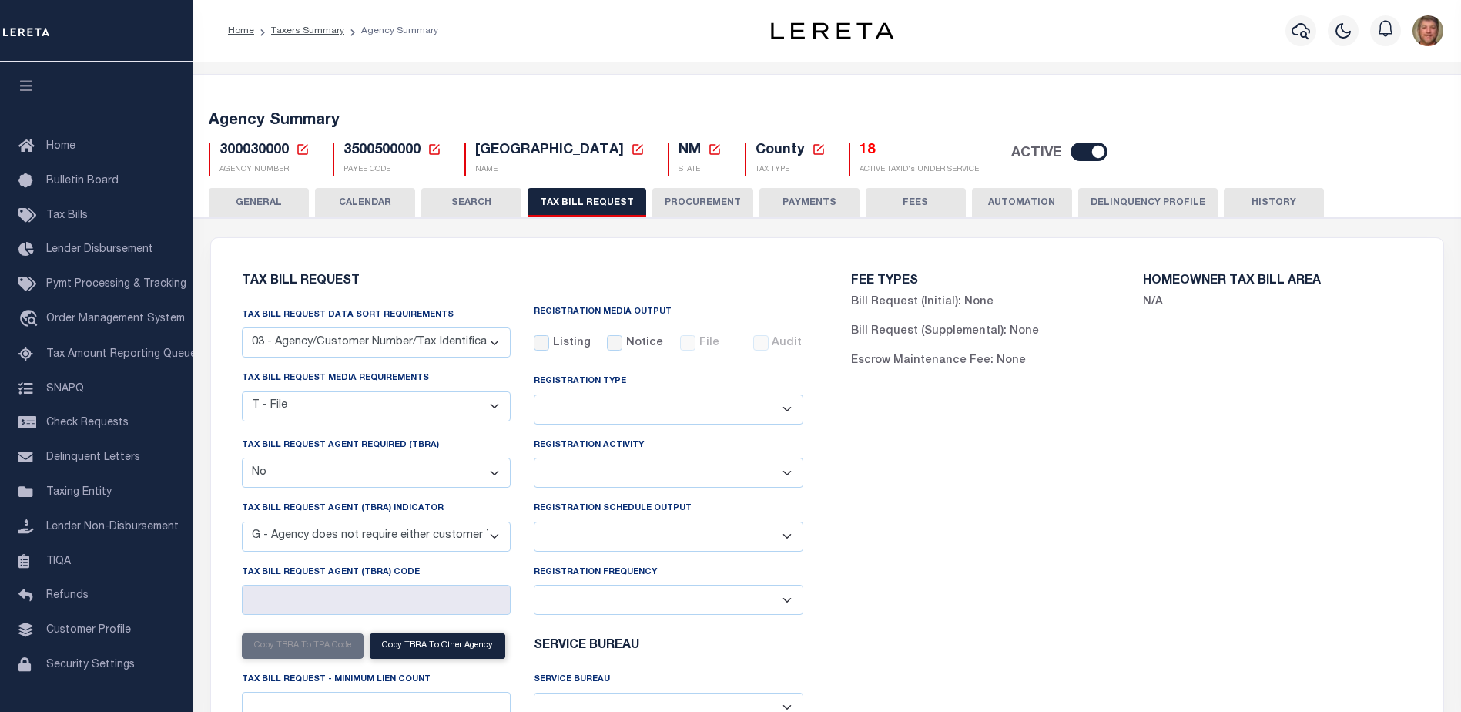
select select "1"
click at [534, 524] on select "Delta File Full File" at bounding box center [669, 537] width 270 height 30
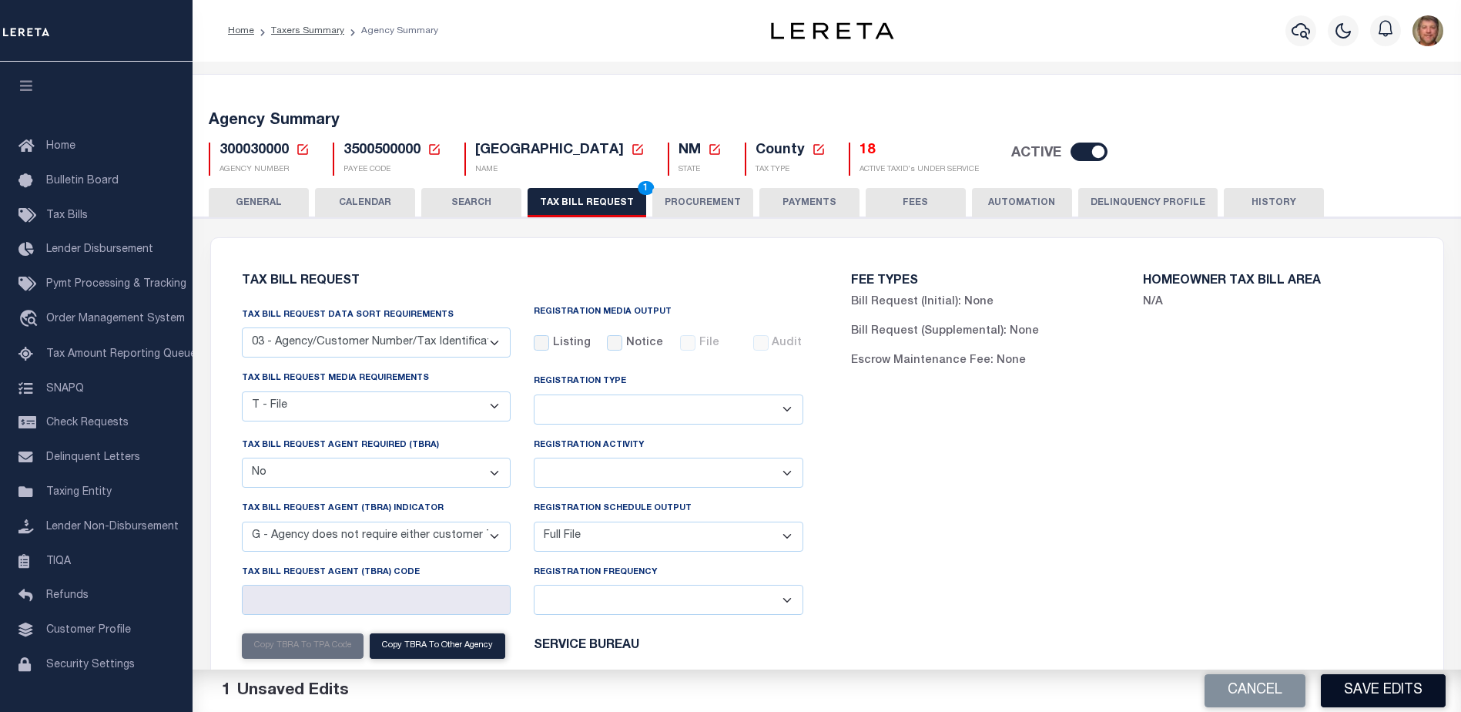
click at [1375, 686] on button "Save Edits" at bounding box center [1383, 690] width 125 height 33
click at [1374, 686] on div "Cancel Save Edits" at bounding box center [1144, 690] width 635 height 43
click at [620, 204] on button "TAX BILL REQUEST 1" at bounding box center [587, 202] width 119 height 29
click at [1330, 674] on button "Save Edits" at bounding box center [1383, 690] width 125 height 33
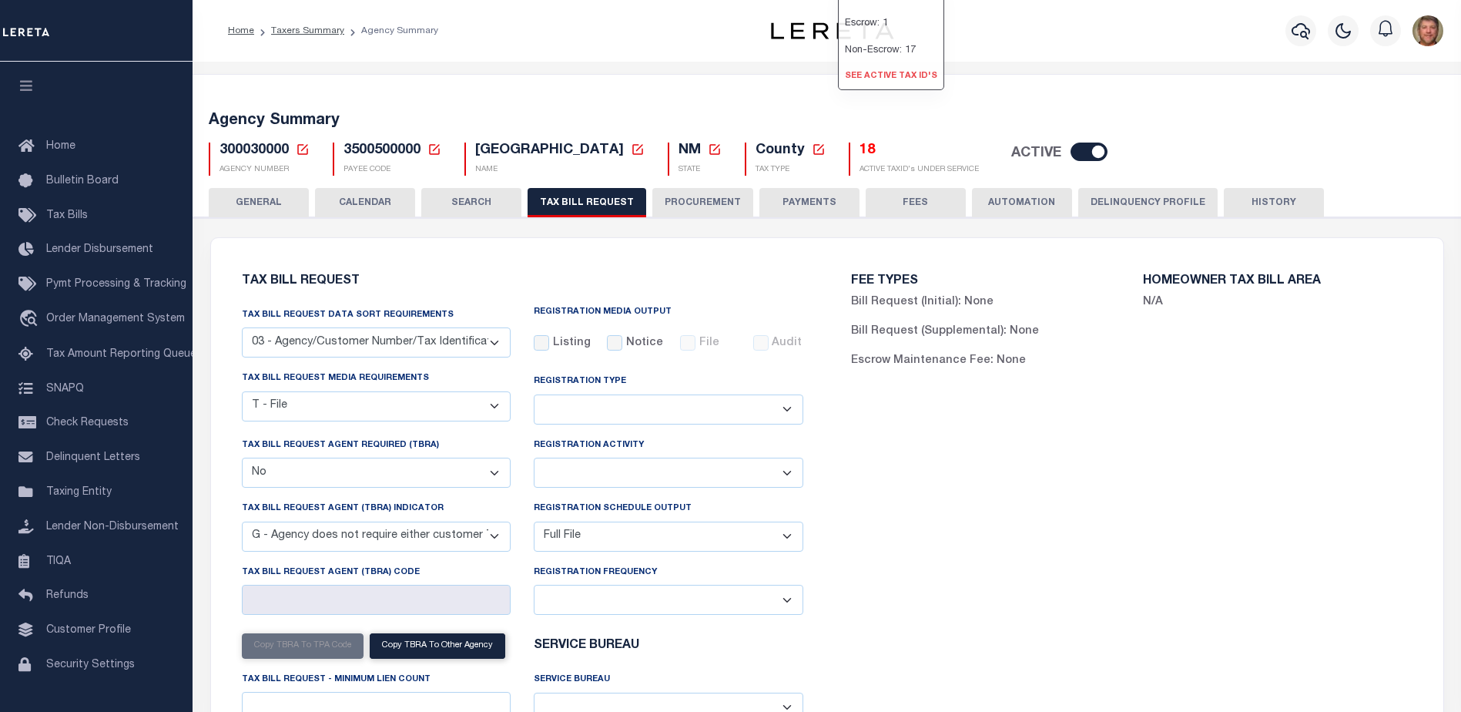
click at [868, 89] on link "See Active Tax ID's" at bounding box center [891, 76] width 105 height 25
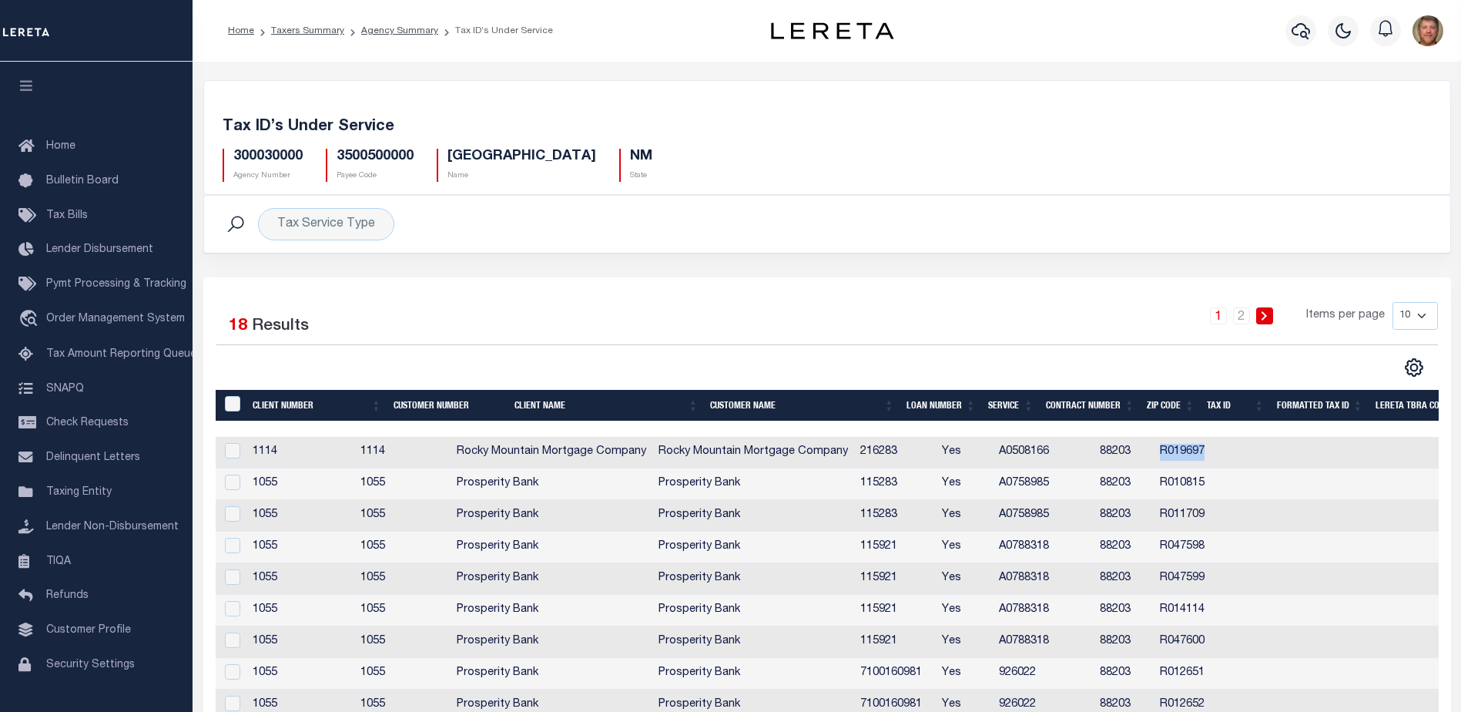
drag, startPoint x: 1213, startPoint y: 457, endPoint x: 1257, endPoint y: 457, distance: 44.7
click at [1223, 457] on td "R019697" at bounding box center [1188, 453] width 69 height 32
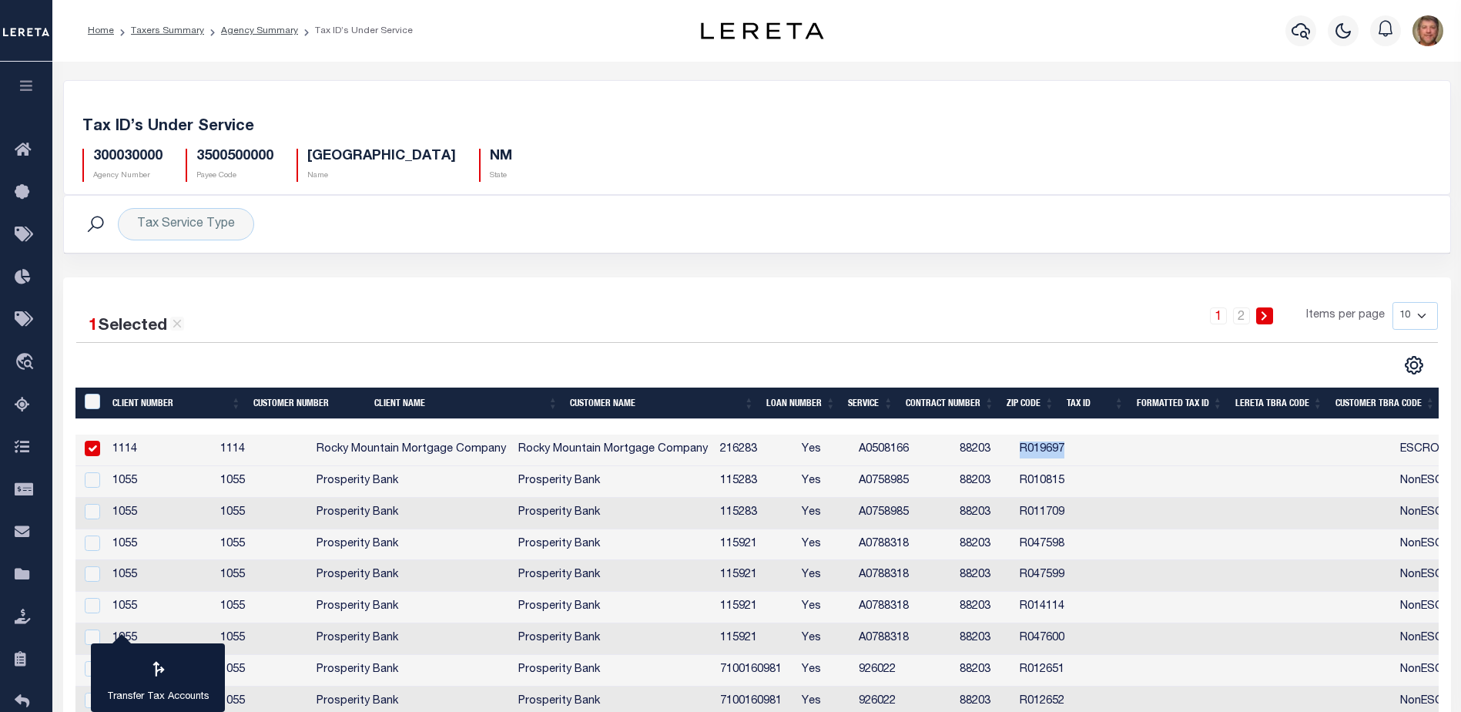
copy td "R019697"
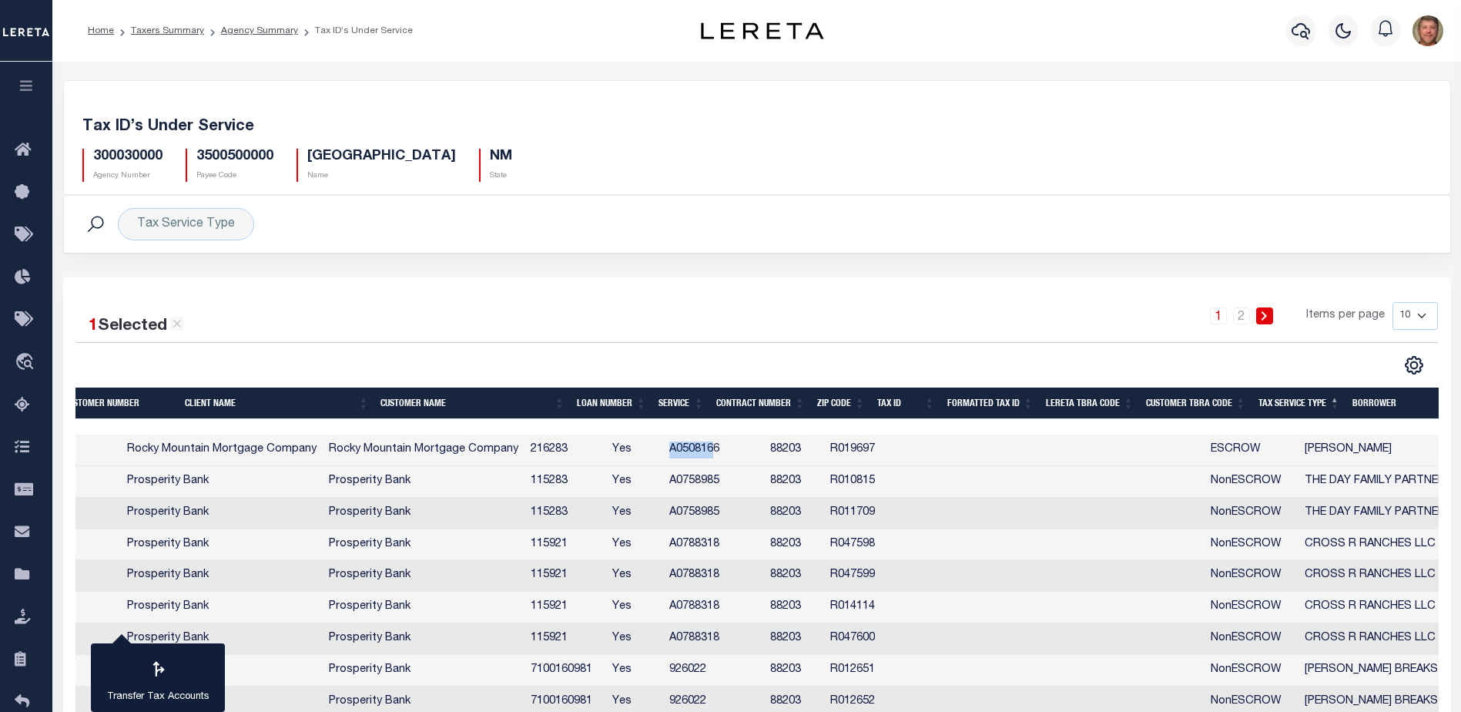
drag, startPoint x: 721, startPoint y: 450, endPoint x: 766, endPoint y: 455, distance: 44.9
click at [764, 455] on td "A0508166" at bounding box center [713, 450] width 101 height 32
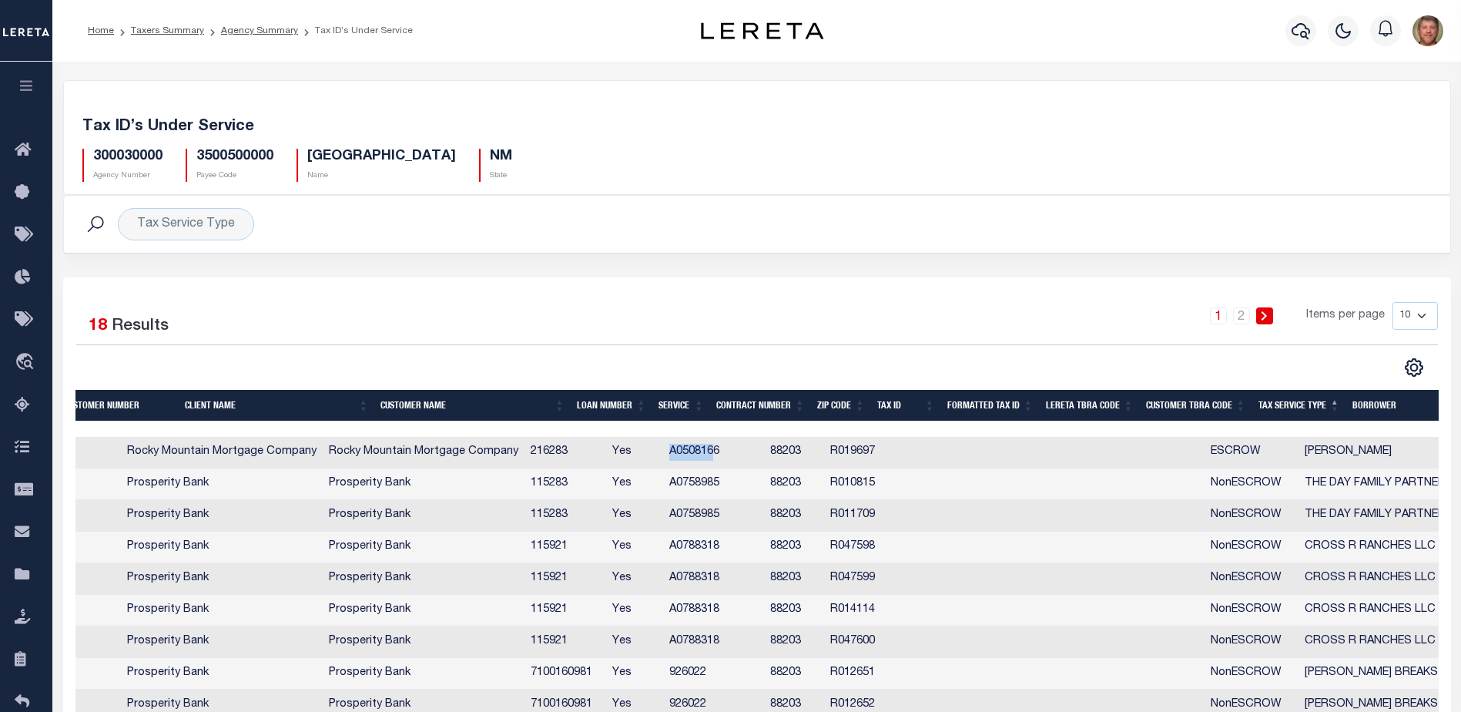
click at [728, 451] on td "A0508166" at bounding box center [713, 453] width 101 height 32
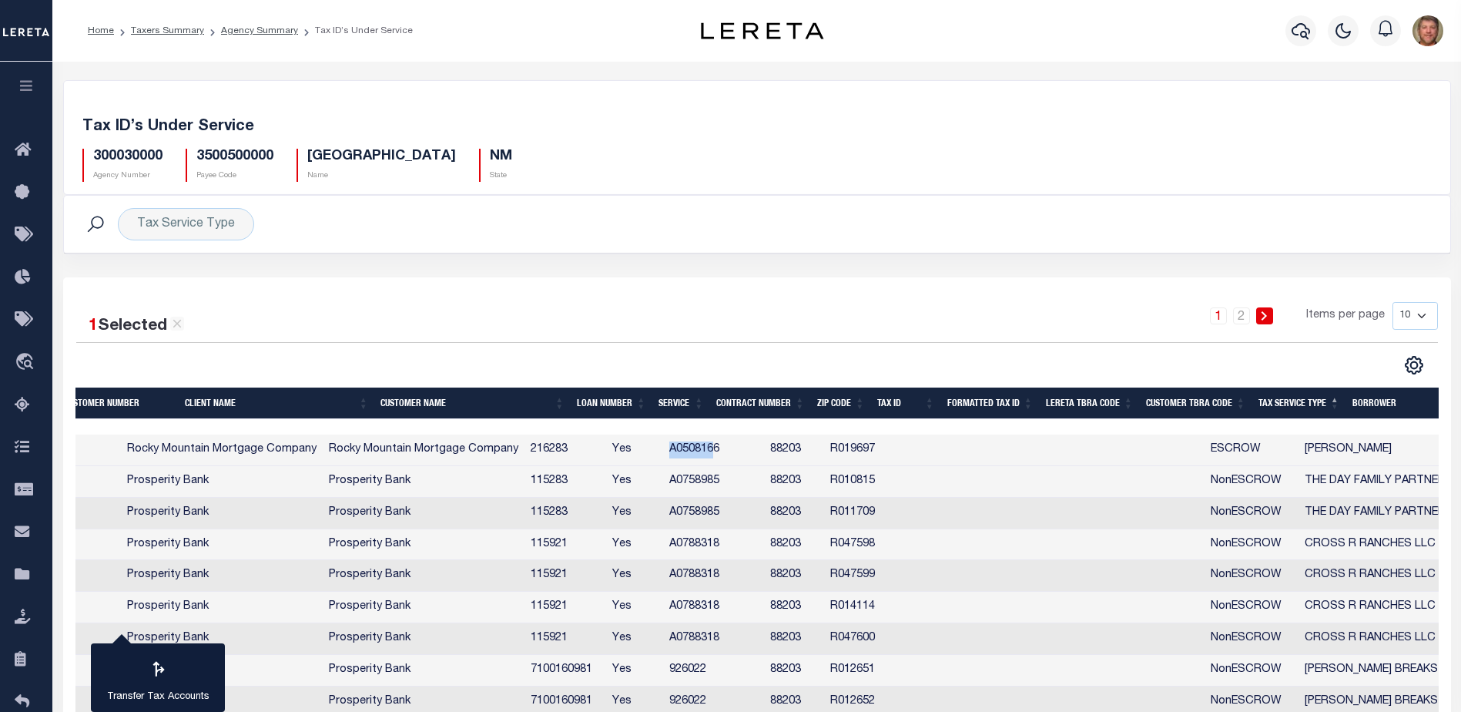
copy td "A050816"
click at [881, 449] on td "R019697" at bounding box center [858, 450] width 69 height 32
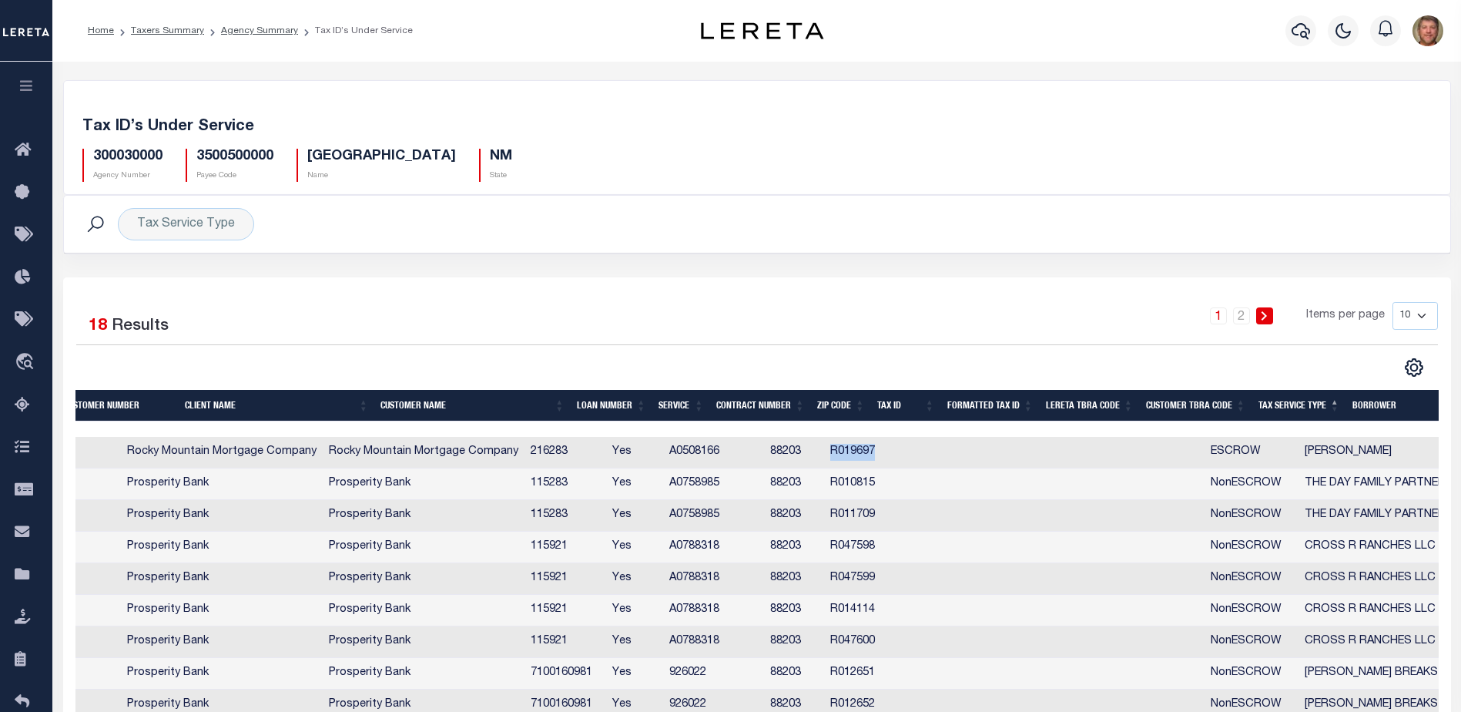
drag, startPoint x: 882, startPoint y: 450, endPoint x: 924, endPoint y: 451, distance: 42.4
click at [894, 451] on td "R019697" at bounding box center [858, 453] width 69 height 32
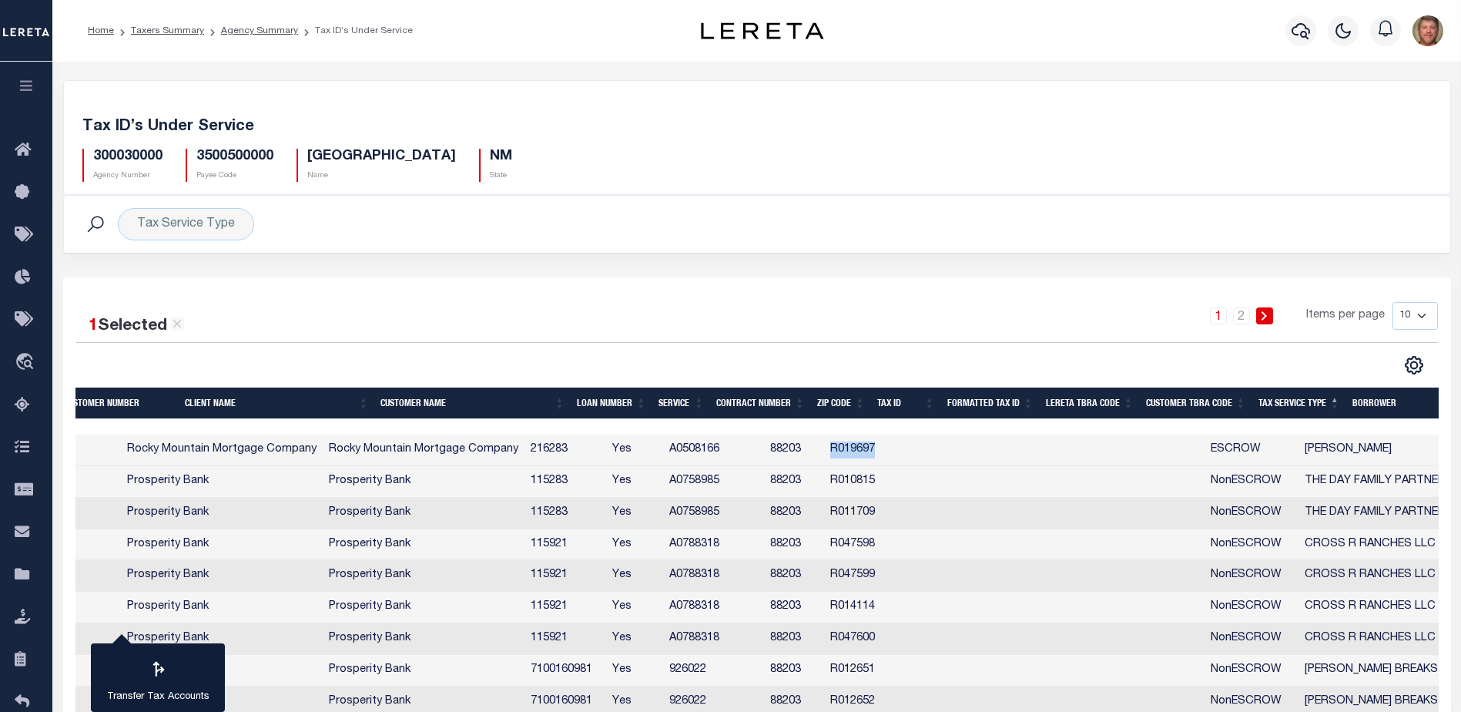
copy td "R019697"
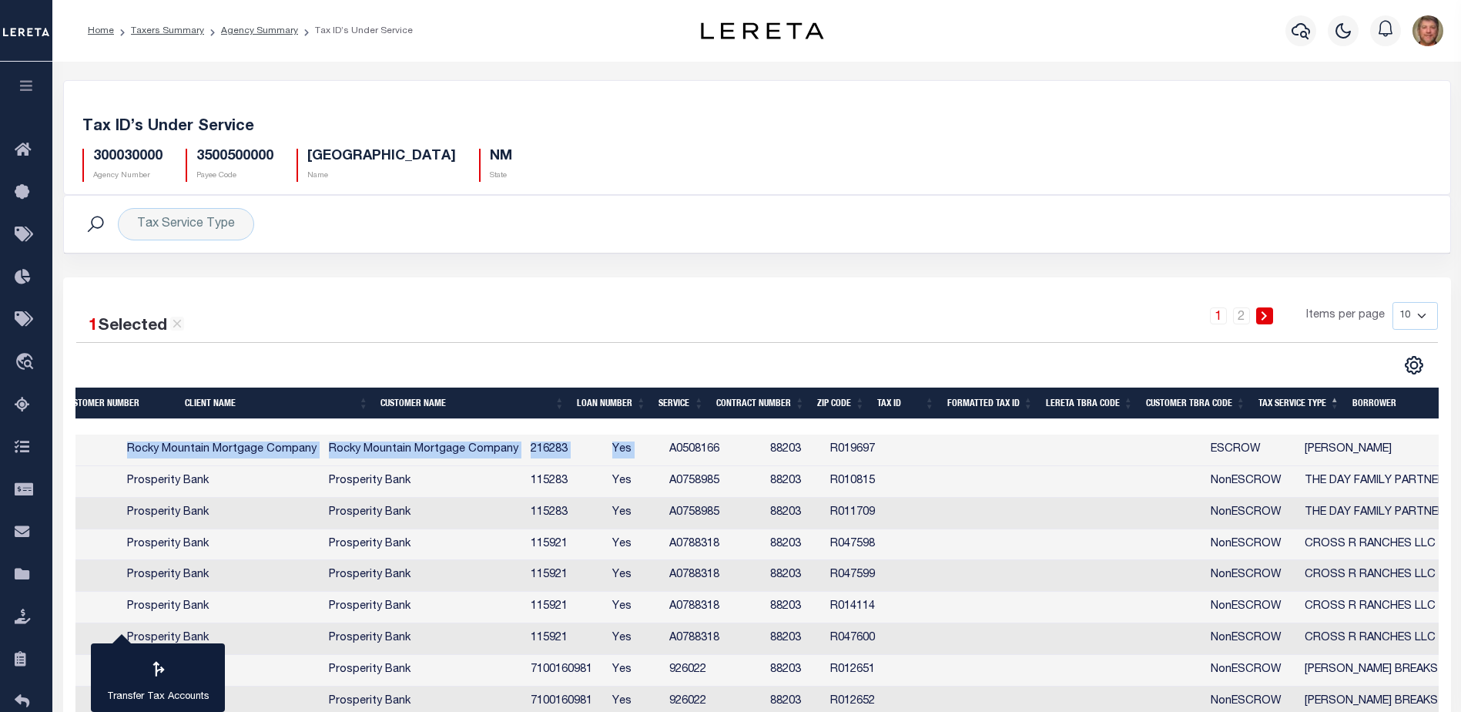
drag, startPoint x: 723, startPoint y: 435, endPoint x: 485, endPoint y: 424, distance: 237.5
click at [484, 428] on div "Client Number Customer Number Client Name Customer Name Loan Number Service Con…" at bounding box center [757, 568] width 1364 height 362
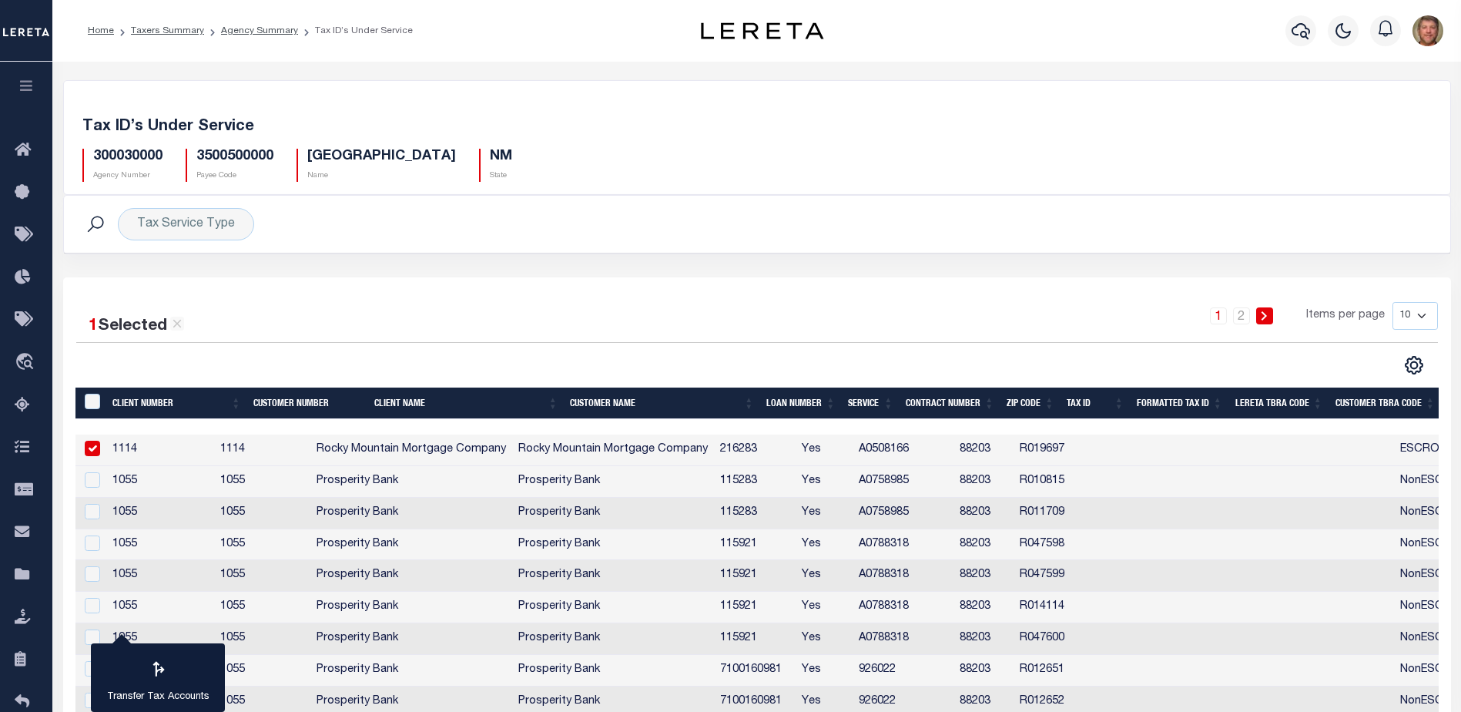
click at [361, 334] on div "1 Selected 18 Results" at bounding box center [238, 320] width 324 height 37
click at [1405, 363] on icon "" at bounding box center [1414, 365] width 20 height 20
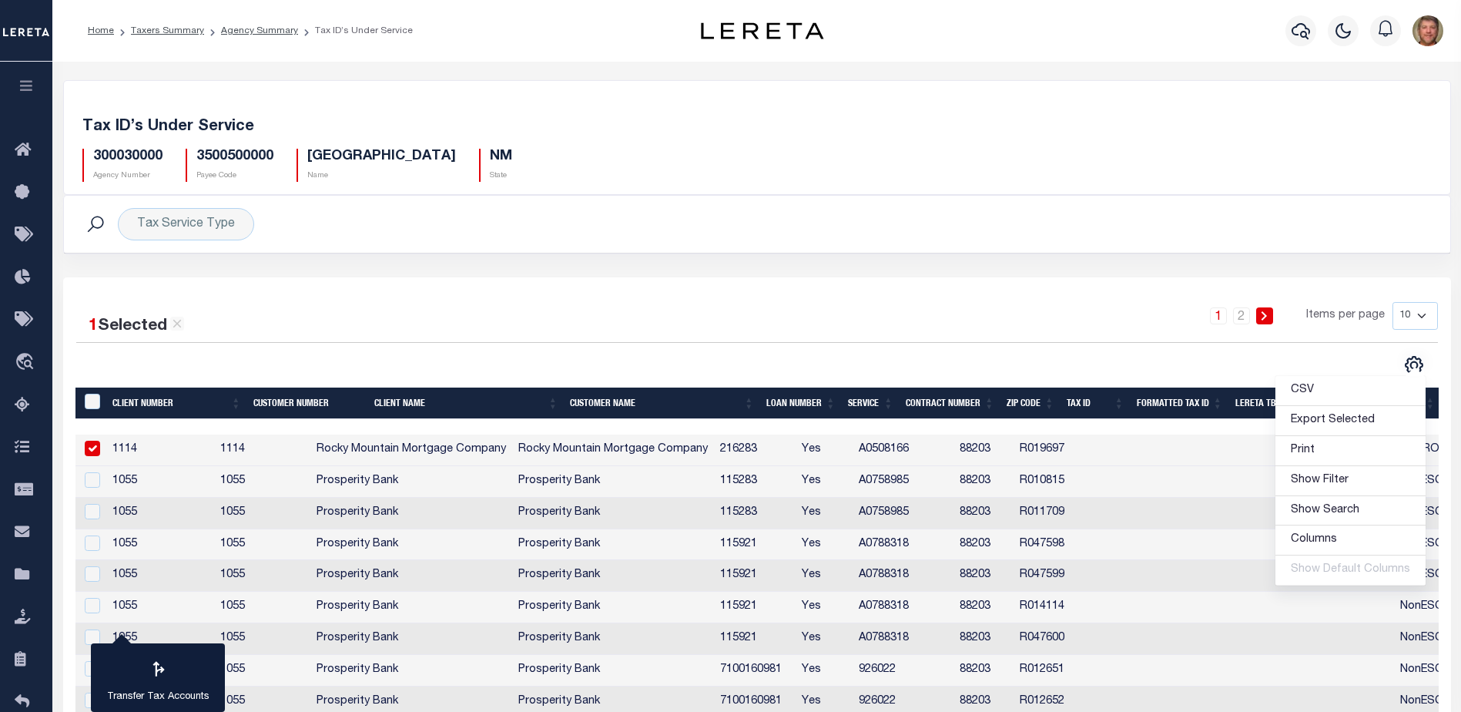
click at [122, 445] on td "1114" at bounding box center [159, 450] width 107 height 32
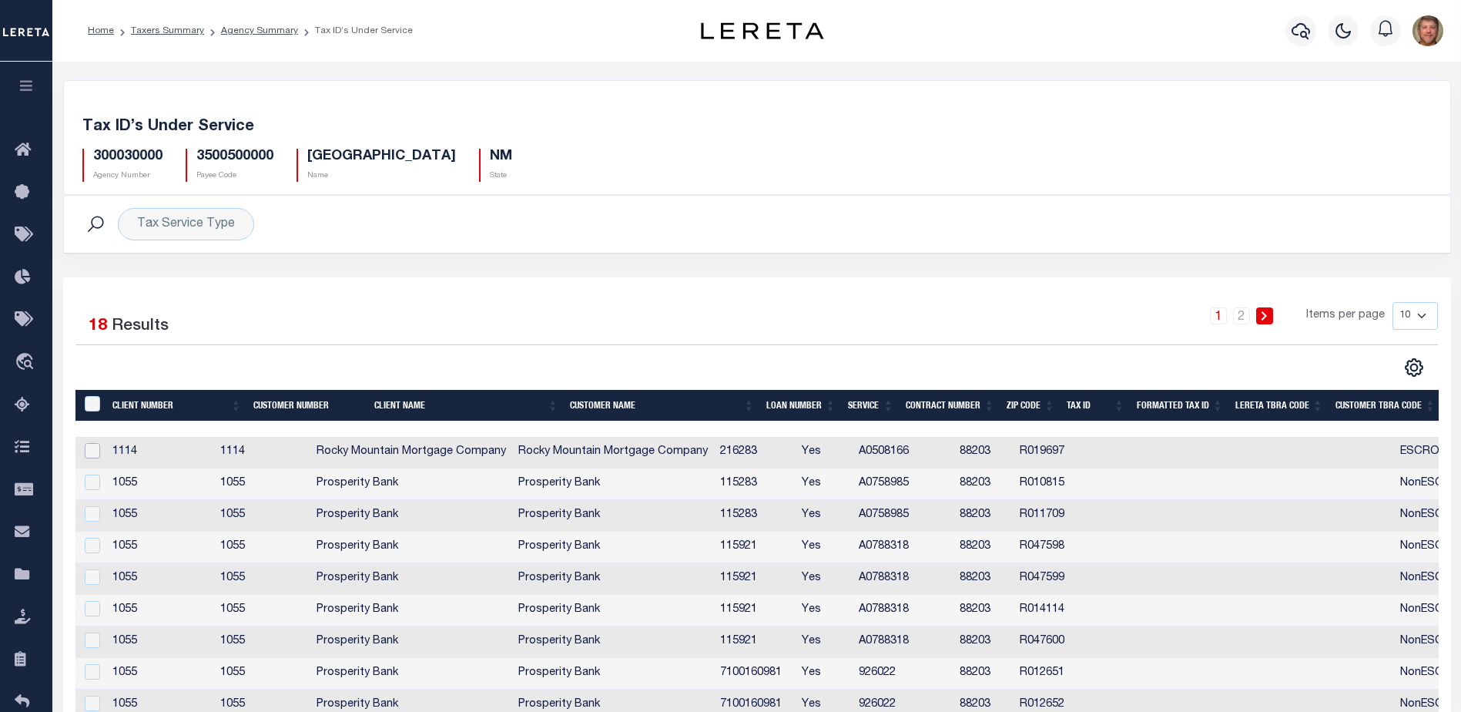
click at [96, 452] on input "checkbox" at bounding box center [92, 450] width 15 height 15
checkbox input "true"
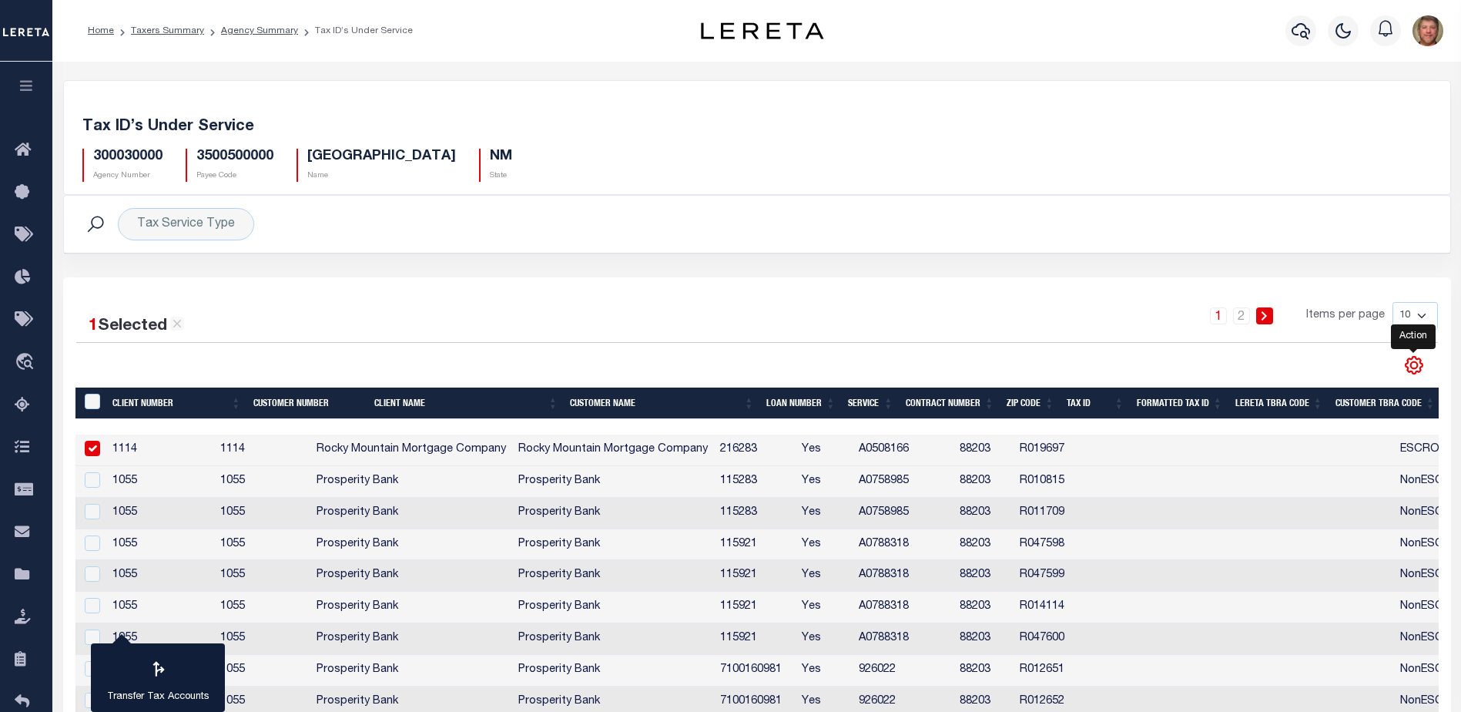
click at [1413, 358] on icon "" at bounding box center [1414, 365] width 17 height 17
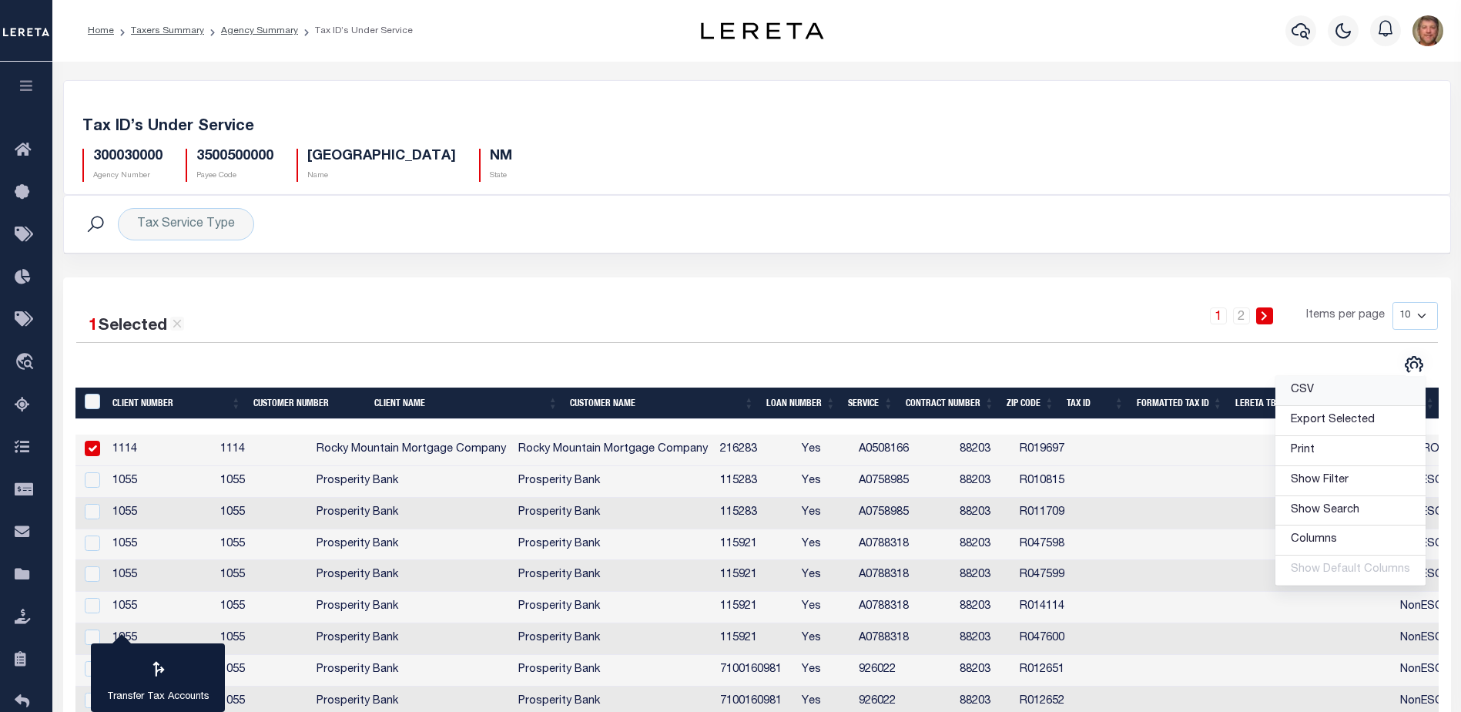
click at [1301, 391] on span "CSV" at bounding box center [1302, 389] width 23 height 11
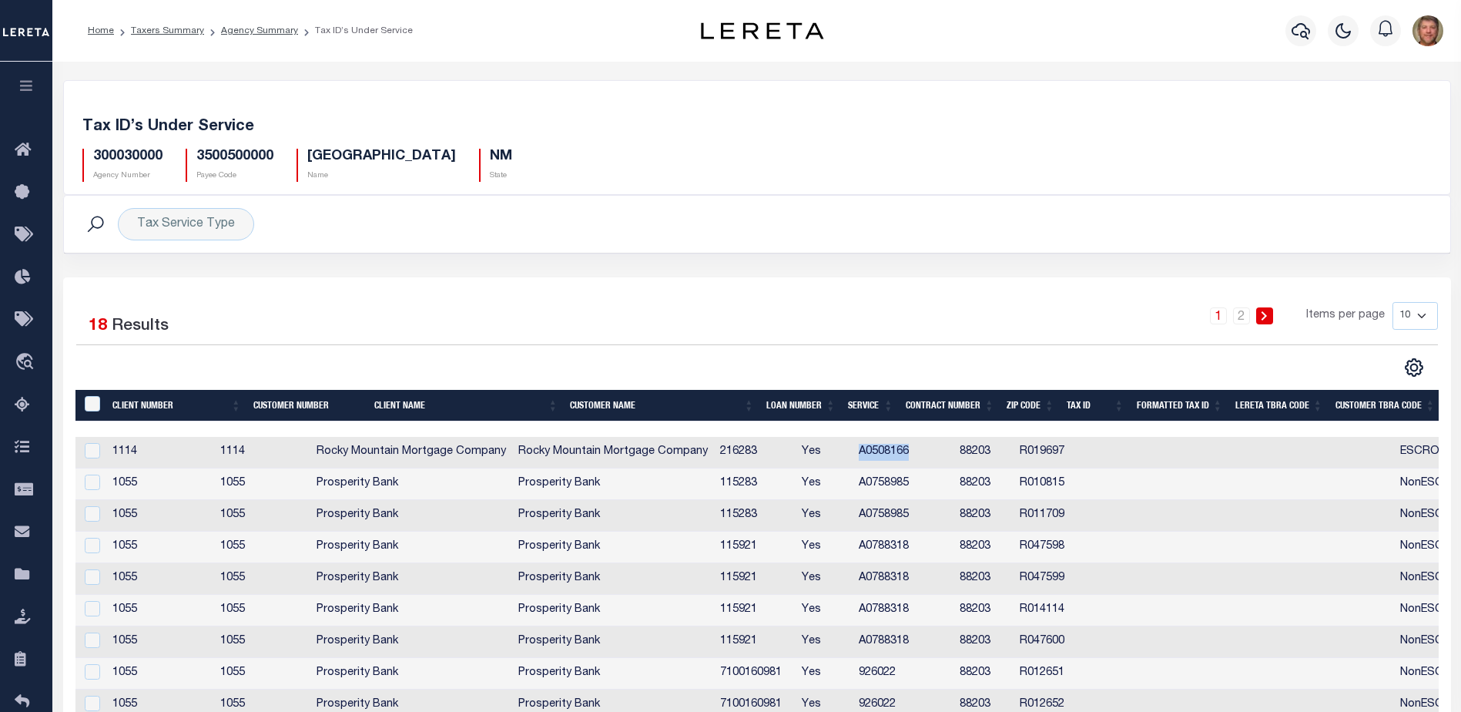
drag, startPoint x: 912, startPoint y: 451, endPoint x: 961, endPoint y: 451, distance: 49.3
click at [954, 451] on td "A0508166" at bounding box center [903, 453] width 101 height 32
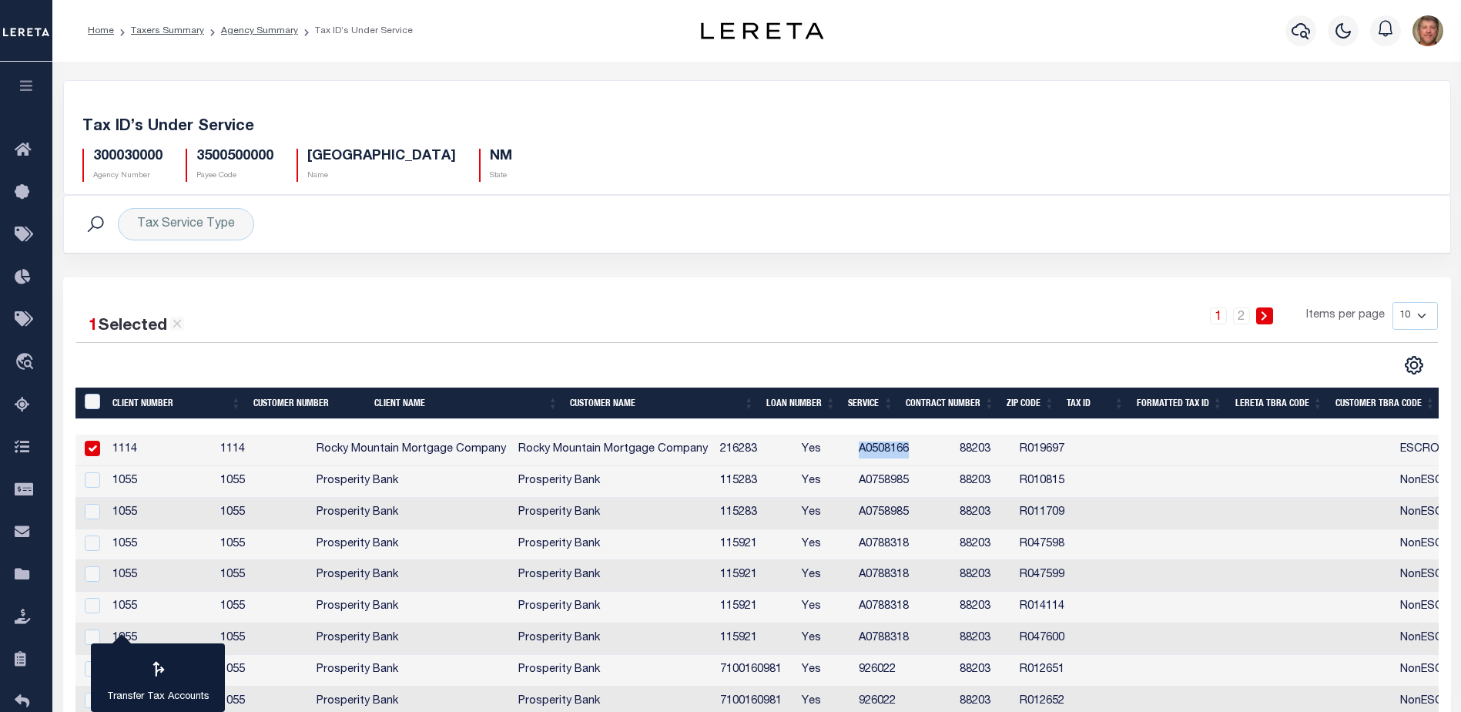
copy td "A0508166"
click at [122, 446] on td "1114" at bounding box center [159, 450] width 107 height 32
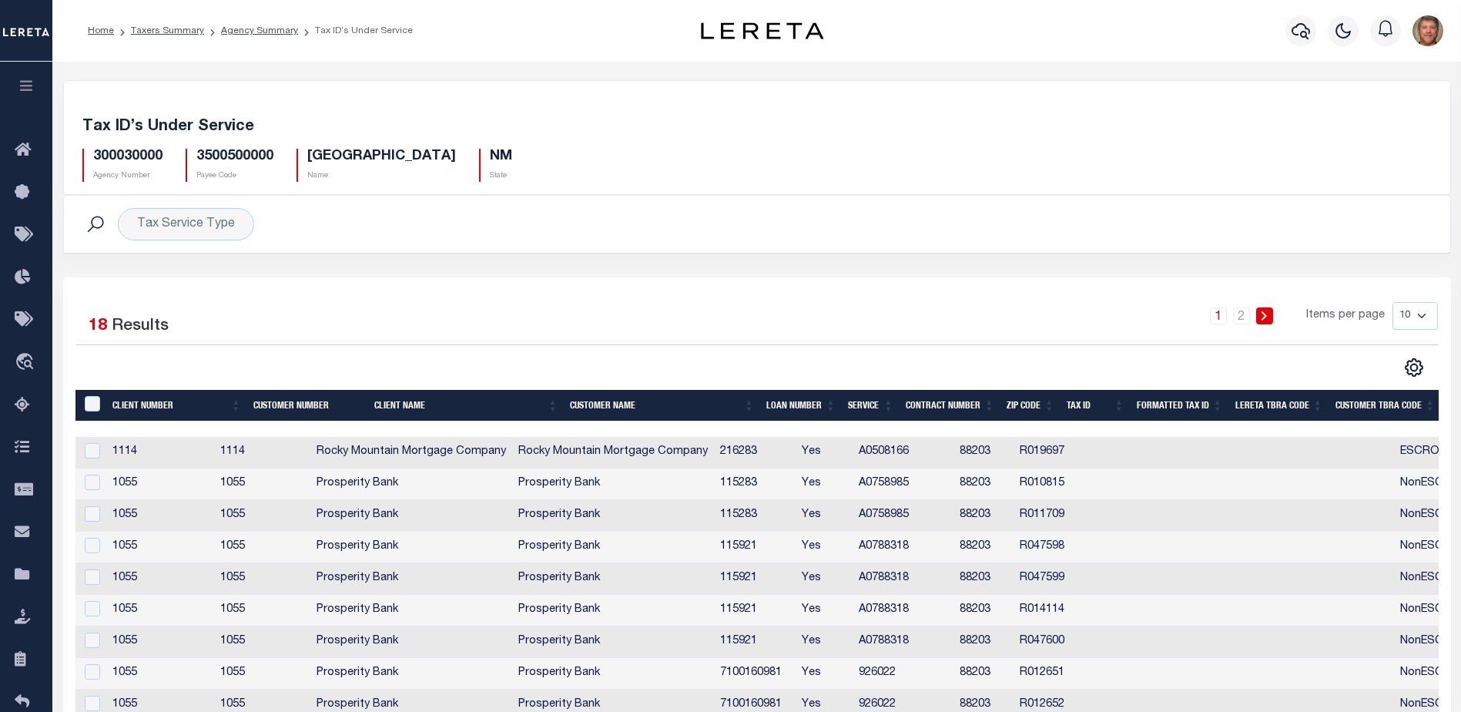
click at [273, 453] on td "1114" at bounding box center [262, 453] width 96 height 32
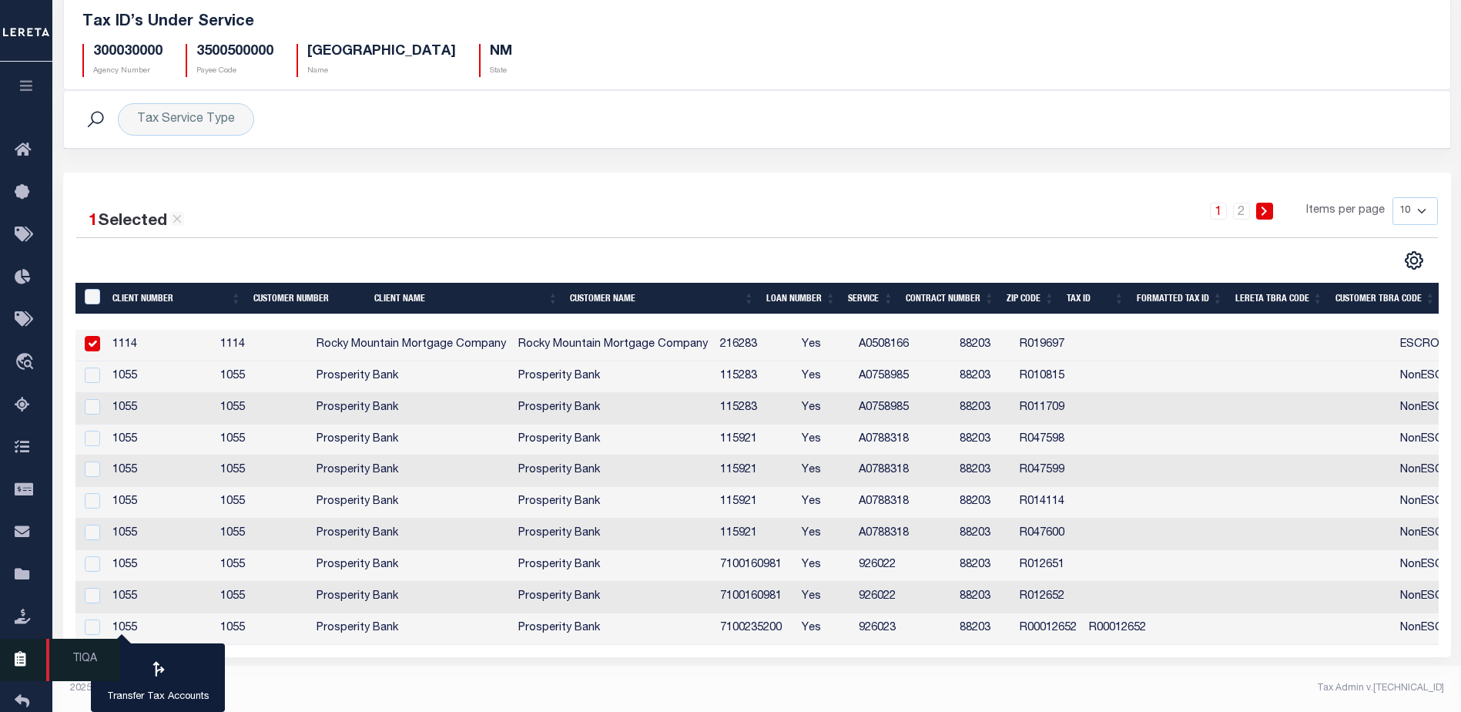
scroll to position [107, 0]
click at [26, 80] on icon "button" at bounding box center [27, 86] width 18 height 14
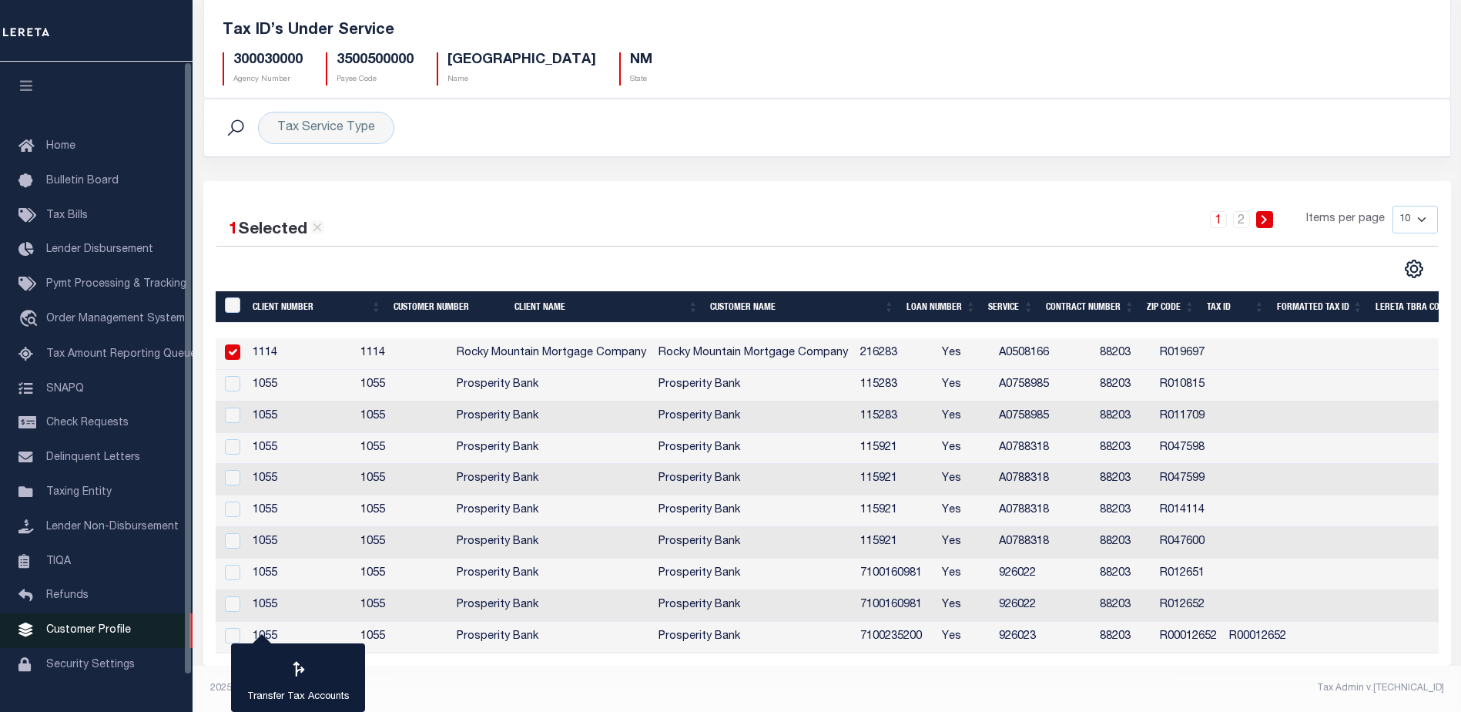
click at [78, 634] on span "Customer Profile" at bounding box center [88, 630] width 85 height 11
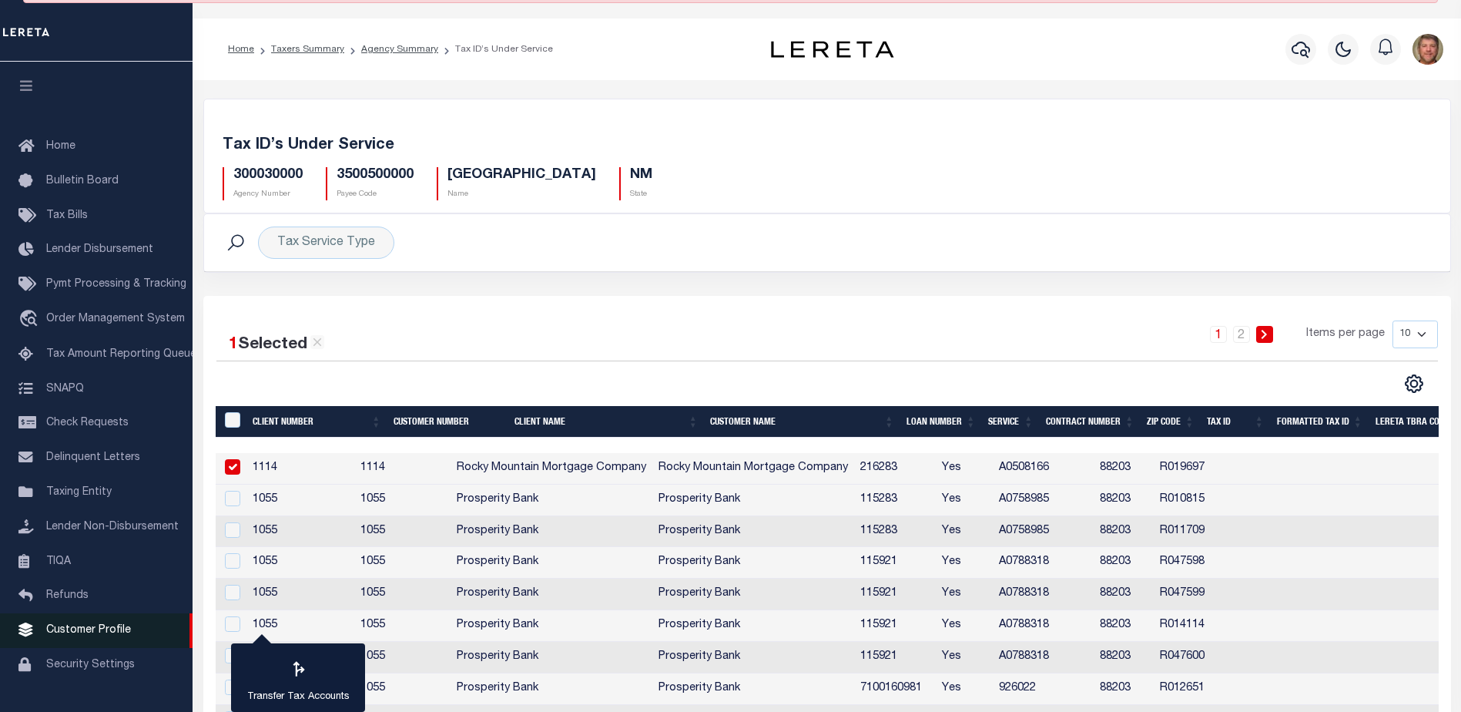
scroll to position [0, 0]
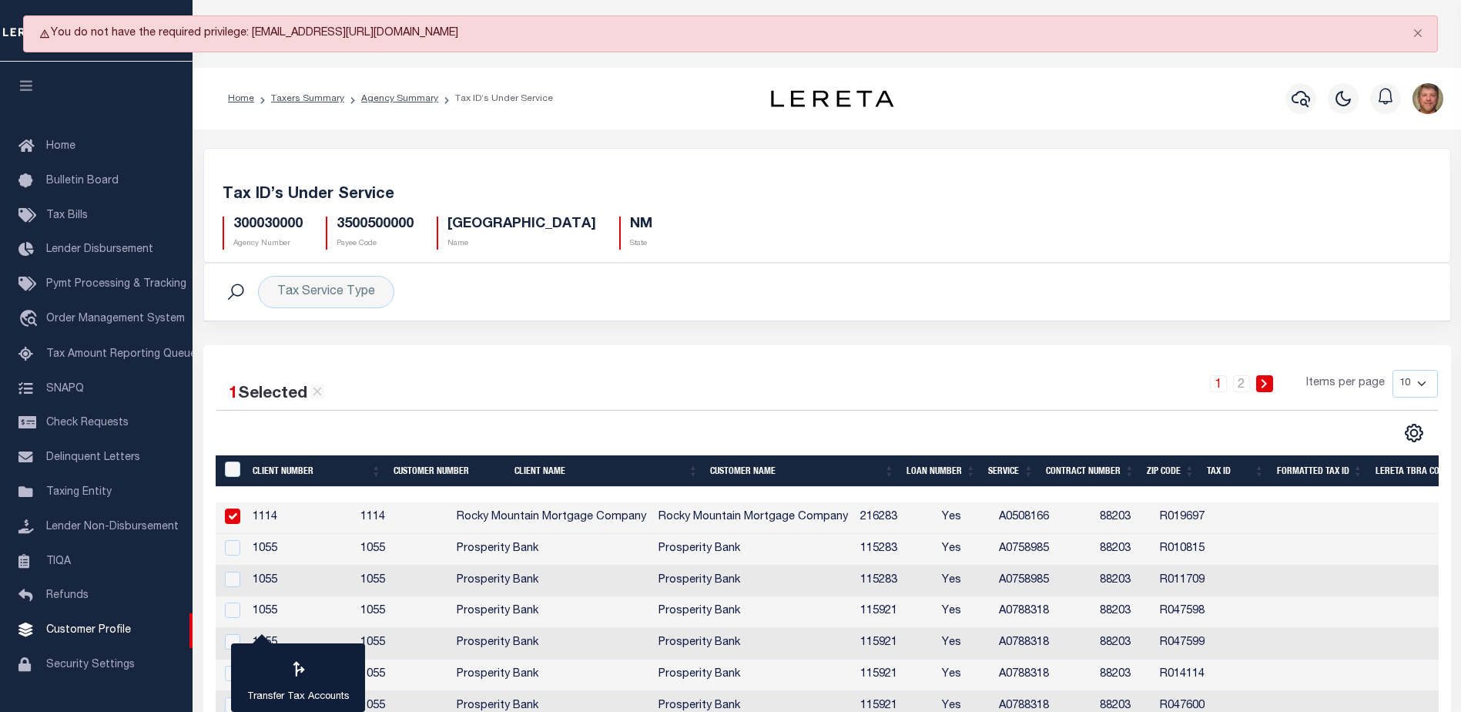
click at [792, 513] on td "Rocky Mountain Mortgage Company" at bounding box center [754, 518] width 202 height 32
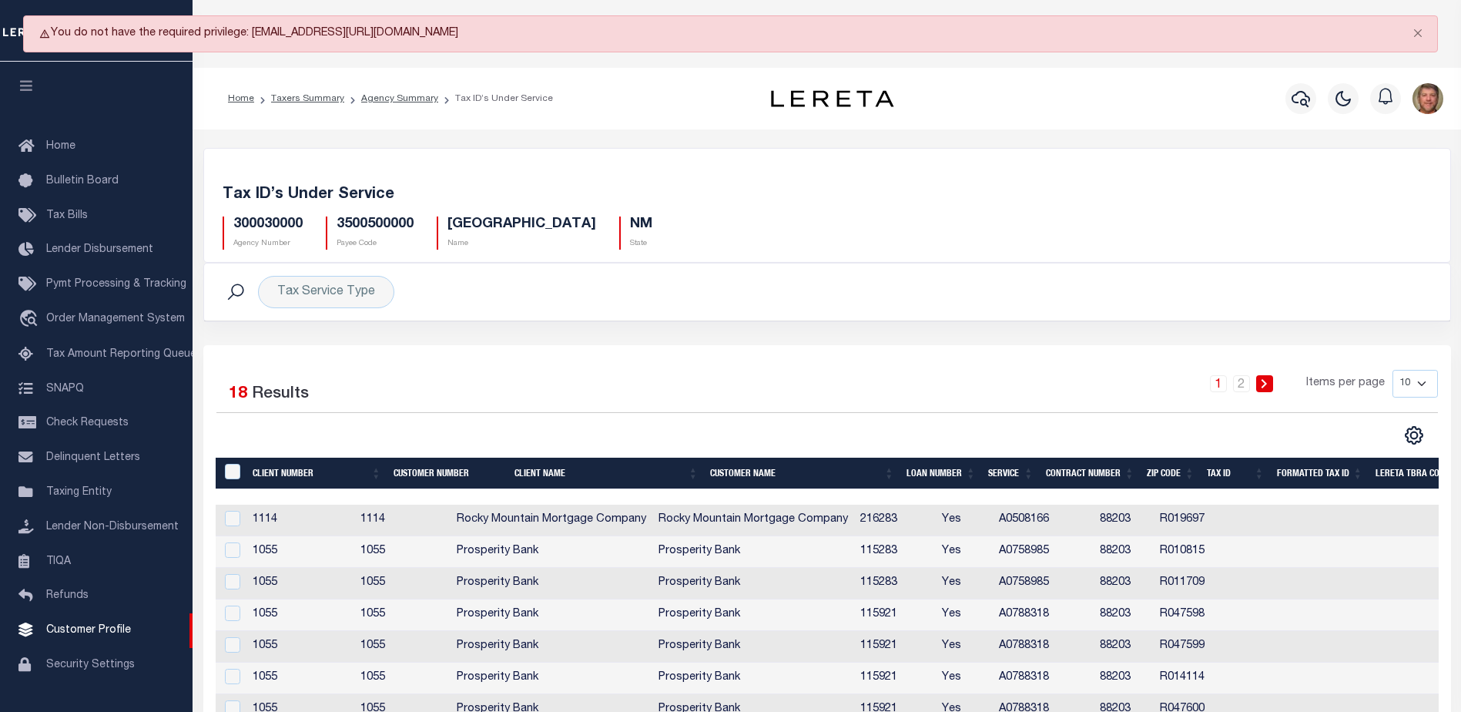
click at [801, 527] on td "Rocky Mountain Mortgage Company" at bounding box center [754, 521] width 202 height 32
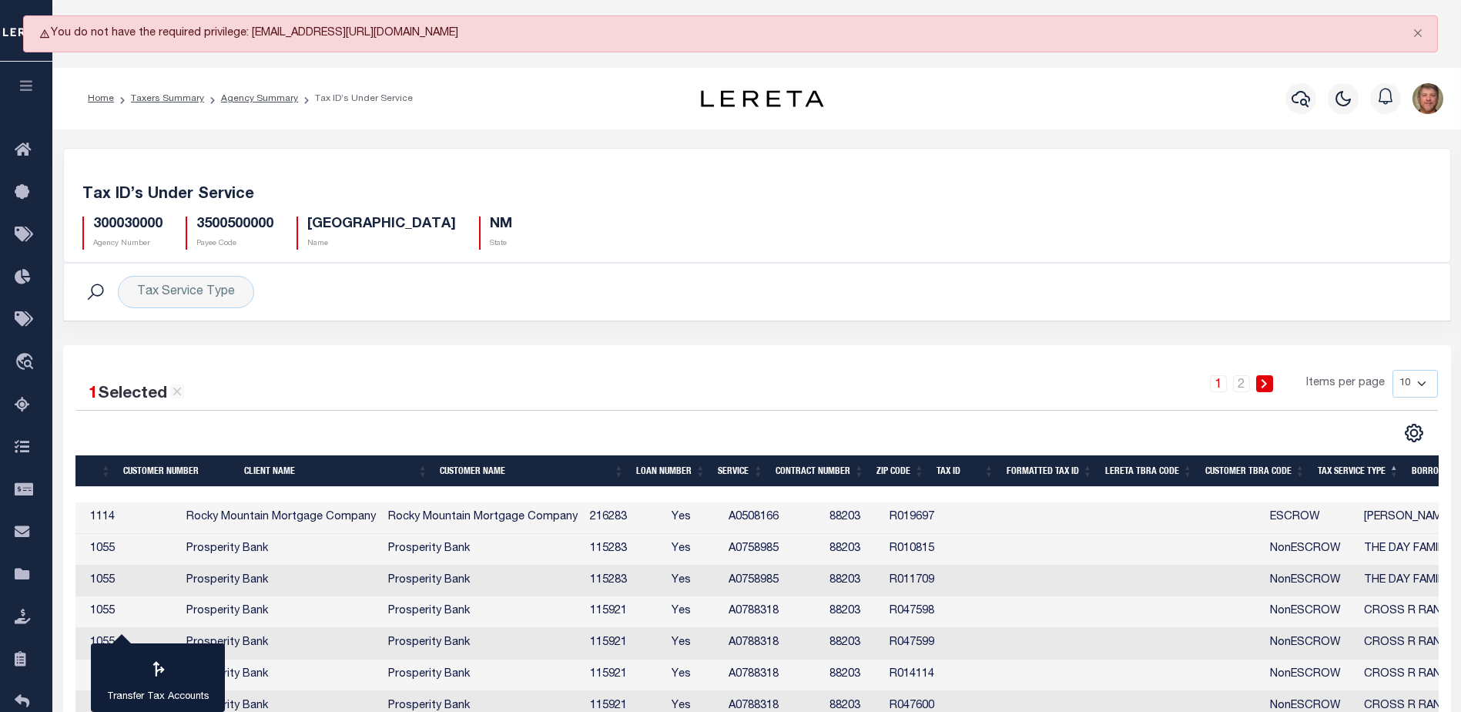
scroll to position [0, 153]
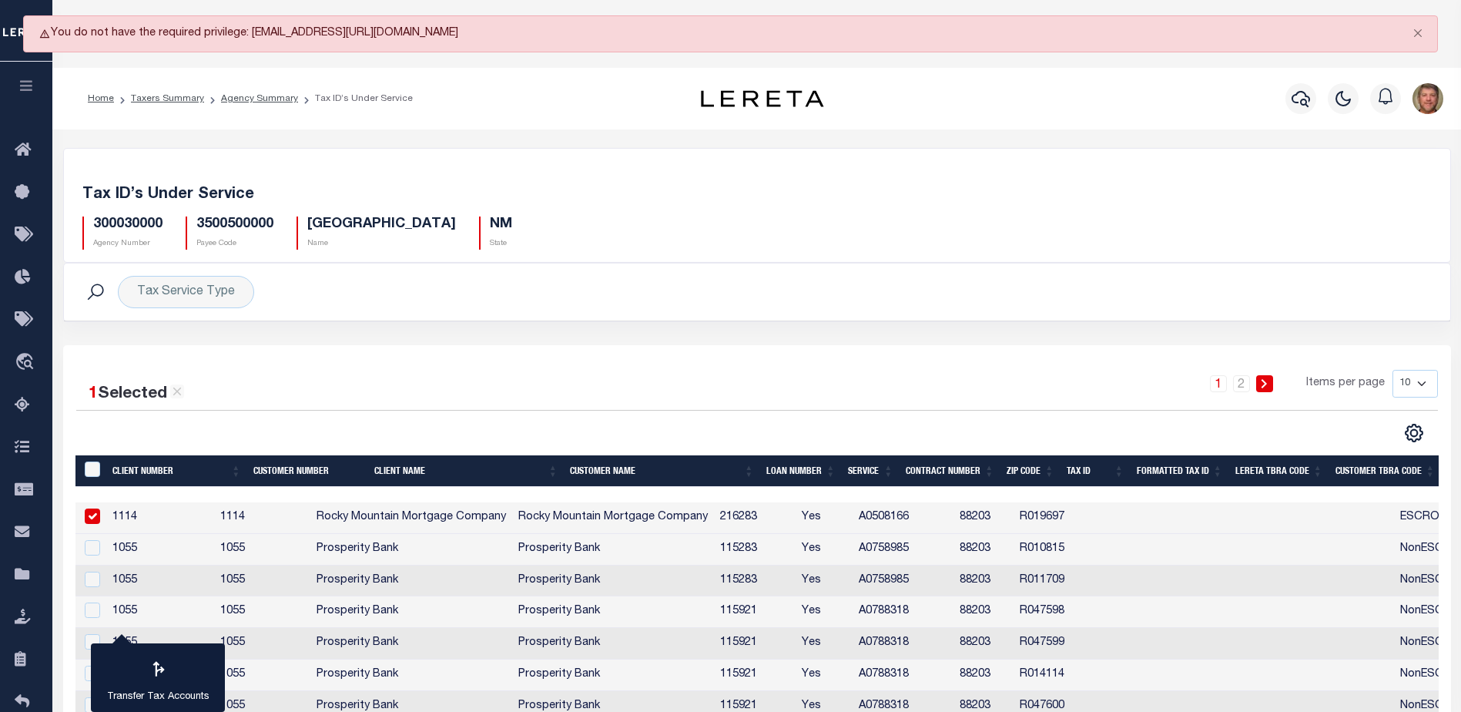
click at [136, 521] on td "1114" at bounding box center [159, 518] width 107 height 32
checkbox input "false"
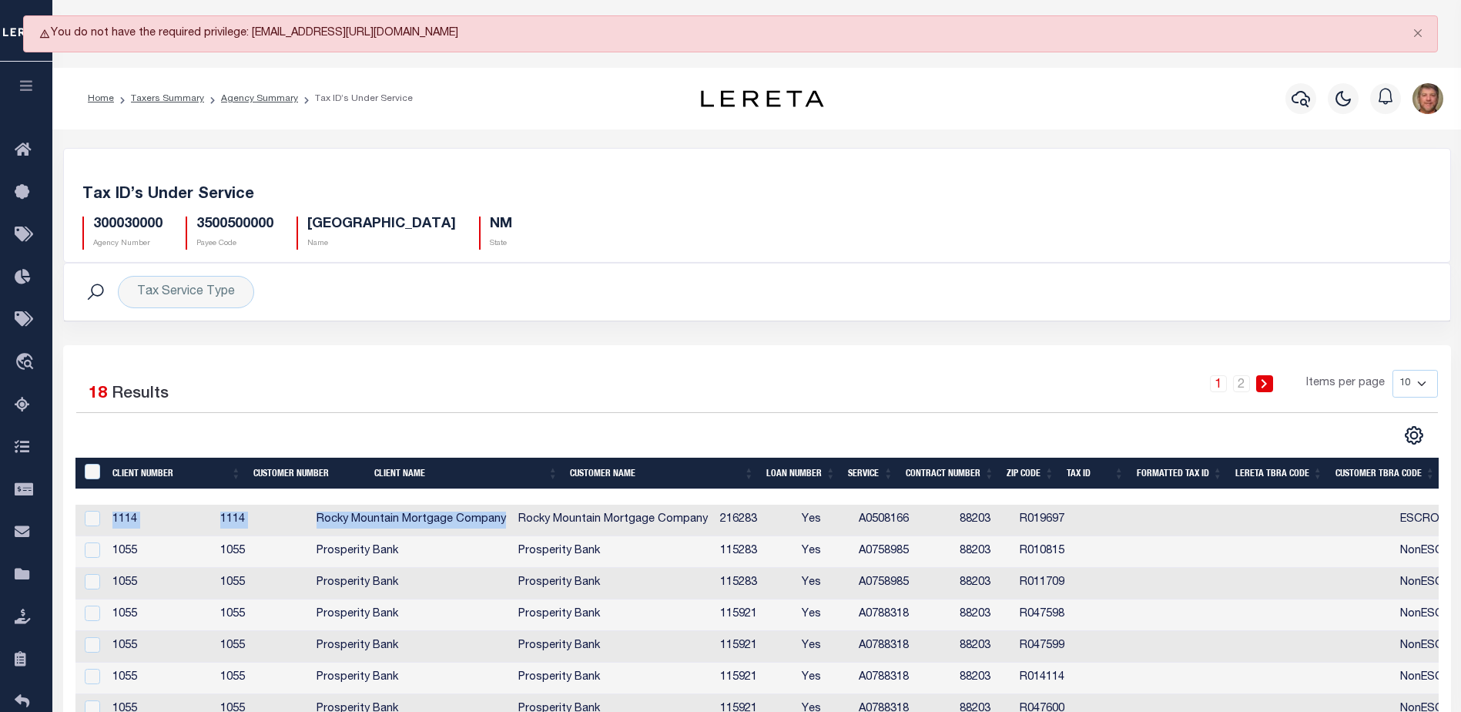
drag, startPoint x: 114, startPoint y: 517, endPoint x: 562, endPoint y: 521, distance: 447.6
click at [562, 521] on tr "1114 1114 Rocky Mountain Mortgage Company Rocky Mountain Mortgage Company 21628…" at bounding box center [959, 521] width 1768 height 32
copy tr "1114 1114 Rocky Mountain Mortgage Company"
